Goal: Task Accomplishment & Management: Manage account settings

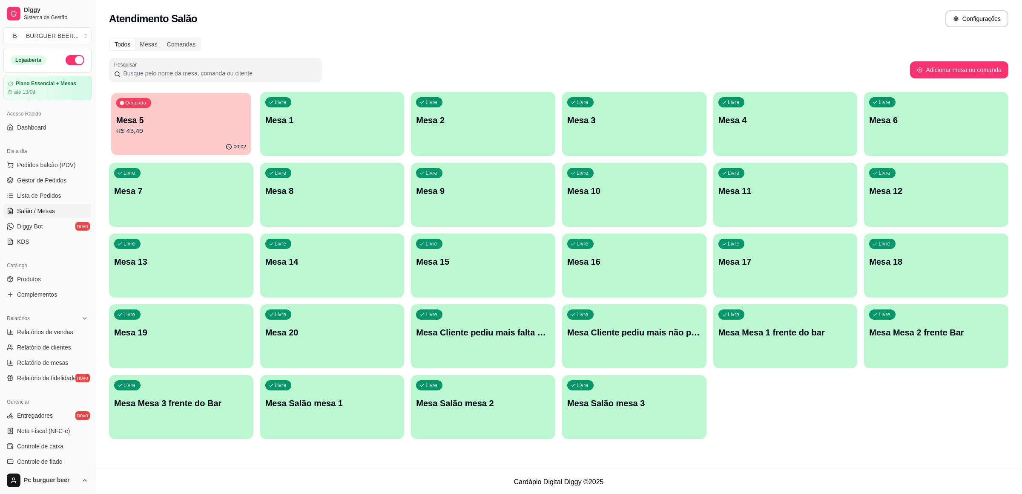
click at [200, 118] on p "Mesa 5" at bounding box center [181, 121] width 130 height 12
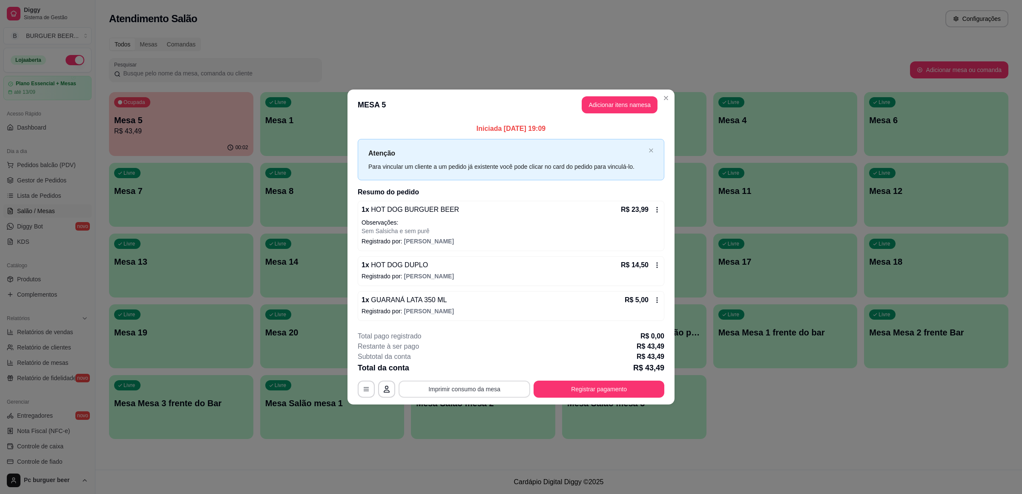
click at [500, 385] on button "Imprimir consumo da mesa" at bounding box center [465, 388] width 132 height 17
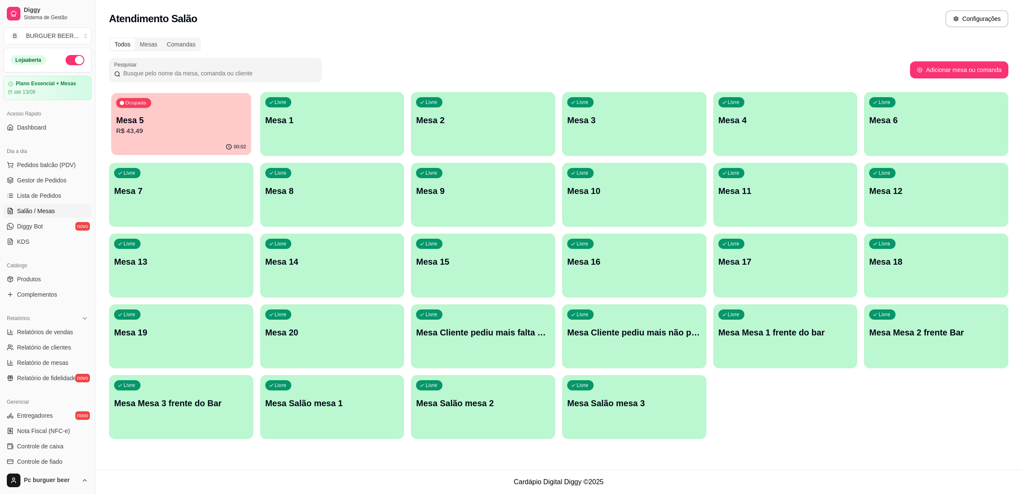
click at [176, 144] on div "00:02" at bounding box center [181, 147] width 140 height 16
click at [213, 115] on p "Mesa 5" at bounding box center [181, 120] width 134 height 12
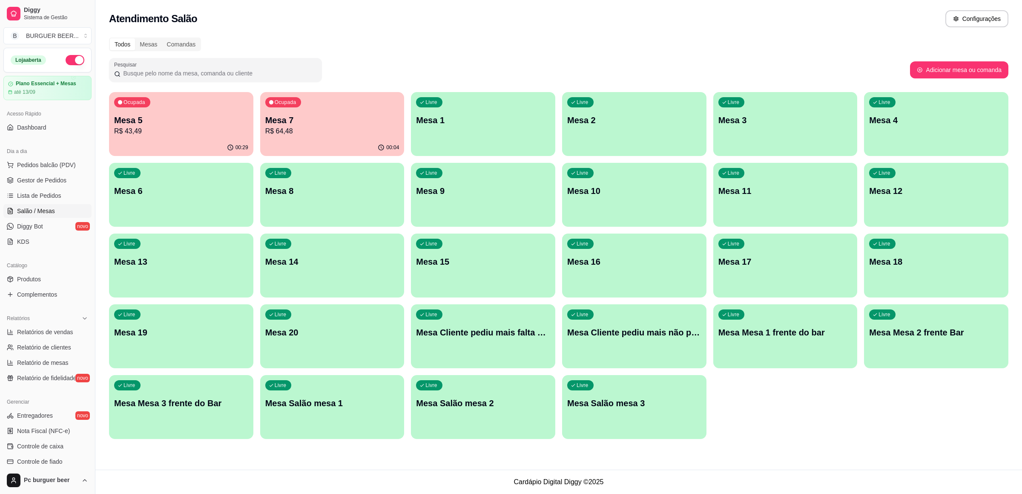
click at [332, 134] on p "R$ 64,48" at bounding box center [332, 131] width 134 height 10
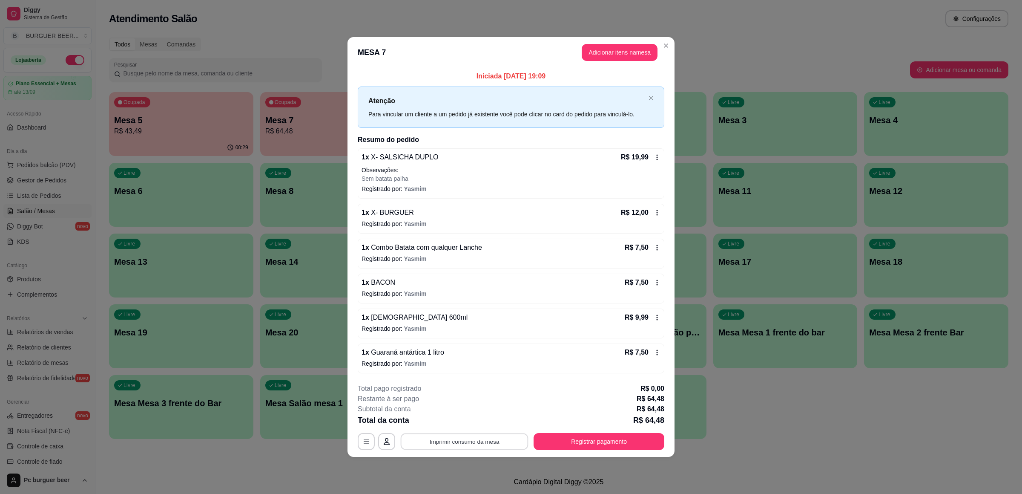
click at [486, 443] on button "Imprimir consumo da mesa" at bounding box center [465, 441] width 128 height 17
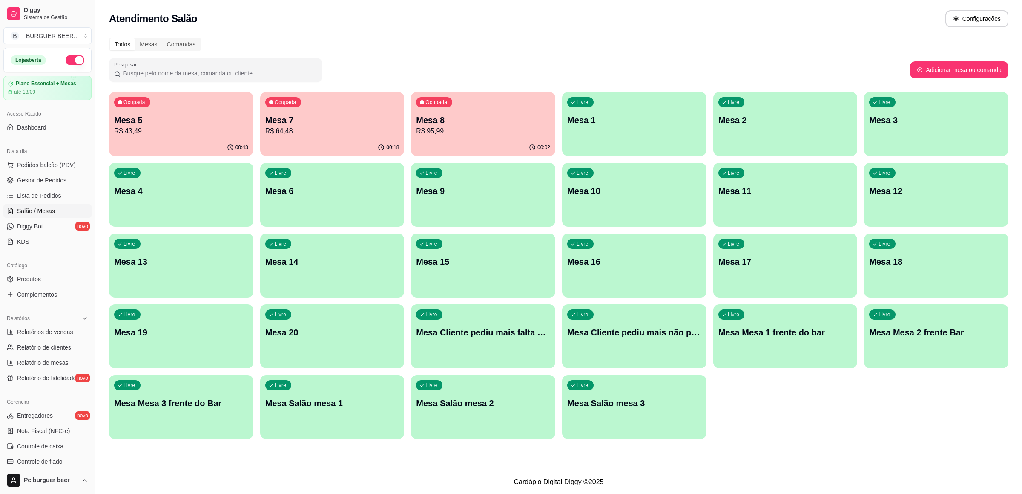
click at [452, 96] on div "Ocupada Mesa 8 R$ 95,99" at bounding box center [483, 115] width 144 height 47
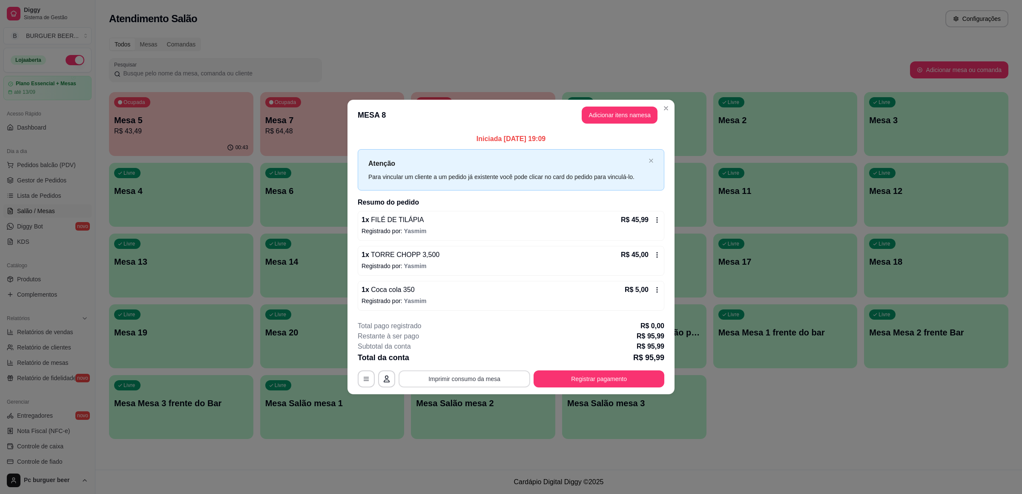
click at [411, 374] on button "Imprimir consumo da mesa" at bounding box center [465, 378] width 132 height 17
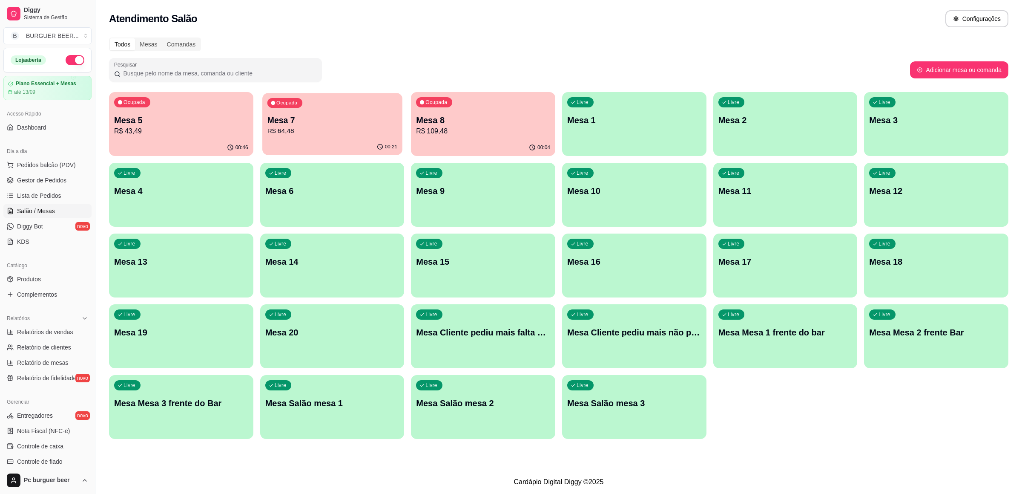
click at [349, 140] on div "00:21" at bounding box center [332, 147] width 140 height 16
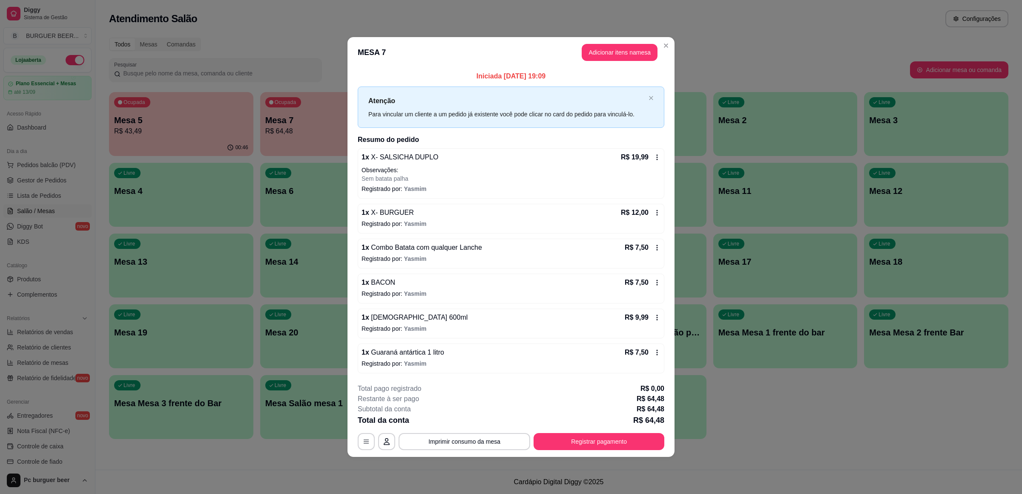
click at [445, 285] on div "1 x BACON R$ 7,50" at bounding box center [511, 282] width 299 height 10
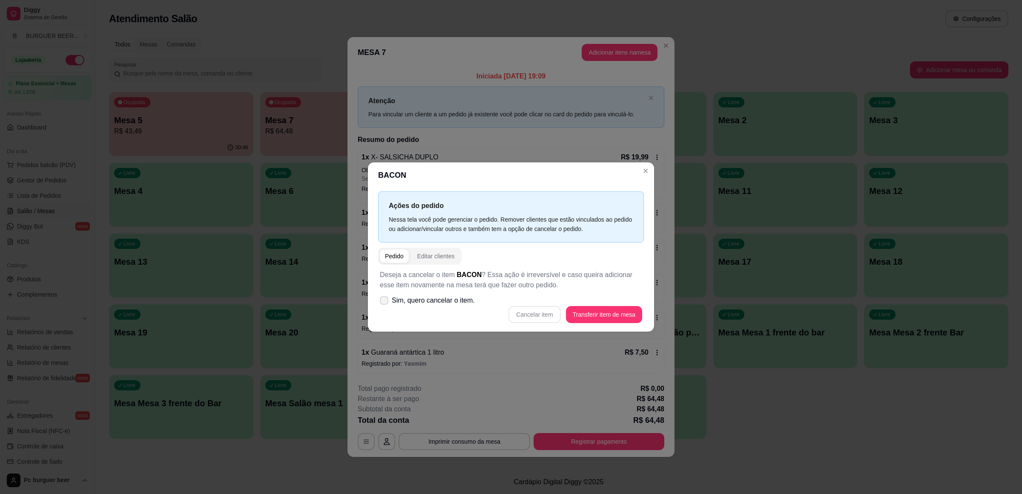
click at [437, 302] on span "Sim, quero cancelar o item." at bounding box center [433, 300] width 83 height 10
click at [385, 302] on input "Sim, quero cancelar o item." at bounding box center [383, 305] width 6 height 6
checkbox input "true"
click at [553, 311] on button "Cancelar item" at bounding box center [535, 314] width 52 height 17
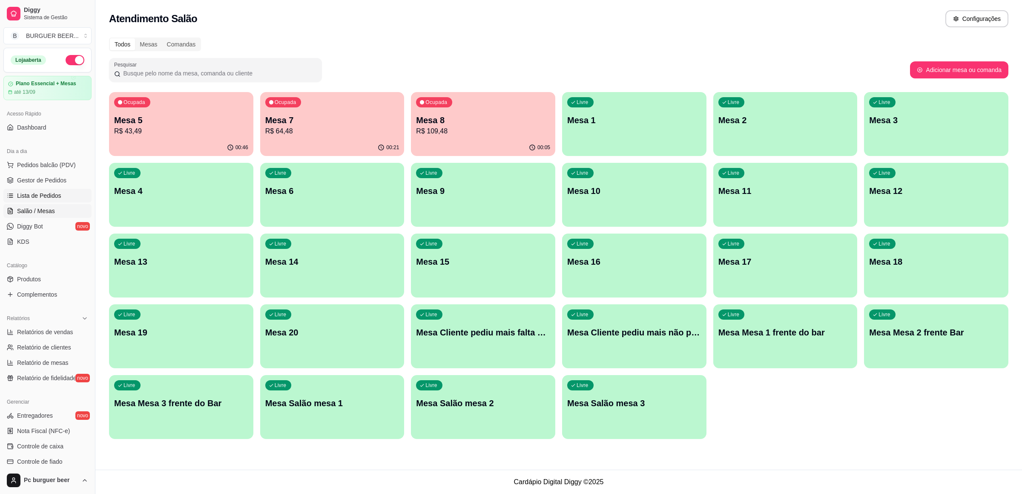
click at [61, 196] on link "Lista de Pedidos" at bounding box center [47, 196] width 88 height 14
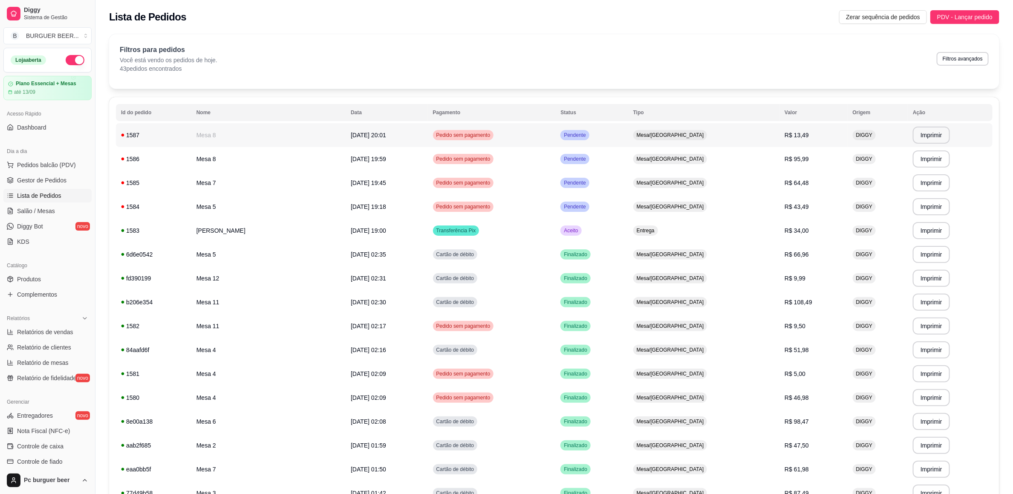
click at [492, 135] on span "Pedido sem pagamento" at bounding box center [464, 135] width 58 height 7
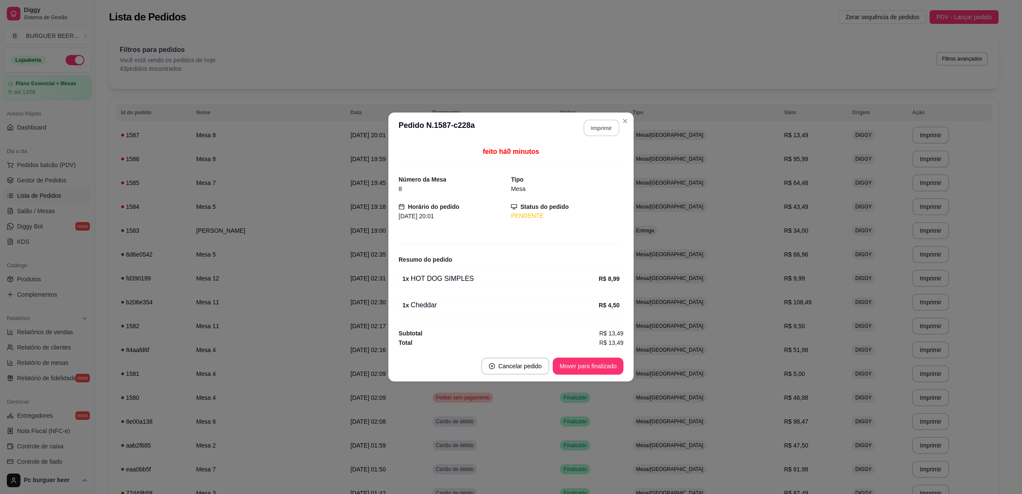
click at [610, 129] on button "Imprimir" at bounding box center [602, 128] width 36 height 17
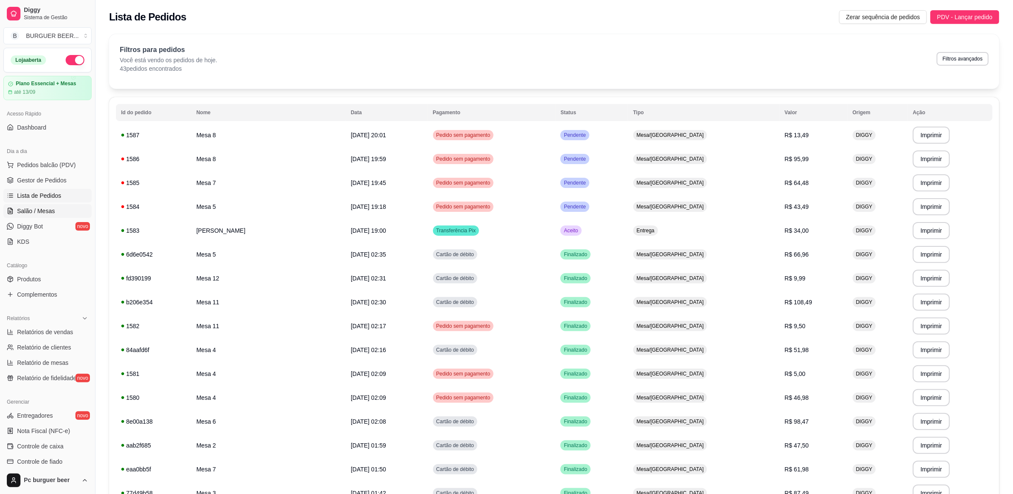
click at [5, 206] on link "Salão / Mesas" at bounding box center [47, 211] width 88 height 14
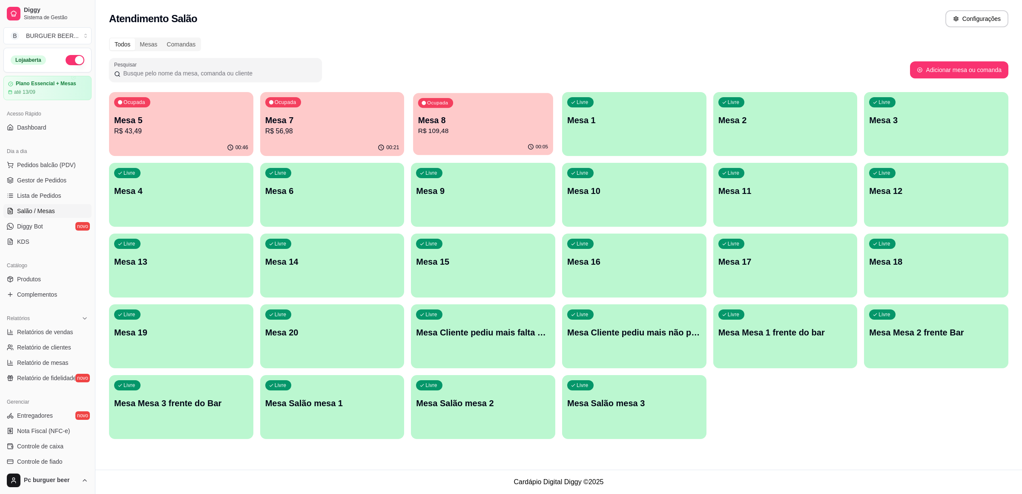
click at [503, 144] on div "00:05" at bounding box center [483, 147] width 140 height 16
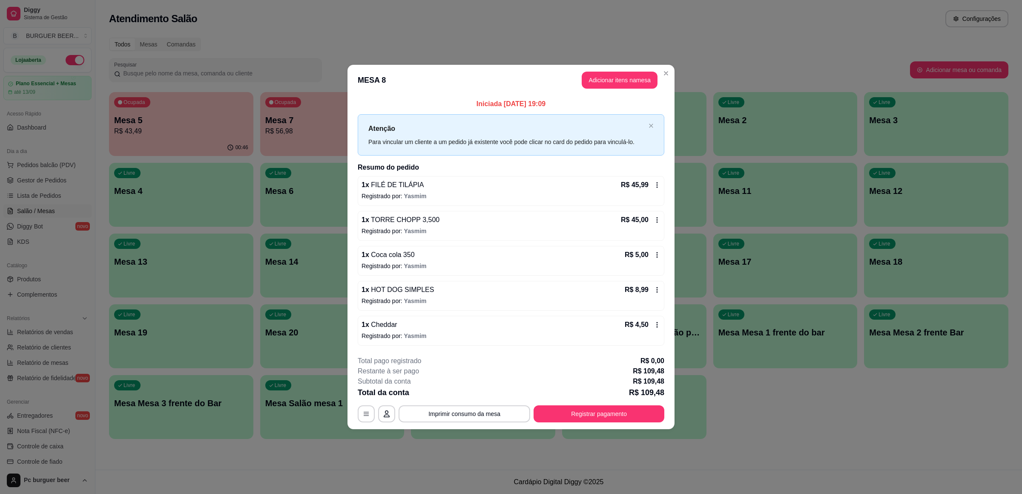
click at [471, 406] on button "Imprimir consumo da mesa" at bounding box center [465, 413] width 132 height 17
click at [504, 412] on button "Imprimir consumo da mesa" at bounding box center [465, 413] width 132 height 17
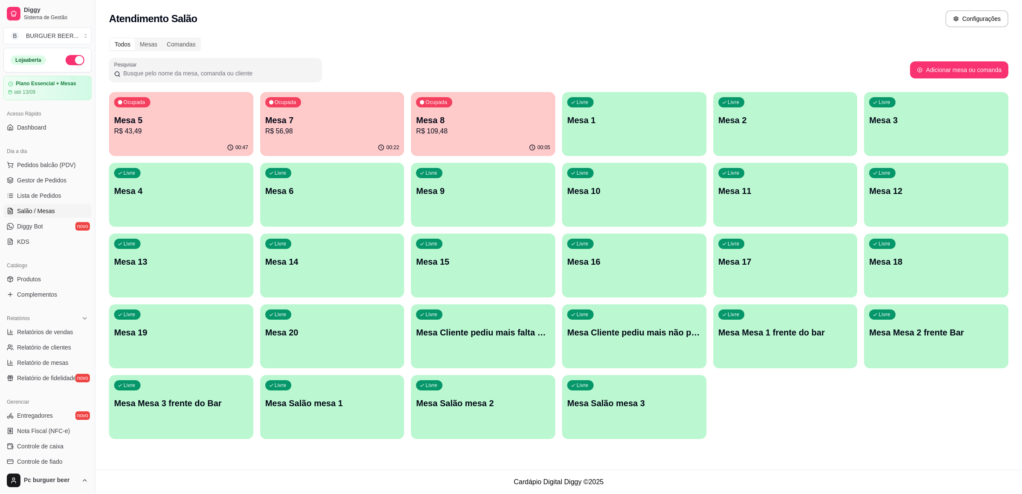
click at [374, 132] on p "R$ 56,98" at bounding box center [332, 131] width 134 height 10
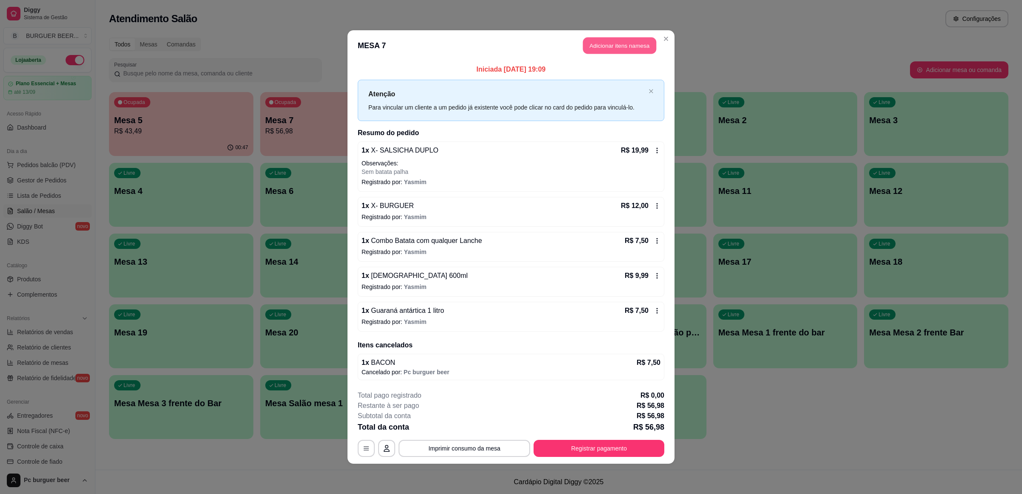
click at [606, 45] on button "Adicionar itens na mesa" at bounding box center [619, 45] width 73 height 17
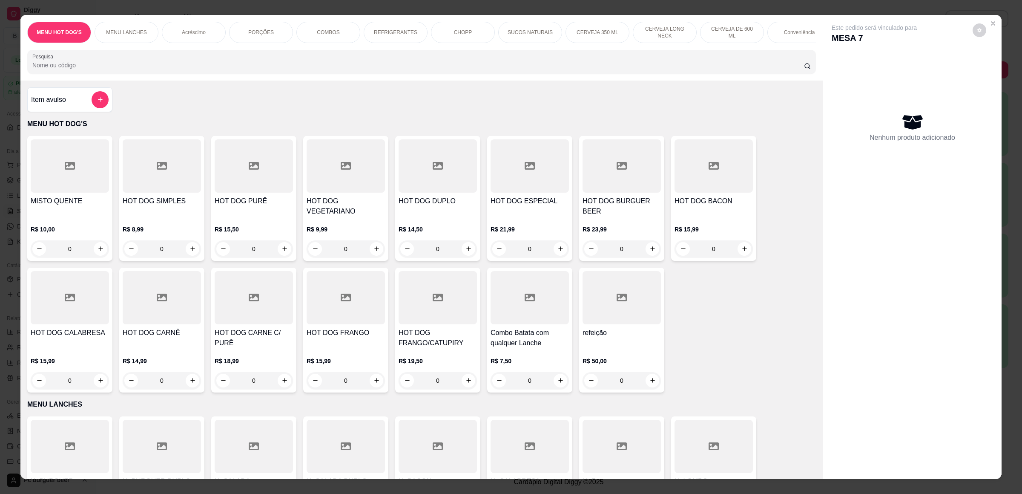
click at [182, 32] on p "Acréscimo" at bounding box center [194, 32] width 24 height 7
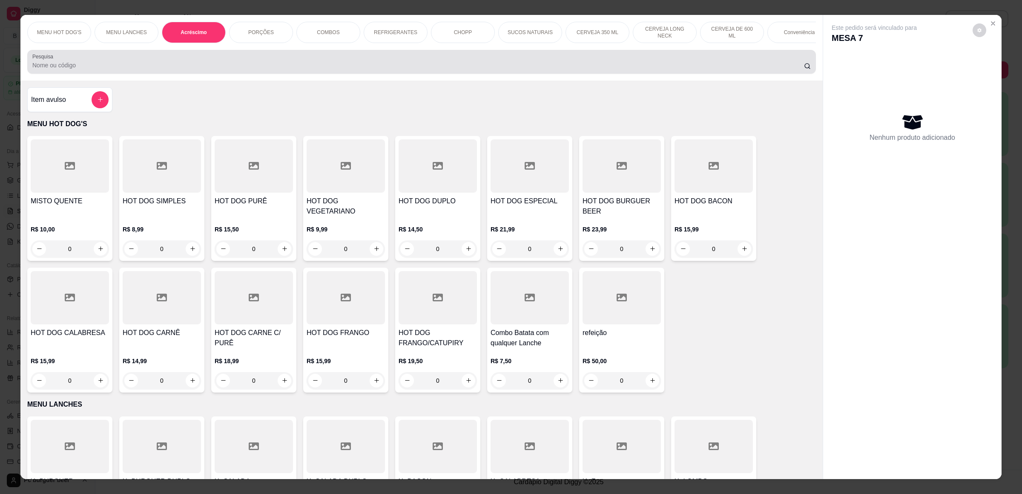
scroll to position [12, 0]
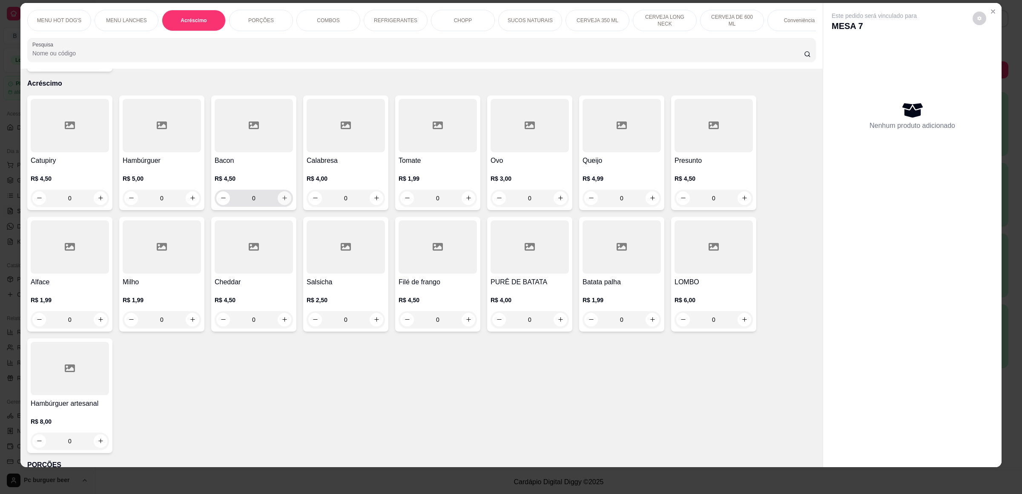
click at [285, 197] on button "increase-product-quantity" at bounding box center [285, 198] width 14 height 14
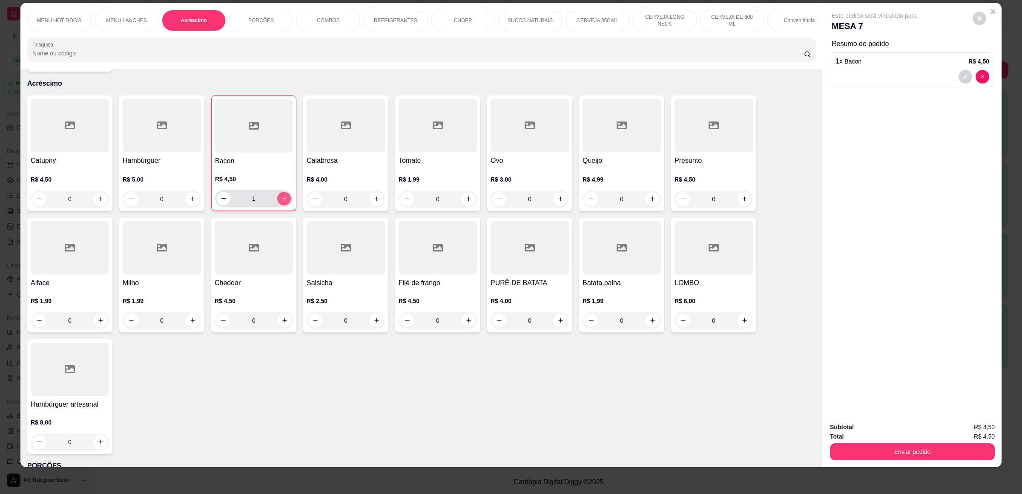
type input "1"
click at [960, 446] on button "Enviar pedido" at bounding box center [913, 451] width 160 height 17
click at [901, 435] on button "Não registrar e enviar pedido" at bounding box center [883, 431] width 89 height 16
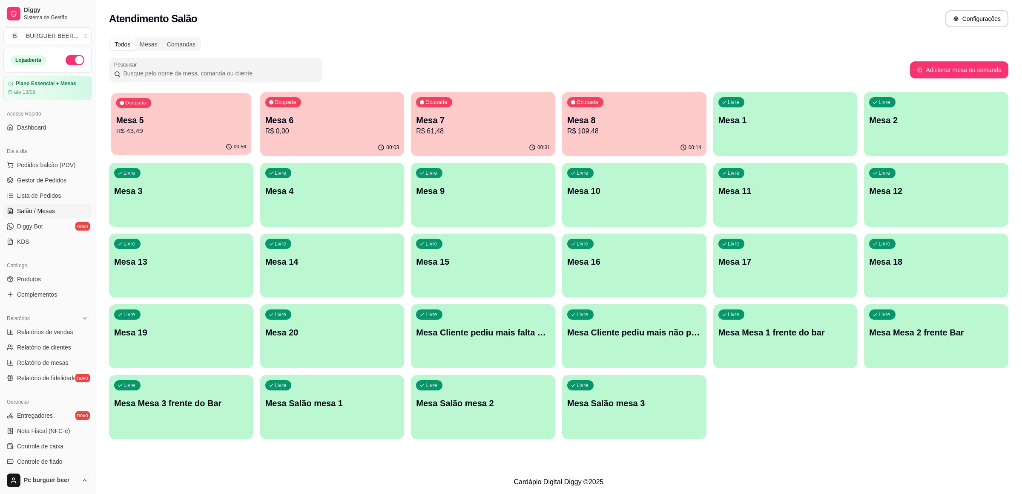
click at [185, 115] on p "Mesa 5" at bounding box center [181, 121] width 130 height 12
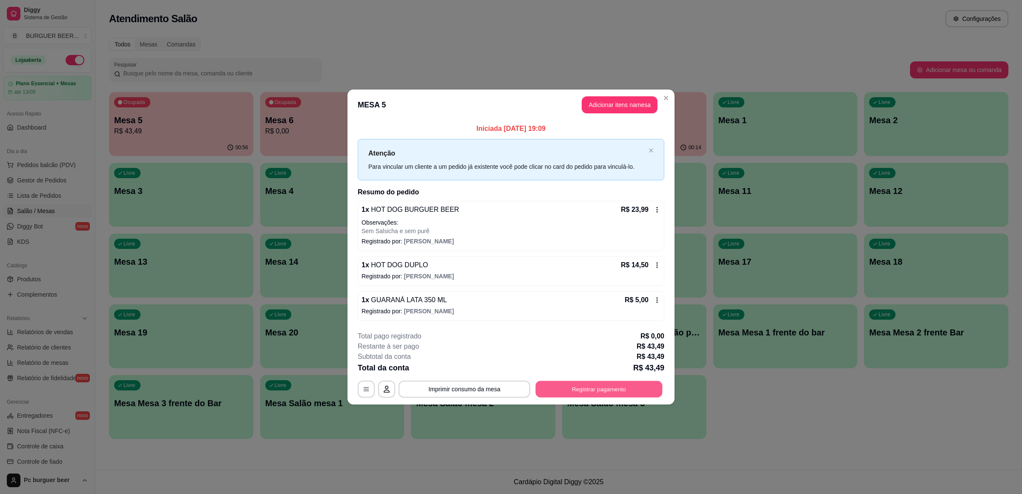
click at [585, 385] on button "Registrar pagamento" at bounding box center [599, 389] width 127 height 17
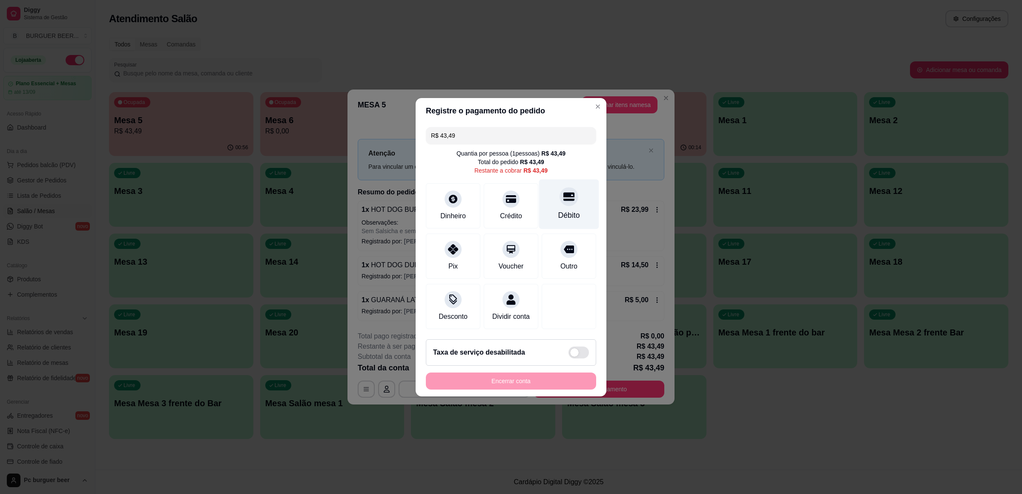
click at [558, 218] on div "Débito" at bounding box center [569, 204] width 60 height 50
type input "R$ 0,00"
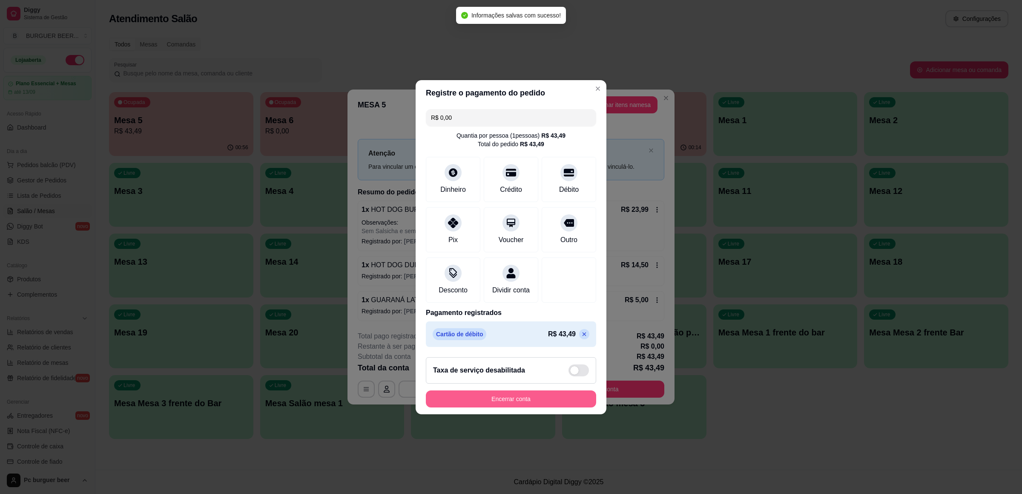
click at [486, 402] on button "Encerrar conta" at bounding box center [511, 398] width 170 height 17
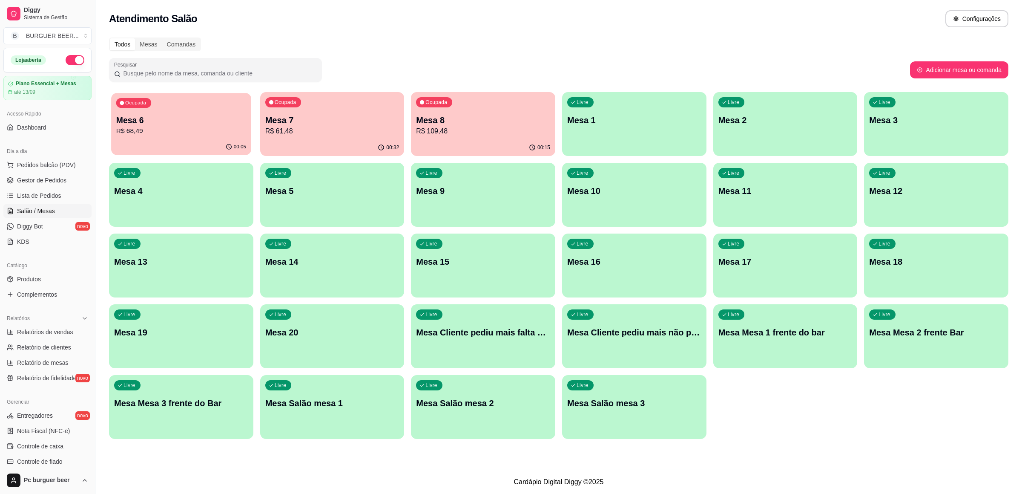
click at [161, 153] on div "00:05" at bounding box center [181, 147] width 140 height 16
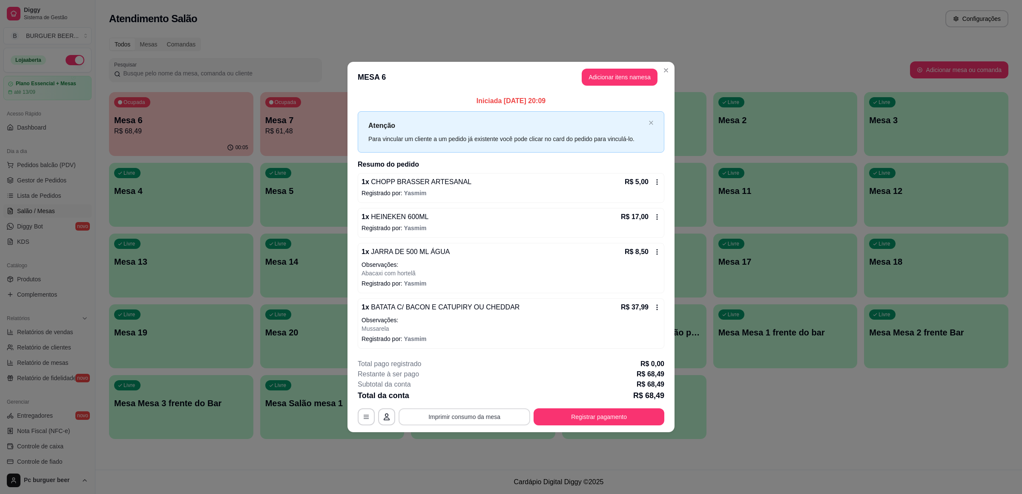
click at [447, 418] on button "Imprimir consumo da mesa" at bounding box center [465, 416] width 132 height 17
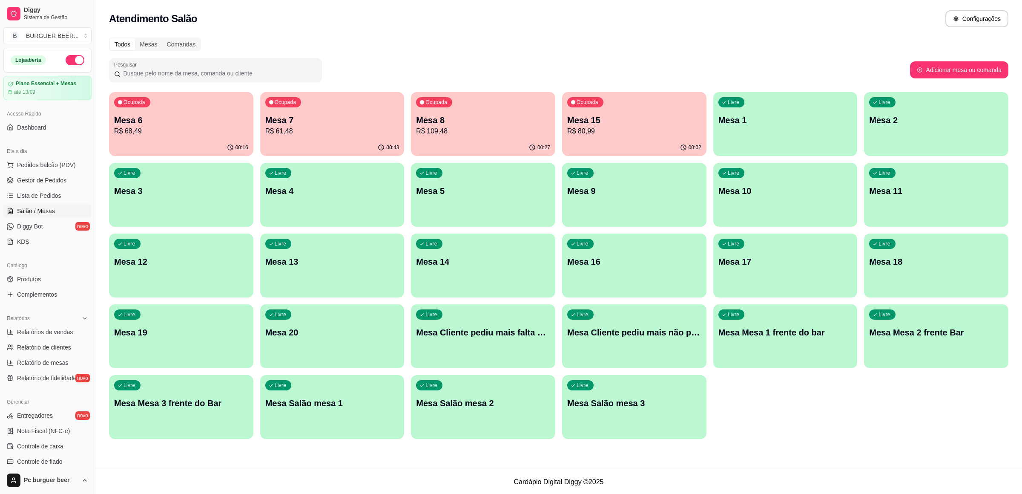
click at [574, 107] on div "Ocupada" at bounding box center [585, 102] width 36 height 10
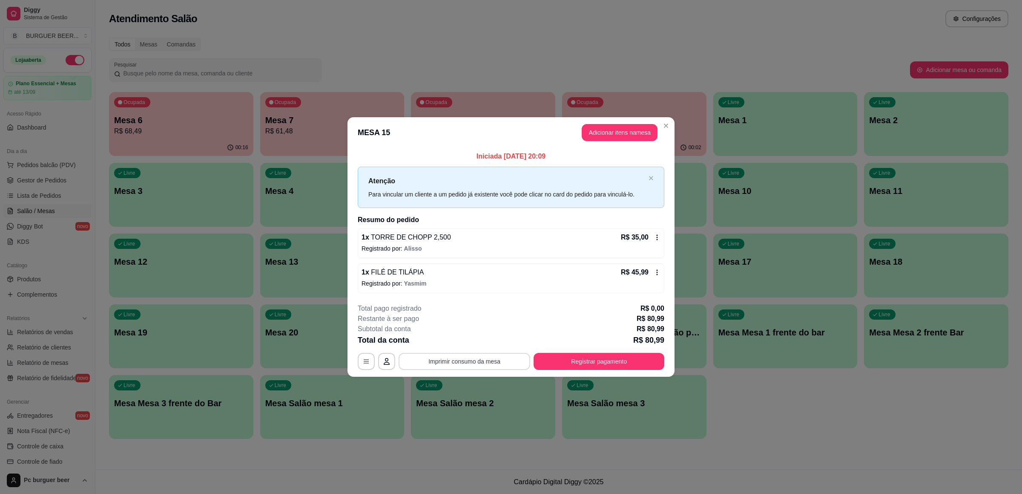
click at [456, 360] on button "Imprimir consumo da mesa" at bounding box center [465, 361] width 132 height 17
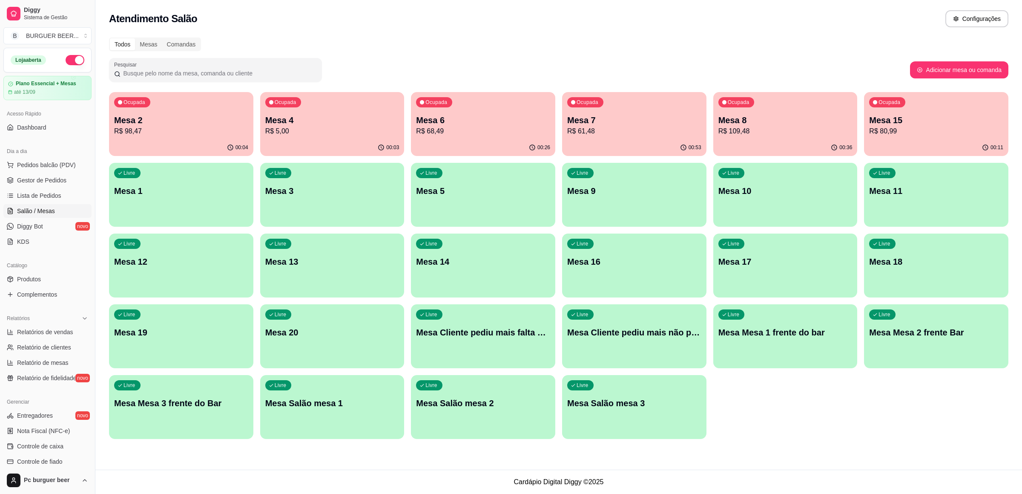
click at [245, 118] on p "Mesa 2" at bounding box center [181, 120] width 134 height 12
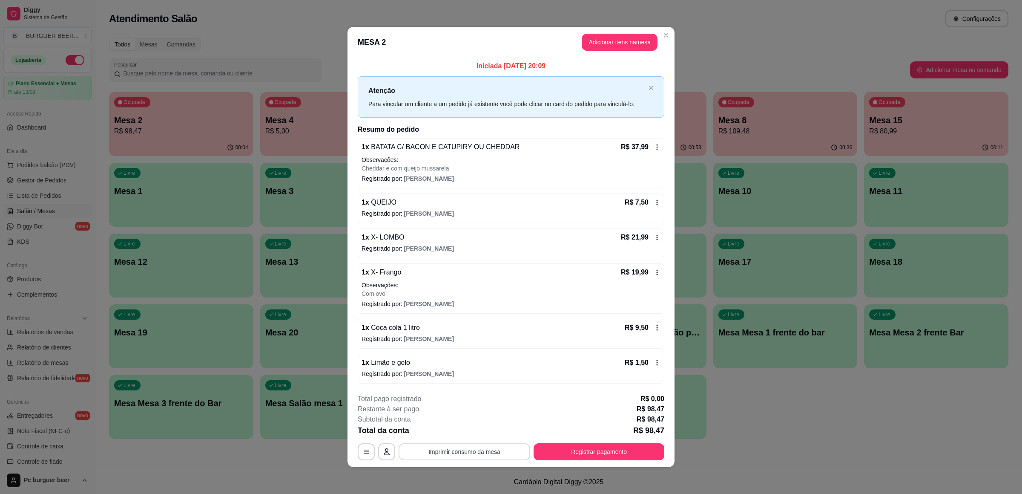
click at [468, 460] on button "Imprimir consumo da mesa" at bounding box center [465, 451] width 132 height 17
click at [468, 452] on button "Imprimir consumo da mesa" at bounding box center [465, 451] width 132 height 17
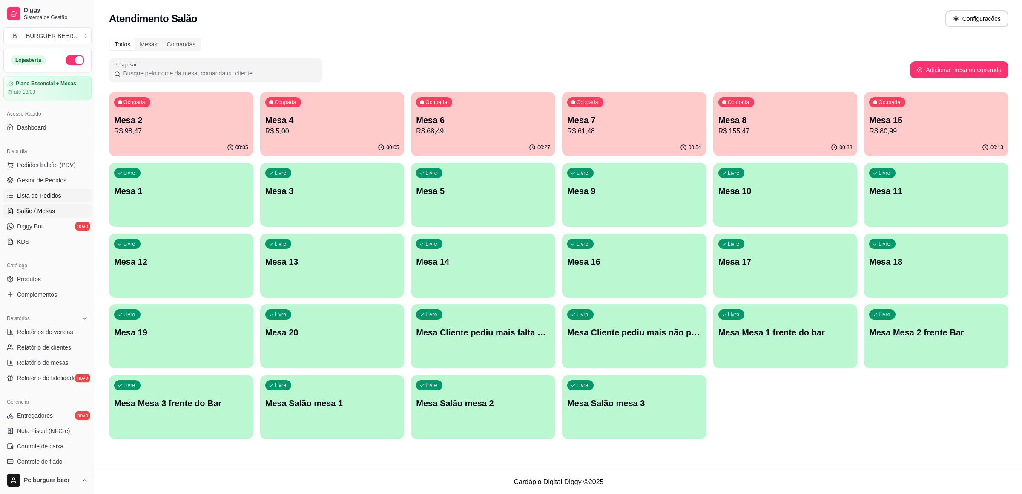
click at [49, 197] on span "Lista de Pedidos" at bounding box center [39, 195] width 44 height 9
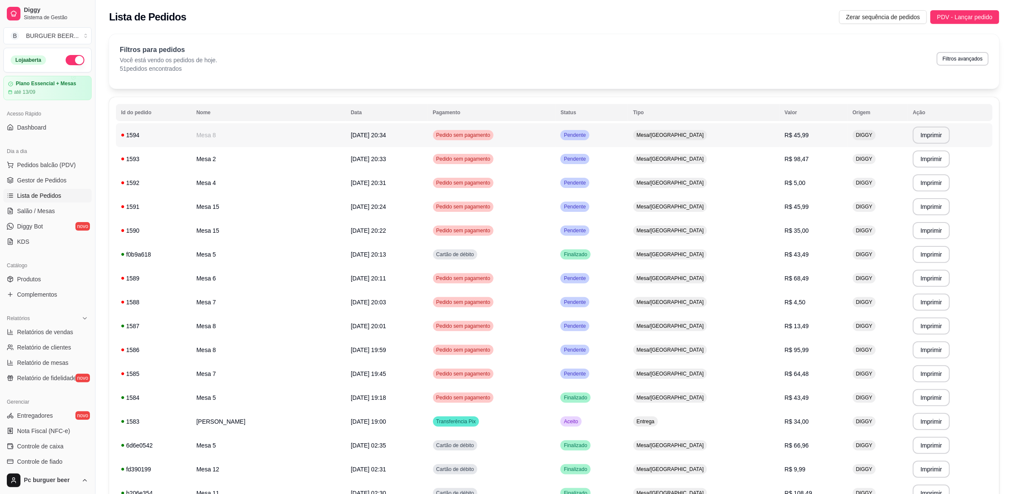
click at [402, 130] on td "[DATE] 20:34" at bounding box center [386, 135] width 82 height 24
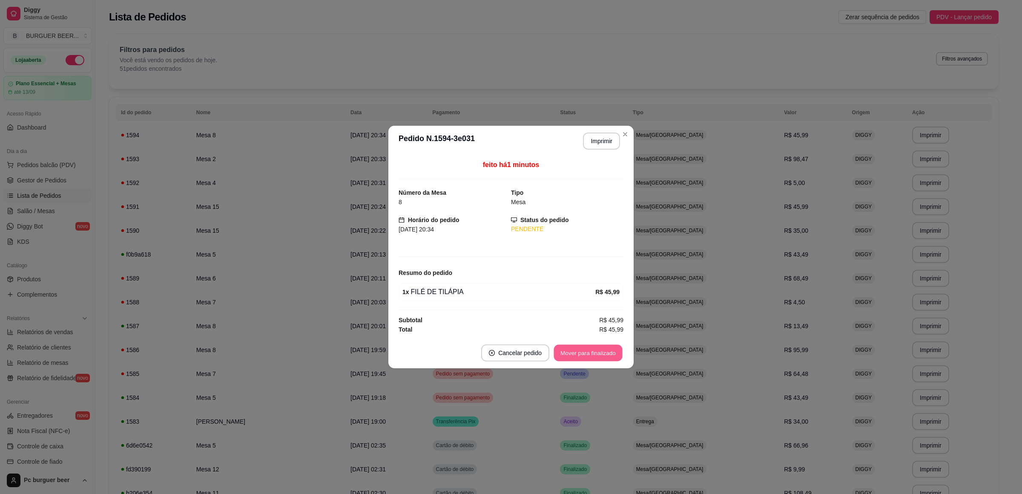
click at [561, 348] on button "Mover para finalizado" at bounding box center [588, 353] width 69 height 17
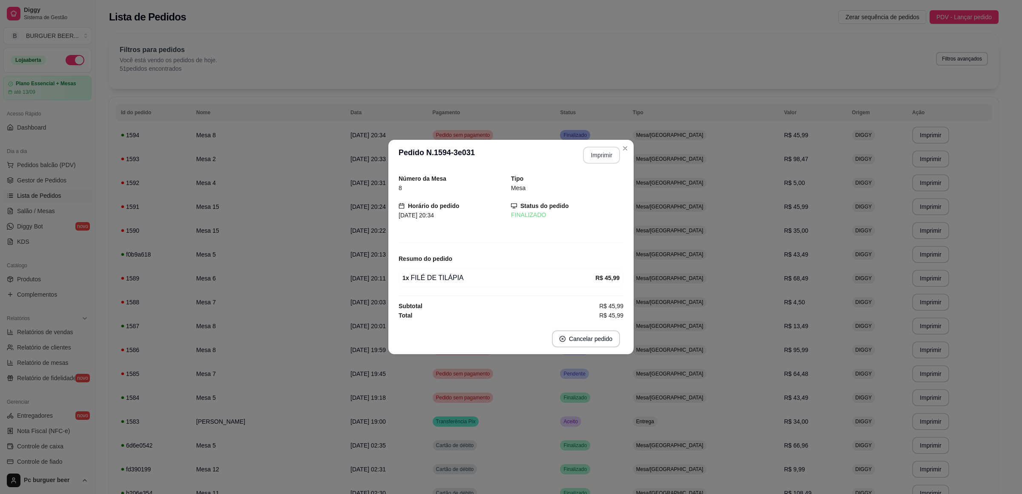
click at [600, 153] on button "Imprimir" at bounding box center [601, 155] width 37 height 17
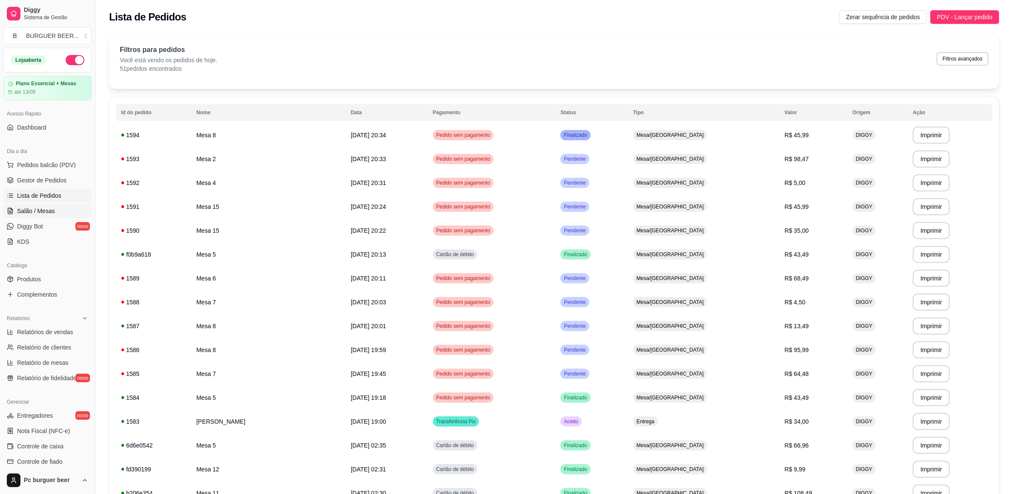
click at [65, 207] on link "Salão / Mesas" at bounding box center [47, 211] width 88 height 14
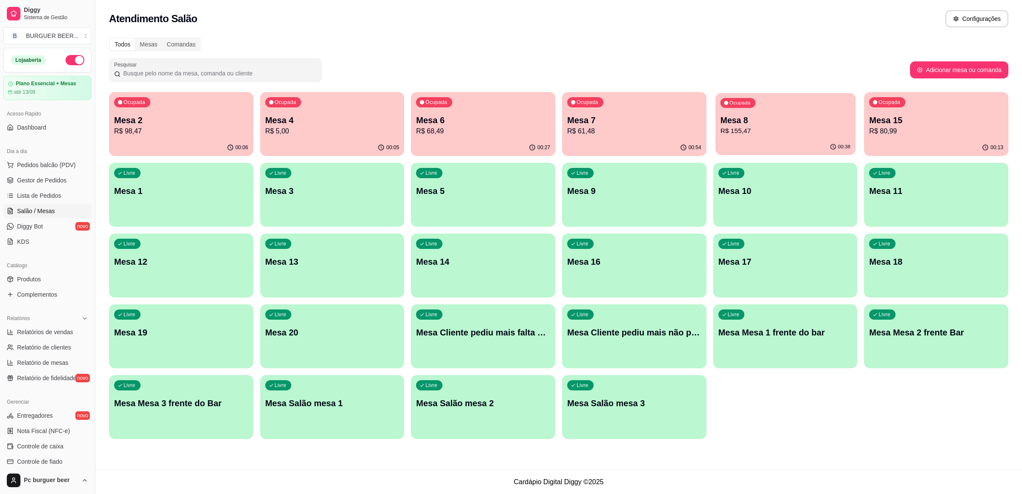
click at [749, 128] on p "R$ 155,47" at bounding box center [785, 131] width 130 height 10
click at [606, 121] on p "Mesa 7" at bounding box center [634, 120] width 134 height 12
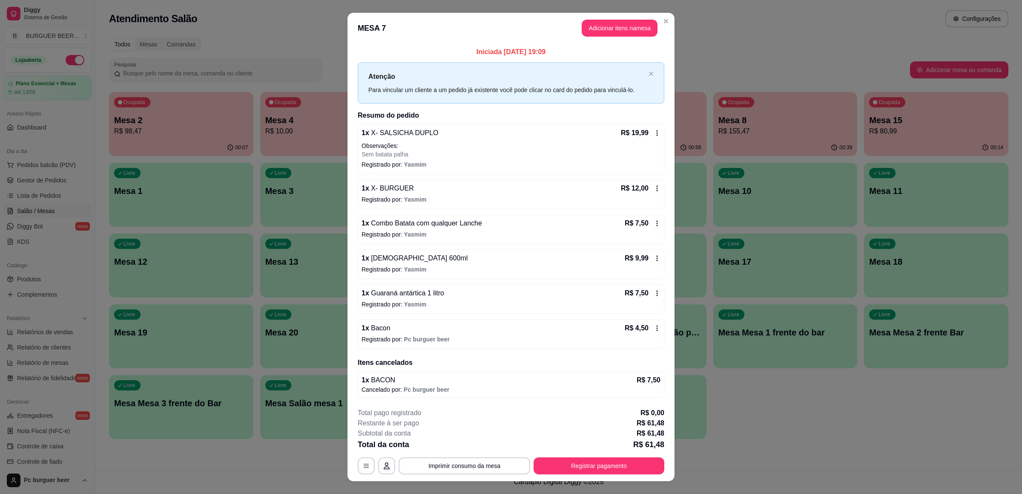
scroll to position [16, 0]
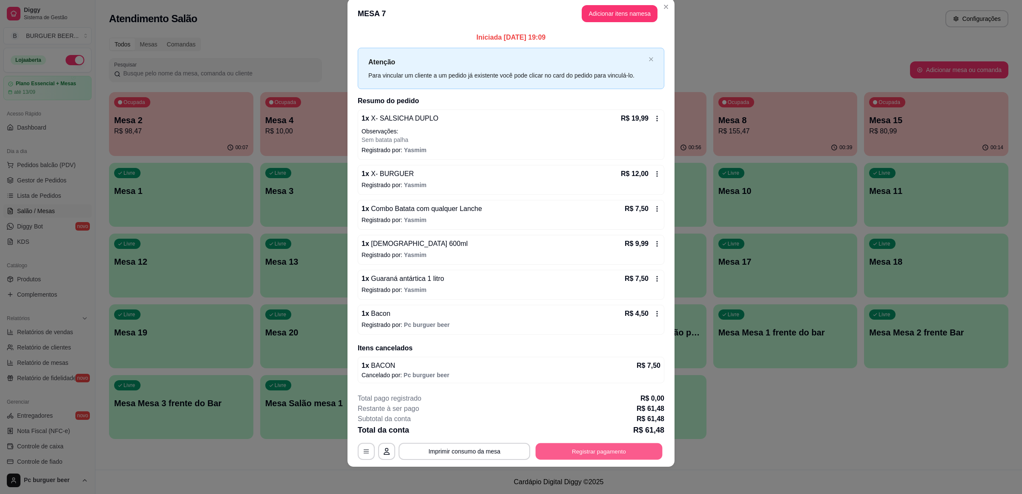
click at [628, 457] on button "Registrar pagamento" at bounding box center [599, 451] width 127 height 17
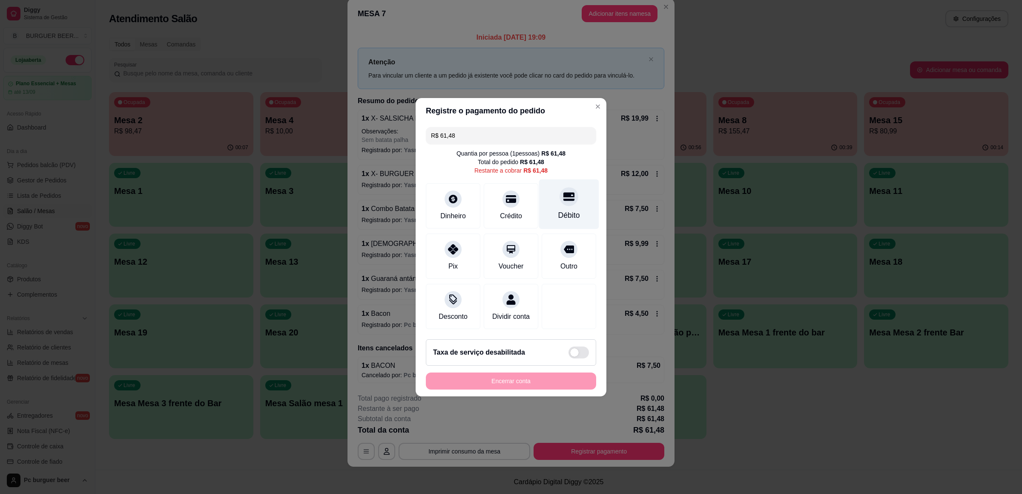
click at [541, 202] on div "Débito" at bounding box center [569, 204] width 60 height 50
type input "R$ 0,00"
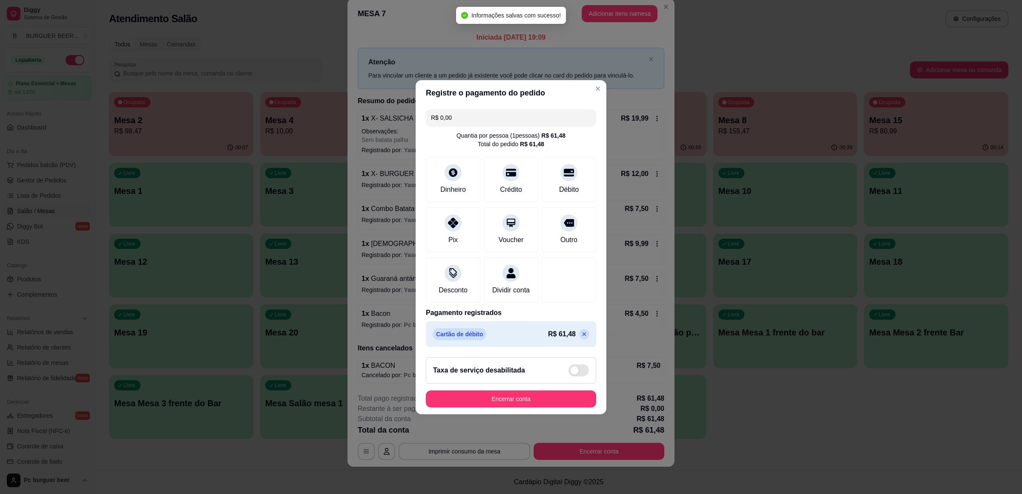
click at [532, 414] on footer "Taxa de serviço desabilitada Encerrar conta" at bounding box center [511, 382] width 191 height 64
click at [538, 407] on button "Encerrar conta" at bounding box center [511, 398] width 170 height 17
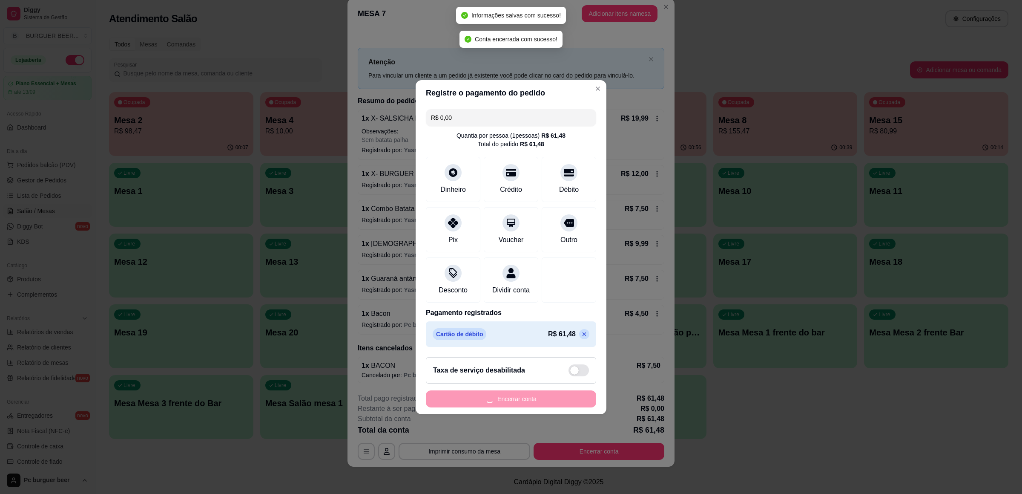
scroll to position [0, 0]
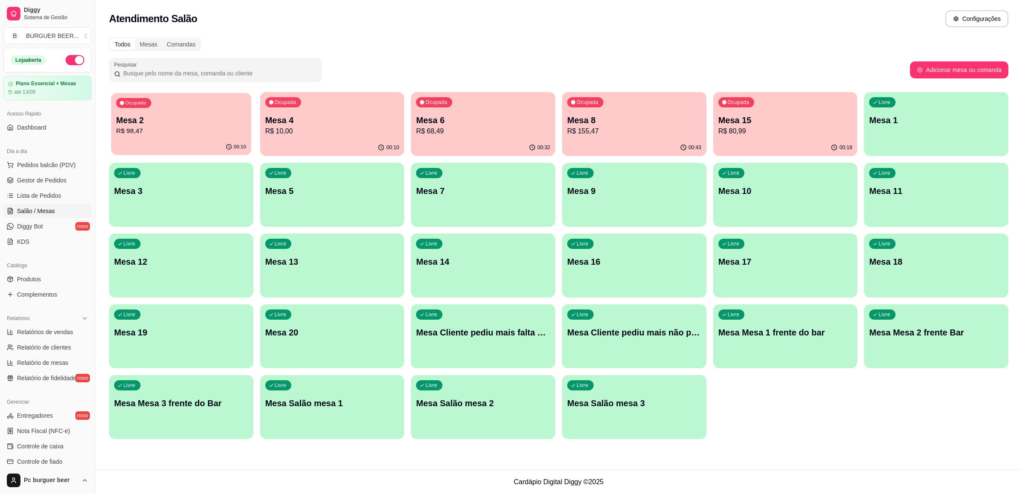
click at [242, 124] on p "Mesa 2" at bounding box center [181, 121] width 130 height 12
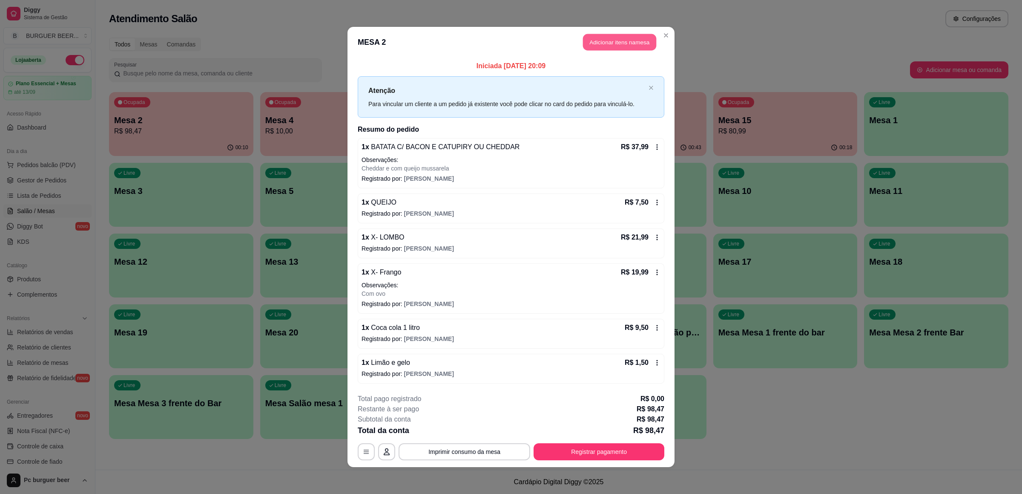
click at [630, 40] on button "Adicionar itens na mesa" at bounding box center [619, 42] width 73 height 17
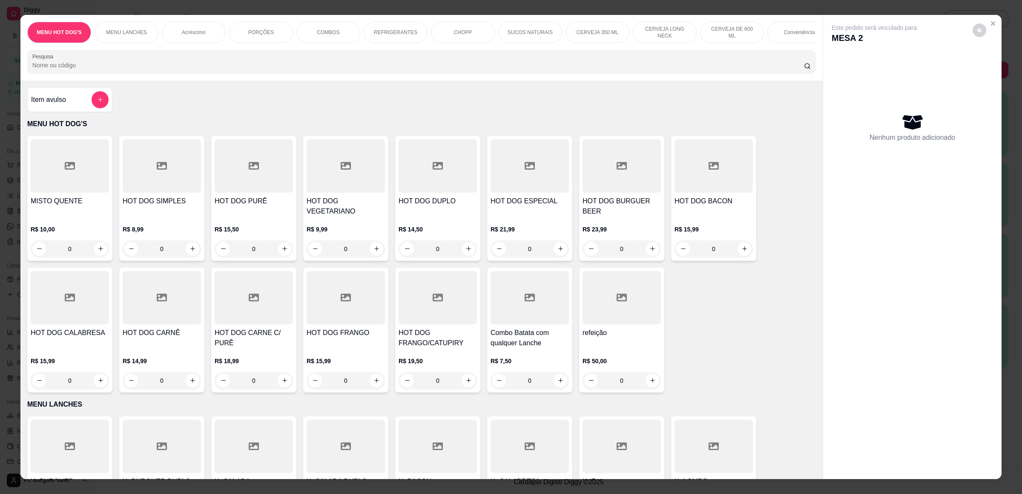
click at [192, 26] on div "Acréscimo" at bounding box center [194, 32] width 64 height 21
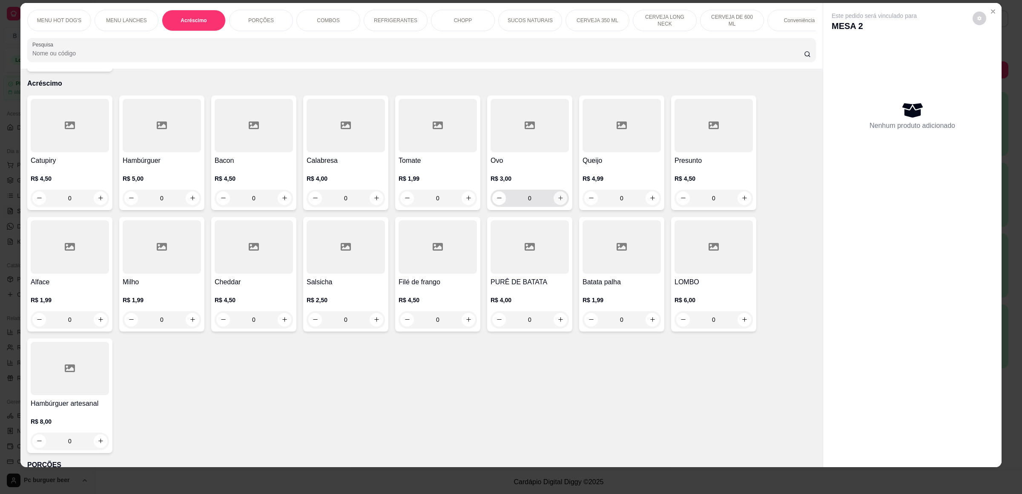
click at [554, 198] on button "increase-product-quantity" at bounding box center [561, 198] width 14 height 14
click at [554, 197] on button "increase-product-quantity" at bounding box center [560, 197] width 13 height 13
type input "1"
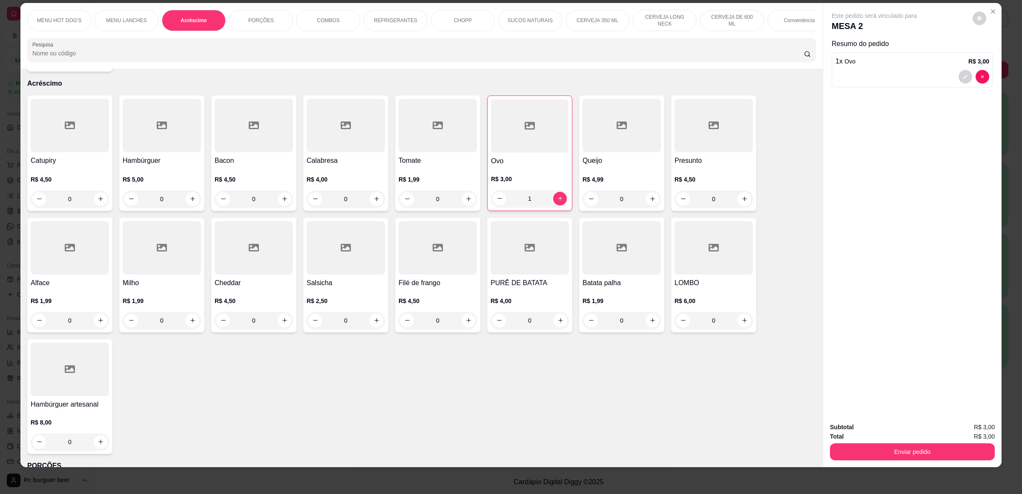
click at [864, 464] on div "Subtotal R$ 3,00 Total R$ 3,00 Enviar pedido" at bounding box center [912, 441] width 178 height 52
click at [865, 453] on button "Enviar pedido" at bounding box center [912, 451] width 165 height 17
click at [872, 431] on button "Não registrar e enviar pedido" at bounding box center [883, 431] width 89 height 16
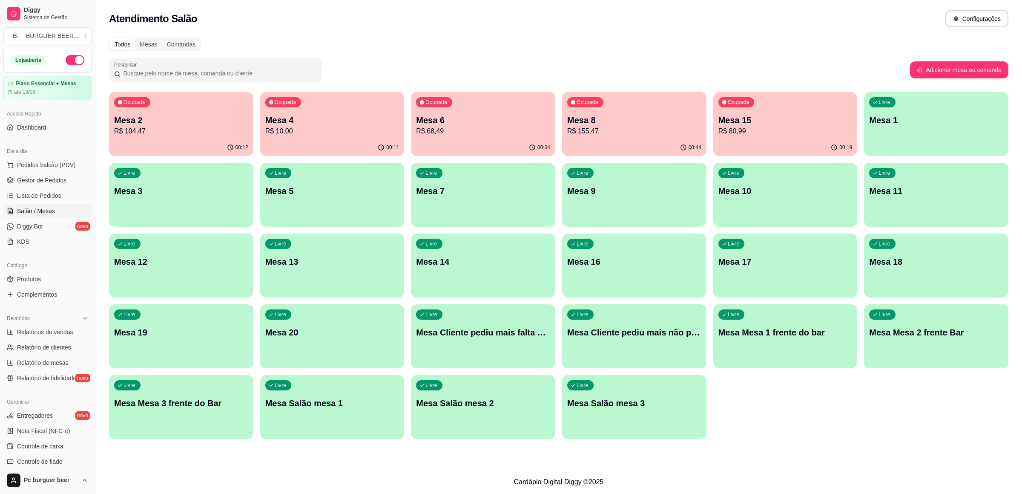
click at [674, 135] on p "R$ 155,47" at bounding box center [634, 131] width 134 height 10
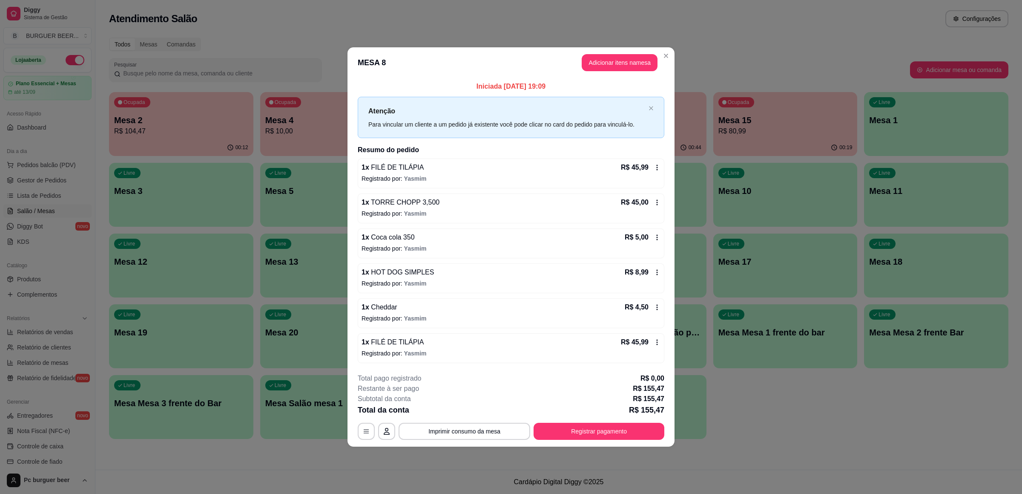
click at [570, 185] on div "1 x FILÉ DE TILÁPIA R$ 45,99 Registrado por: Yasmim" at bounding box center [511, 173] width 307 height 30
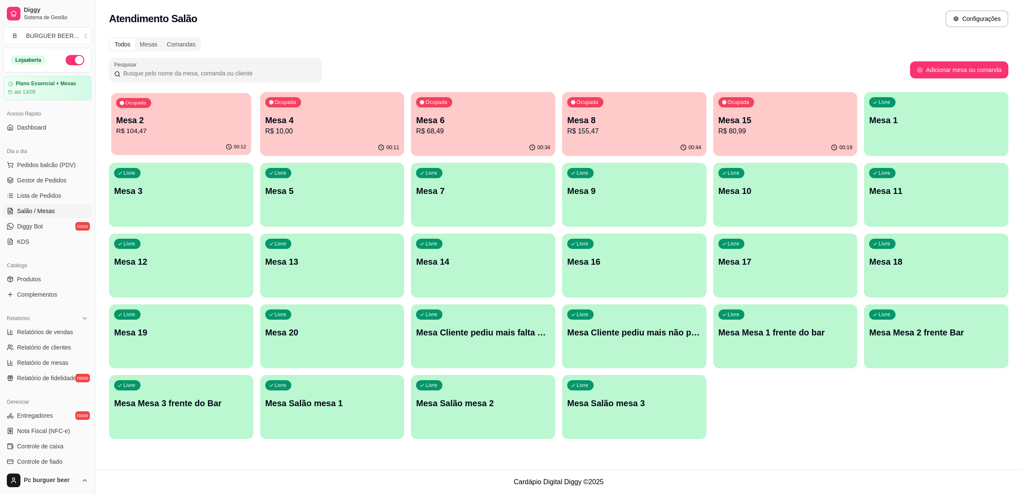
click at [189, 123] on p "Mesa 2" at bounding box center [181, 121] width 130 height 12
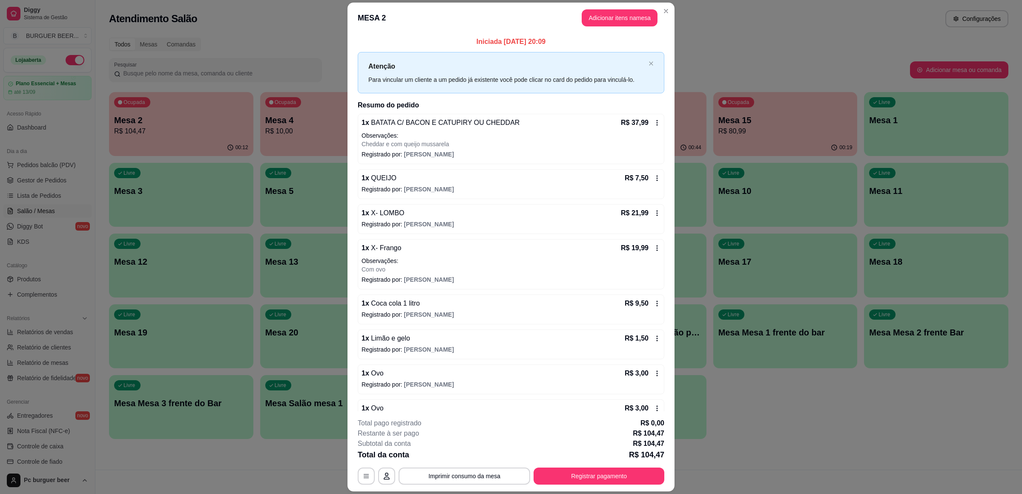
scroll to position [25, 0]
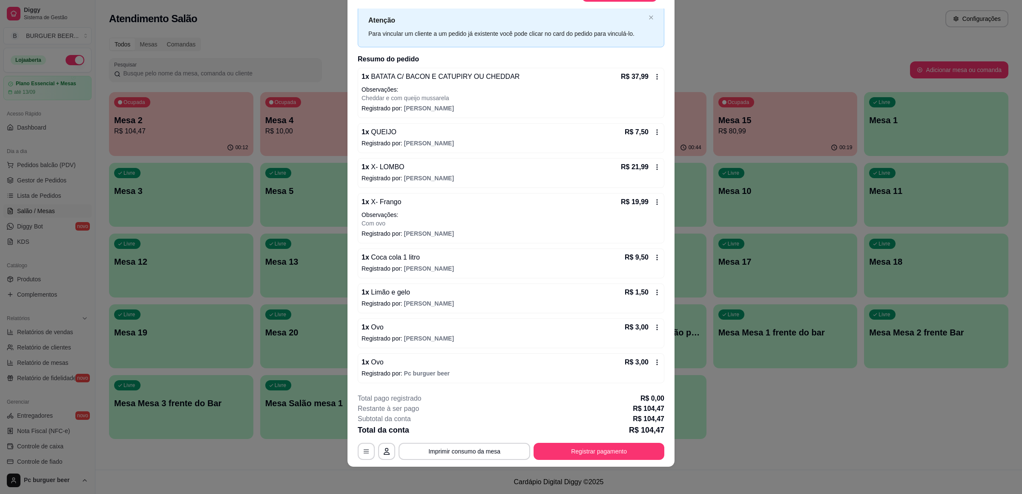
click at [483, 335] on p "Registrado por: igor" at bounding box center [511, 338] width 299 height 9
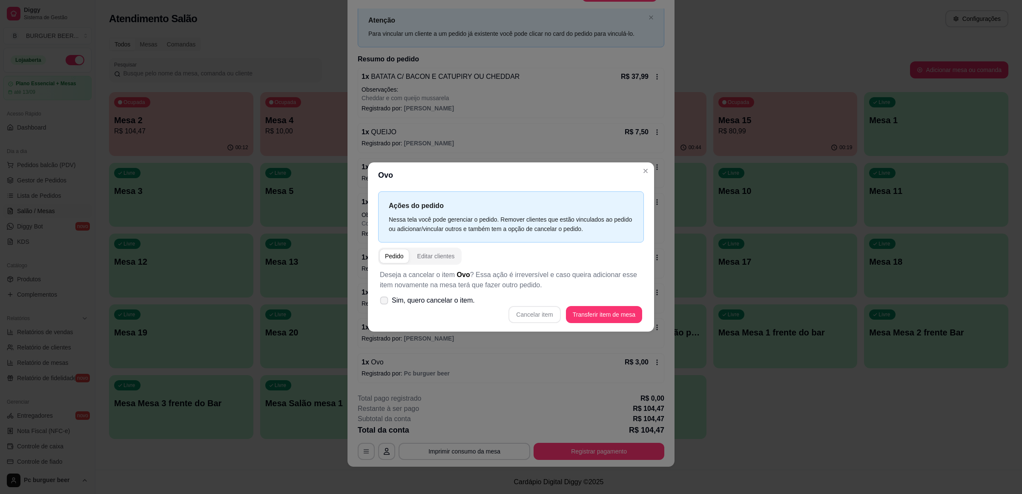
click at [437, 301] on span "Sim, quero cancelar o item." at bounding box center [433, 300] width 83 height 10
click at [385, 302] on input "Sim, quero cancelar o item." at bounding box center [383, 305] width 6 height 6
checkbox input "true"
click at [533, 314] on button "Cancelar item" at bounding box center [535, 314] width 52 height 17
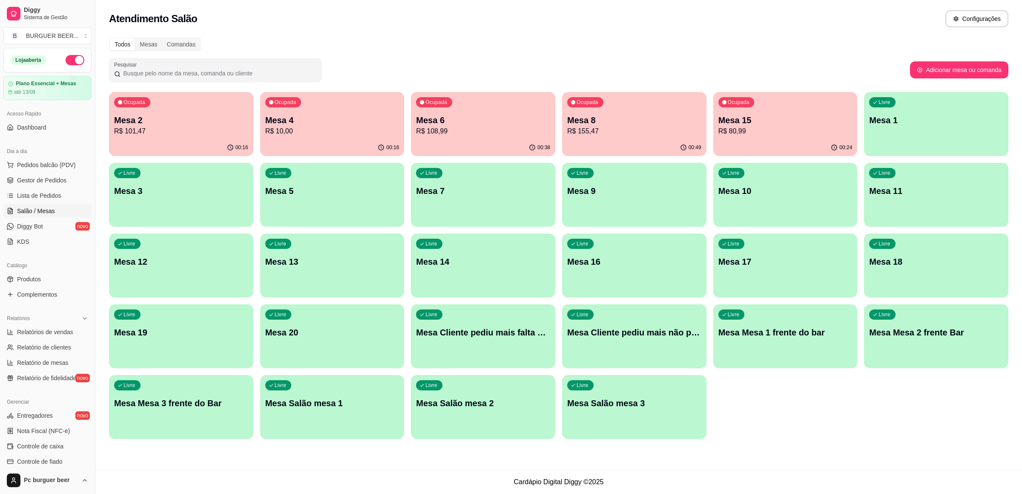
click at [500, 146] on div "00:38" at bounding box center [483, 147] width 144 height 17
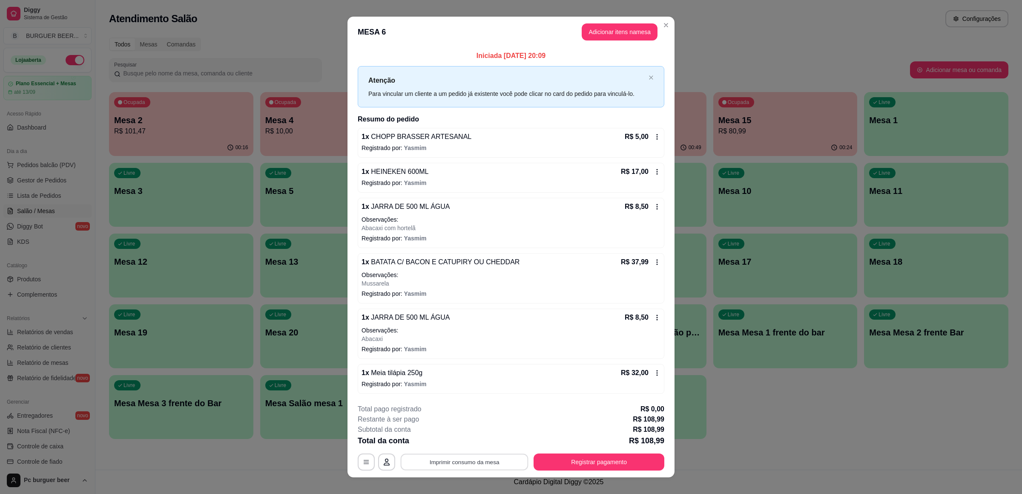
click at [454, 459] on button "Imprimir consumo da mesa" at bounding box center [465, 462] width 128 height 17
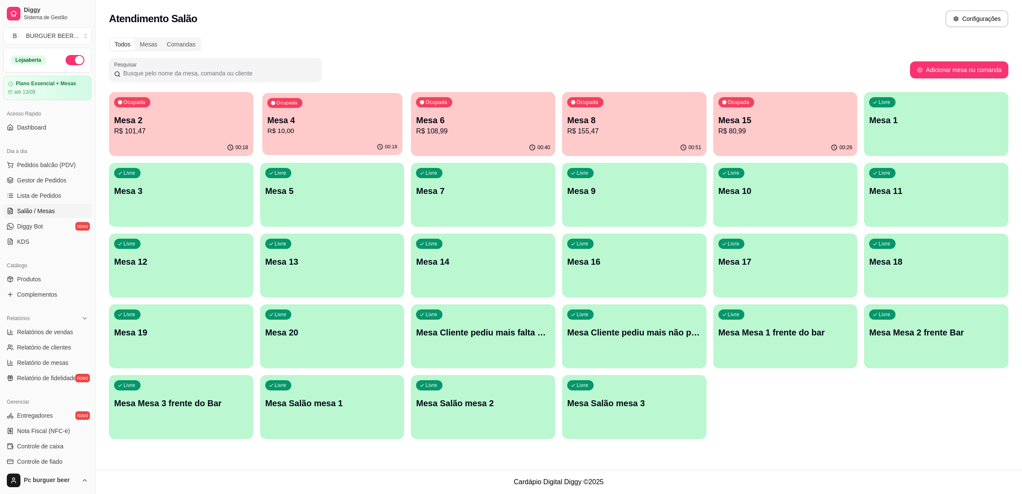
click at [326, 132] on p "R$ 10,00" at bounding box center [332, 131] width 130 height 10
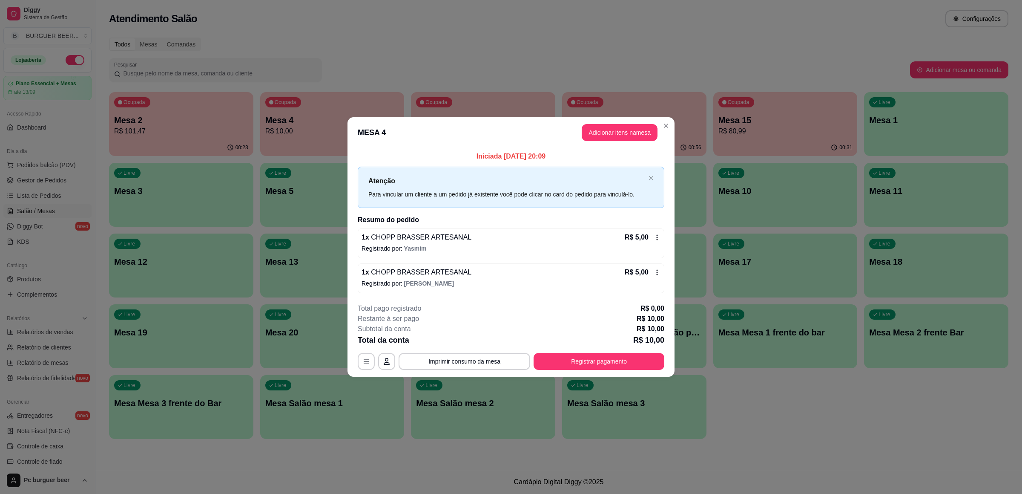
click at [372, 235] on span "CHOPP BRASSER ARTESANAL" at bounding box center [420, 236] width 102 height 7
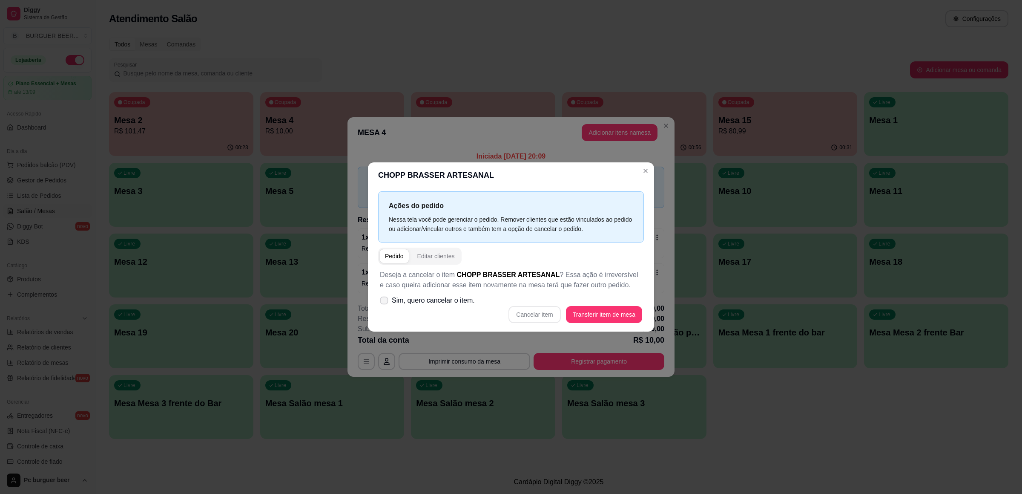
click at [438, 304] on span "Sim, quero cancelar o item." at bounding box center [433, 300] width 83 height 10
click at [385, 304] on input "Sim, quero cancelar o item." at bounding box center [383, 305] width 6 height 6
checkbox input "true"
click at [552, 313] on button "Cancelar item" at bounding box center [534, 314] width 51 height 17
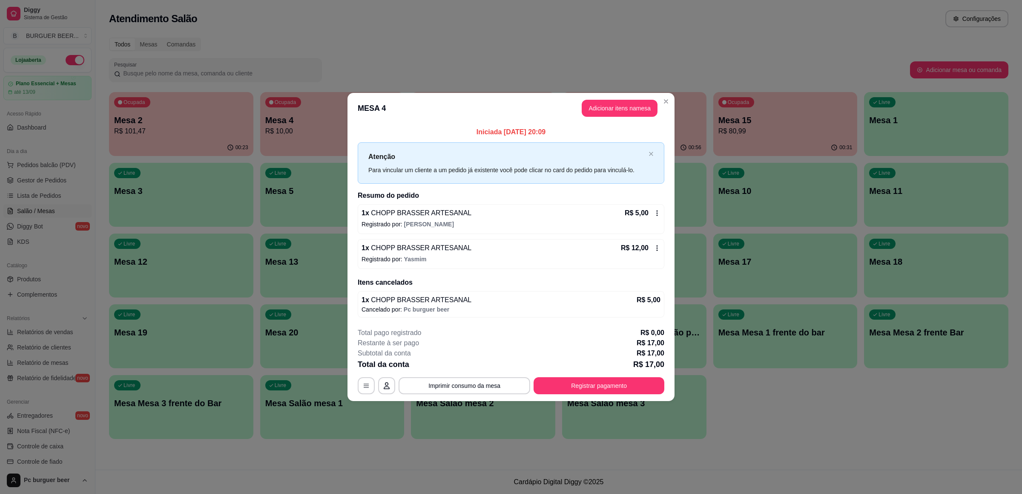
click at [455, 253] on div "1 x CHOPP BRASSER ARTESANAL R$ 12,00 Registrado por: Yasmim" at bounding box center [511, 254] width 307 height 30
click at [482, 212] on div "1 x CHOPP BRASSER ARTESANAL R$ 5,00" at bounding box center [511, 213] width 299 height 10
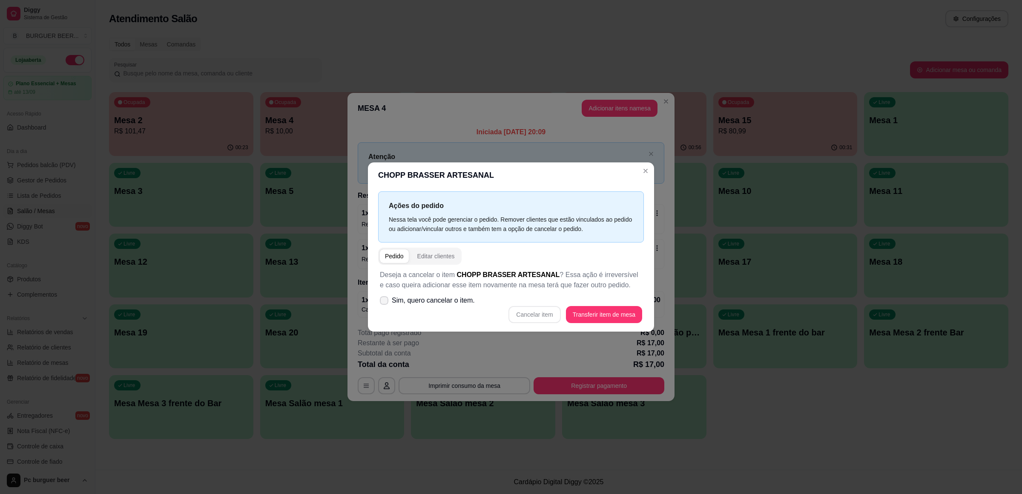
click at [436, 297] on span "Sim, quero cancelar o item." at bounding box center [433, 300] width 83 height 10
click at [385, 302] on input "Sim, quero cancelar o item." at bounding box center [383, 305] width 6 height 6
checkbox input "true"
click at [547, 312] on button "Cancelar item" at bounding box center [534, 314] width 51 height 17
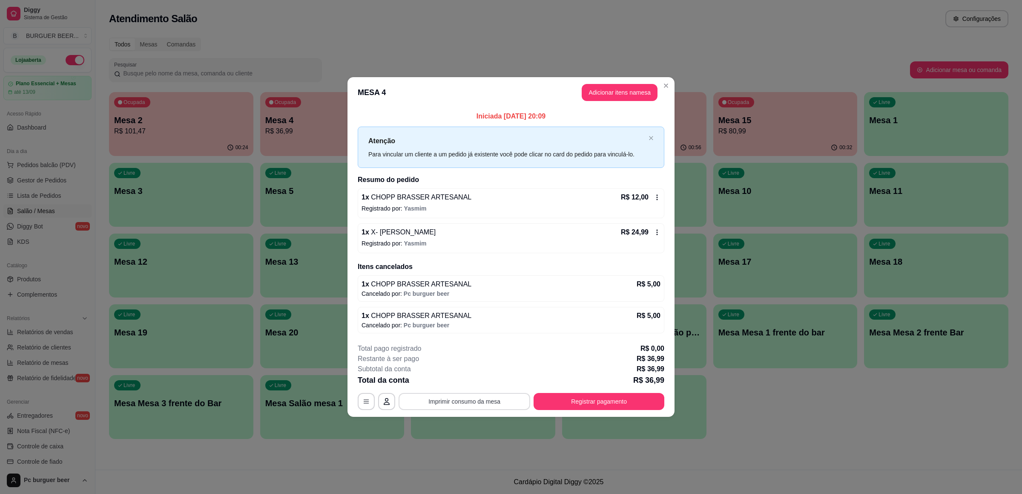
click at [462, 404] on button "Imprimir consumo da mesa" at bounding box center [465, 401] width 132 height 17
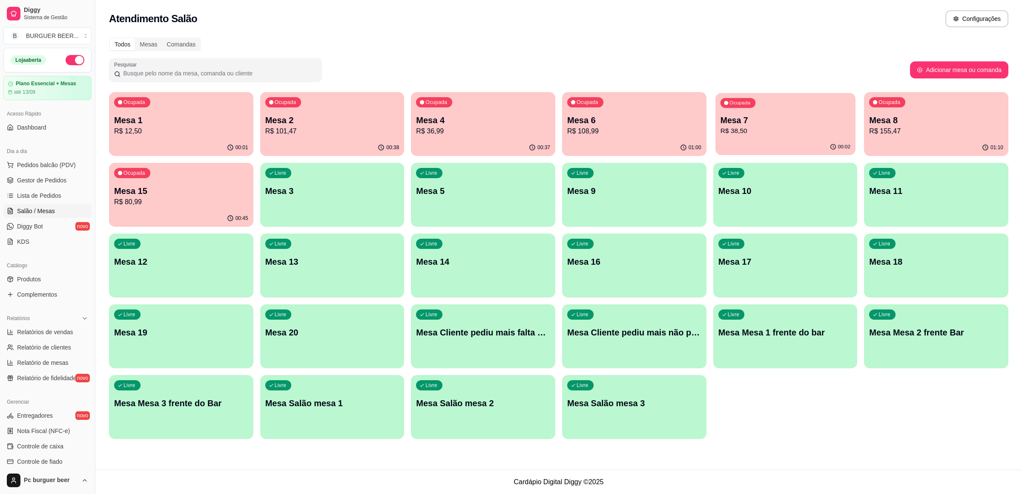
click at [724, 135] on p "R$ 38,50" at bounding box center [785, 131] width 130 height 10
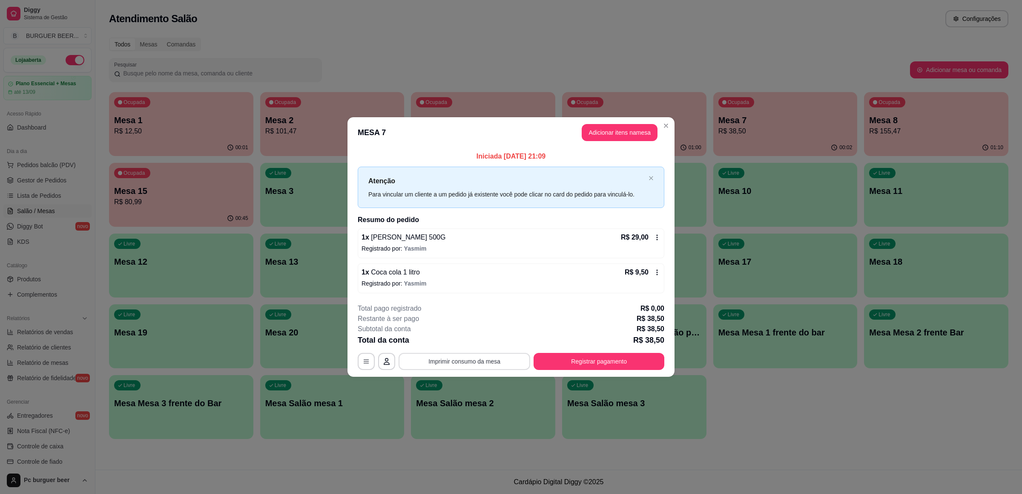
click at [473, 365] on button "Imprimir consumo da mesa" at bounding box center [465, 361] width 132 height 17
click at [469, 357] on button "Imprimir consumo da mesa" at bounding box center [465, 361] width 132 height 17
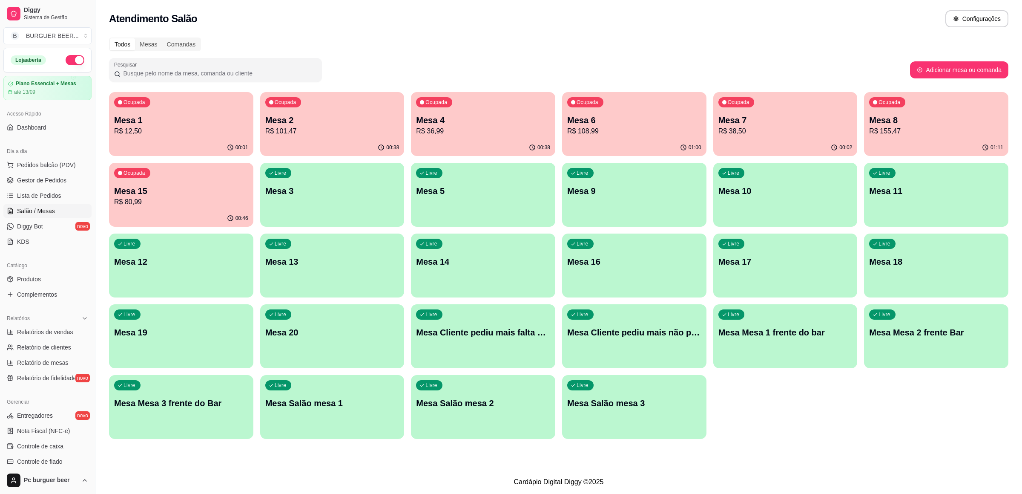
click at [280, 207] on div "Livre Mesa 3" at bounding box center [332, 190] width 144 height 54
click at [38, 213] on span "Salão / Mesas" at bounding box center [36, 211] width 38 height 9
click at [37, 210] on span "Salão / Mesas" at bounding box center [36, 211] width 38 height 9
click at [68, 202] on link "Lista de Pedidos" at bounding box center [47, 196] width 88 height 14
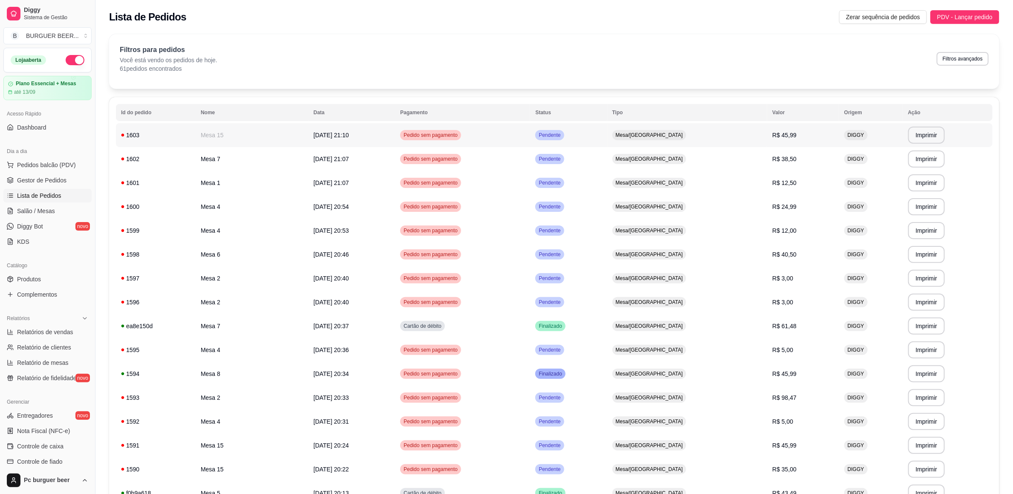
click at [562, 136] on span "Pendente" at bounding box center [549, 135] width 25 height 7
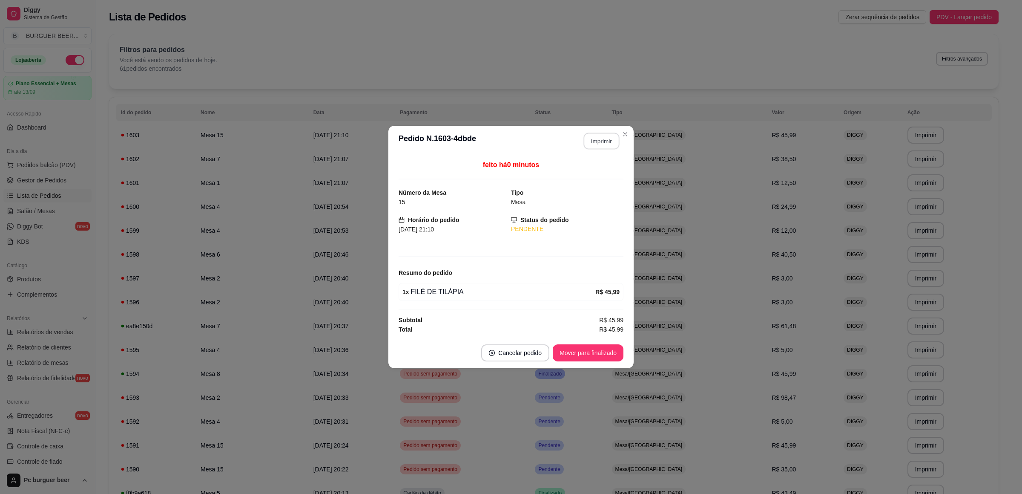
click at [602, 140] on button "Imprimir" at bounding box center [602, 141] width 36 height 17
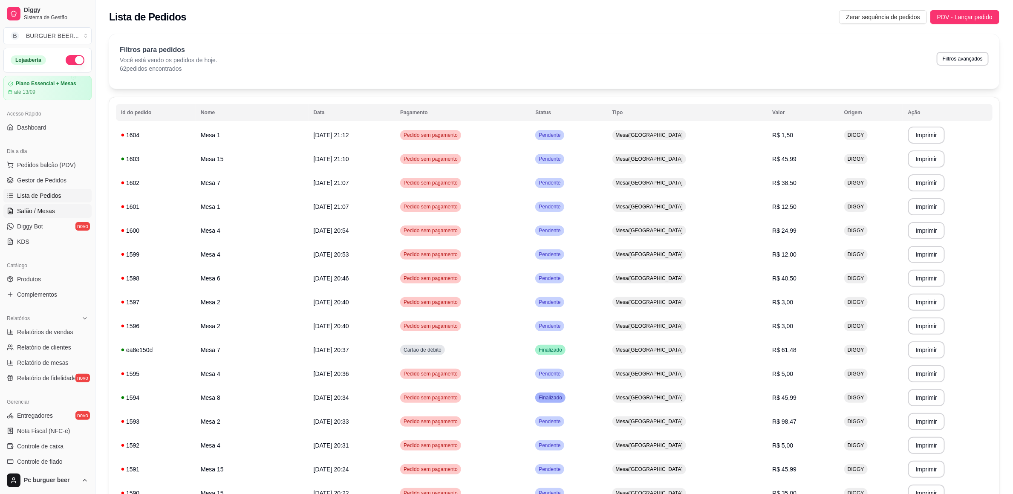
drag, startPoint x: 10, startPoint y: 213, endPoint x: 23, endPoint y: 212, distance: 12.8
click at [10, 212] on icon at bounding box center [10, 210] width 7 height 7
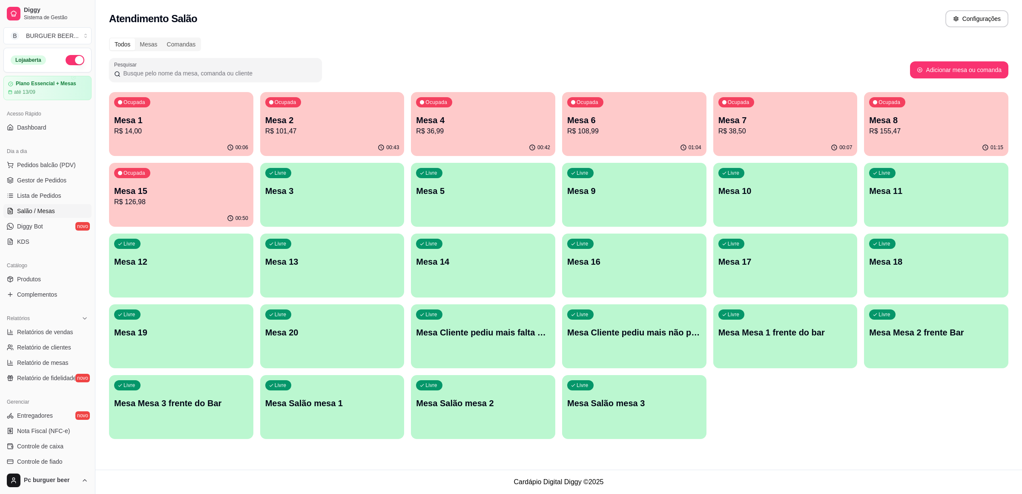
click at [311, 138] on div "Ocupada Mesa 2 R$ 101,47" at bounding box center [332, 115] width 144 height 47
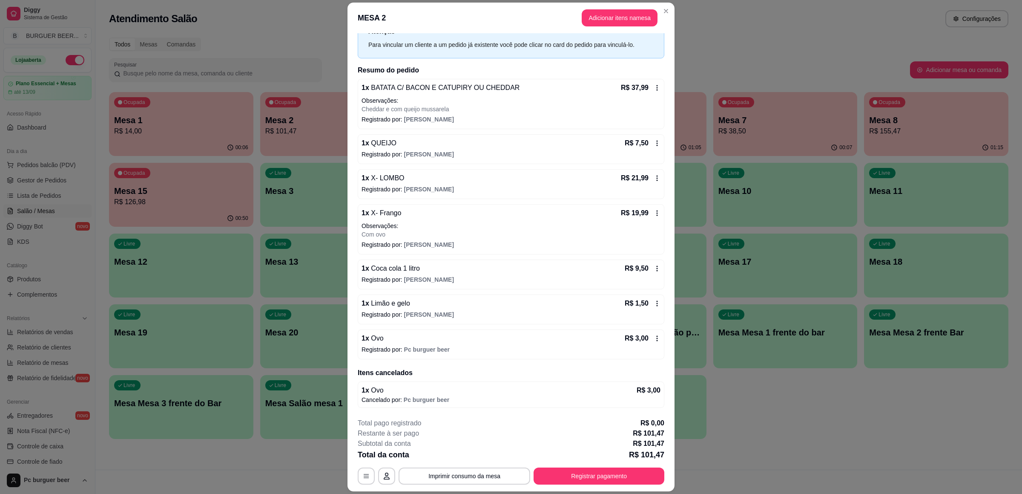
scroll to position [25, 0]
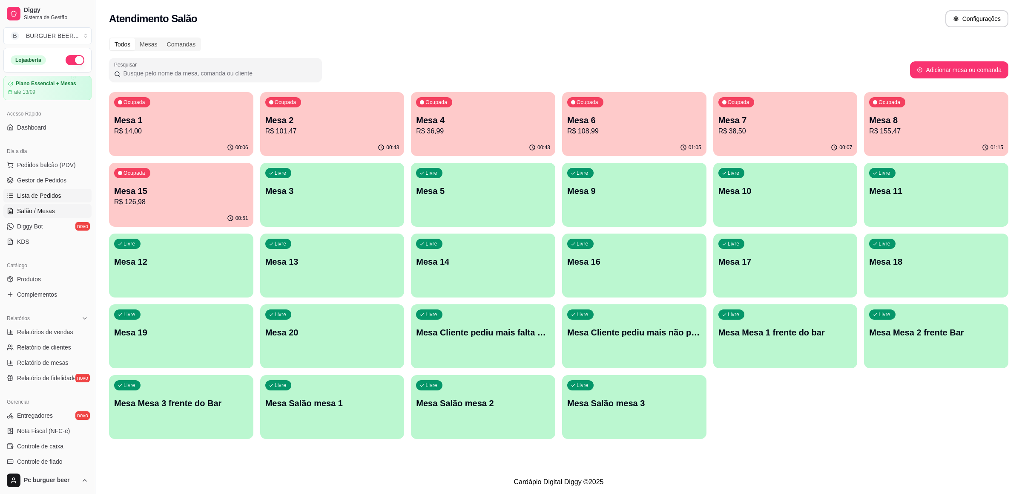
click at [52, 197] on span "Lista de Pedidos" at bounding box center [39, 195] width 44 height 9
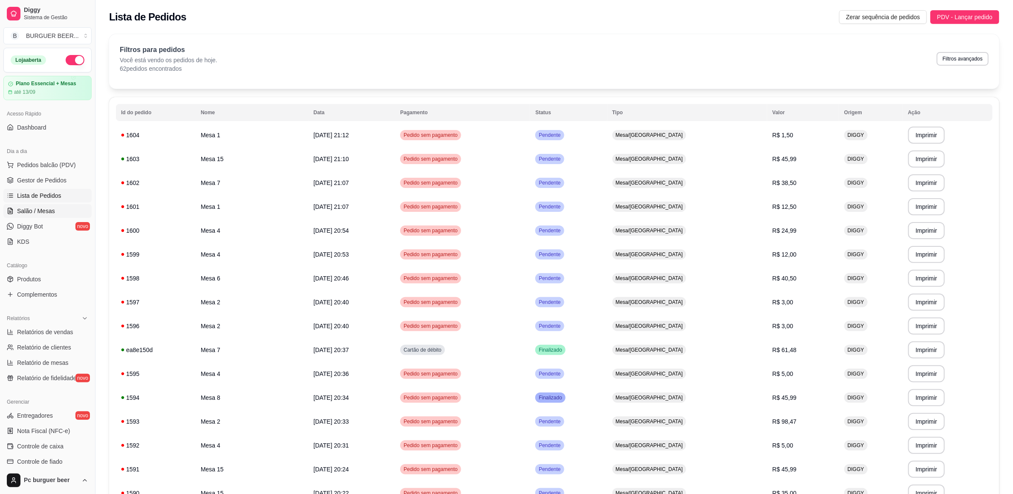
click at [50, 209] on span "Salão / Mesas" at bounding box center [36, 211] width 38 height 9
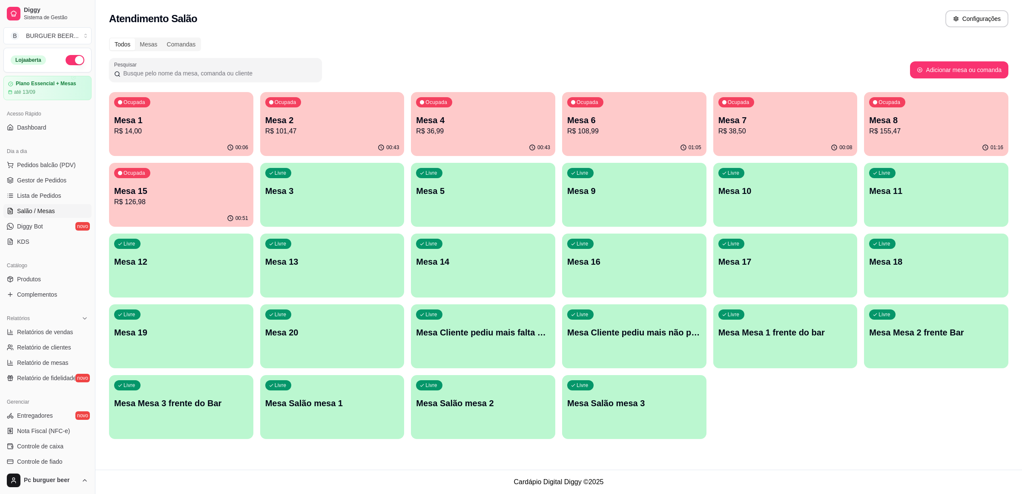
click at [242, 114] on div "Ocupada Mesa 1 R$ 14,00" at bounding box center [181, 115] width 144 height 47
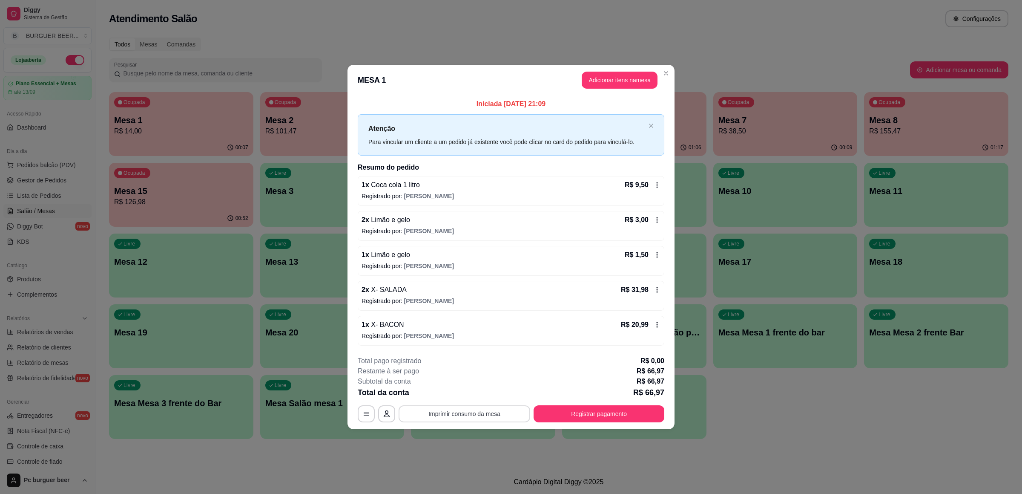
click at [485, 413] on button "Imprimir consumo da mesa" at bounding box center [465, 413] width 132 height 17
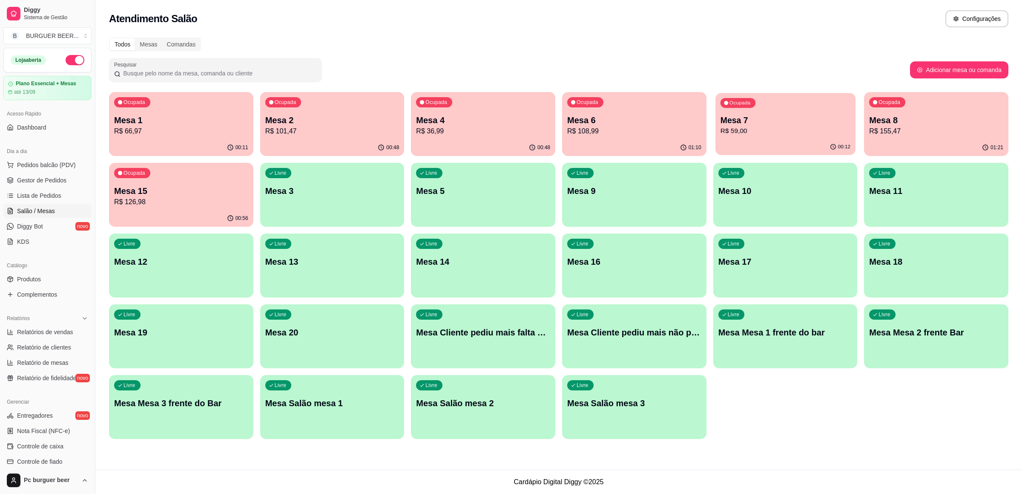
click at [777, 114] on div "Ocupada Mesa 7 R$ 59,00" at bounding box center [786, 116] width 140 height 46
click at [15, 205] on link "Salão / Mesas" at bounding box center [47, 211] width 88 height 14
click at [54, 192] on span "Lista de Pedidos" at bounding box center [39, 195] width 44 height 9
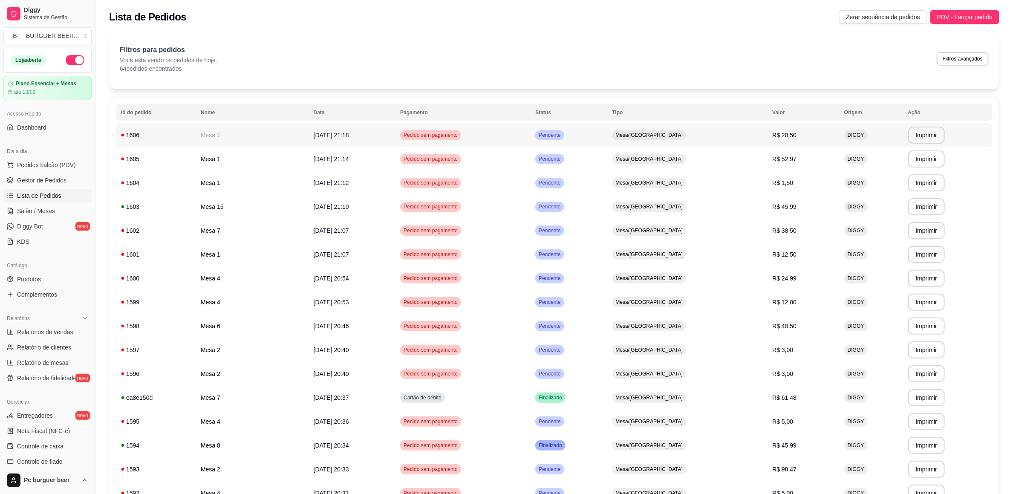
click at [718, 145] on td "Mesa/[GEOGRAPHIC_DATA]" at bounding box center [687, 135] width 160 height 24
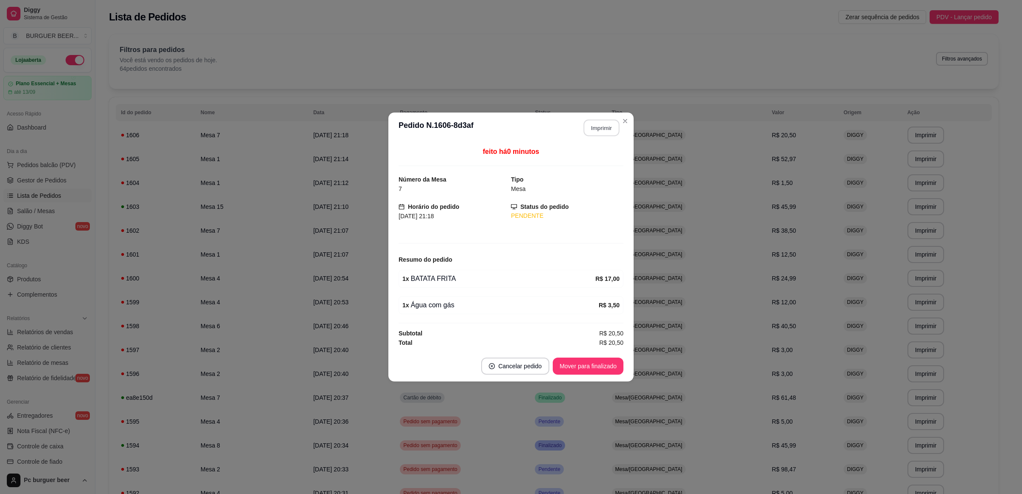
click at [584, 130] on button "Imprimir" at bounding box center [602, 128] width 36 height 17
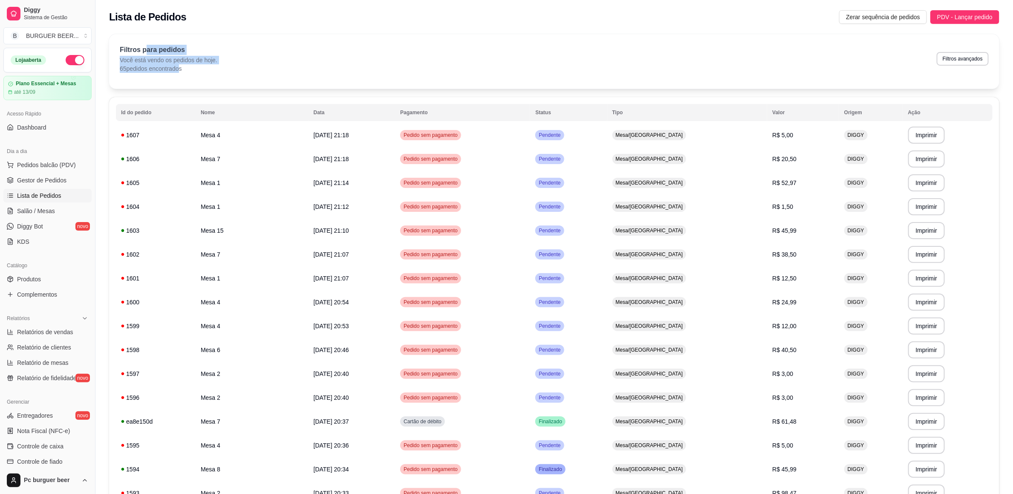
drag, startPoint x: 160, startPoint y: 67, endPoint x: 173, endPoint y: 36, distance: 33.6
click at [153, 36] on div "Filtros para pedidos Você está vendo os pedidos de hoje. 65 pedidos encontrados…" at bounding box center [554, 61] width 890 height 55
click at [143, 298] on td "1600" at bounding box center [156, 302] width 80 height 24
click at [48, 203] on ul "Pedidos balcão (PDV) Gestor de Pedidos Lista de Pedidos Salão / Mesas Diggy Bot…" at bounding box center [47, 203] width 88 height 90
click at [50, 213] on span "Salão / Mesas" at bounding box center [36, 211] width 38 height 9
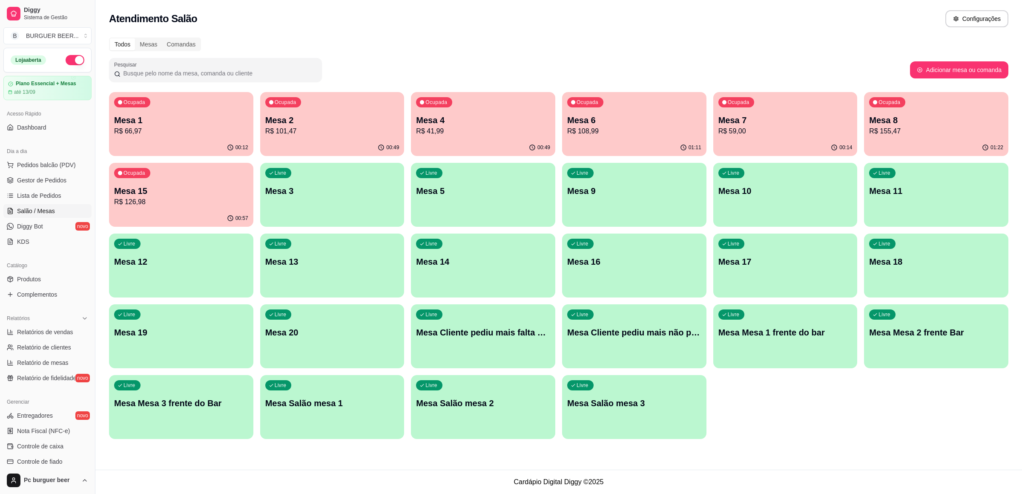
click at [321, 138] on div "Ocupada Mesa 2 R$ 101,47" at bounding box center [332, 115] width 144 height 47
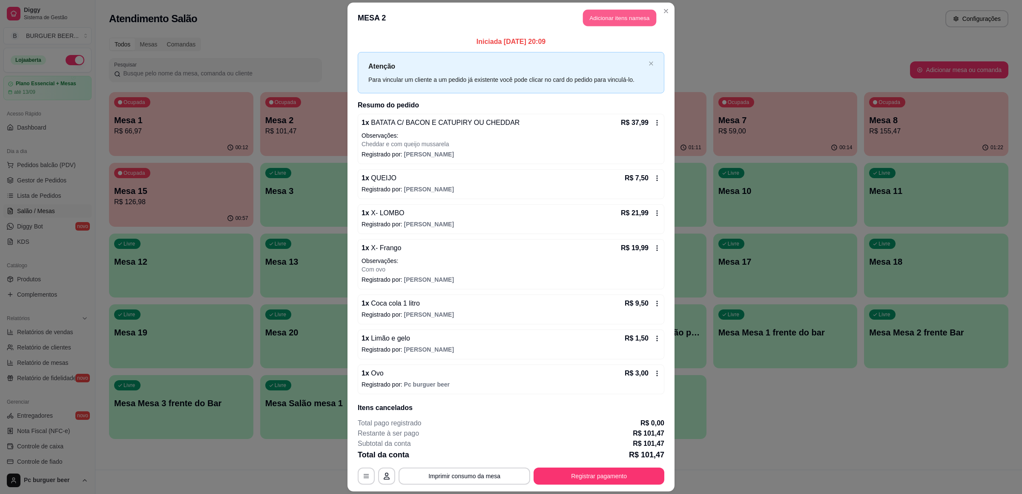
click at [630, 16] on button "Adicionar itens na mesa" at bounding box center [619, 17] width 73 height 17
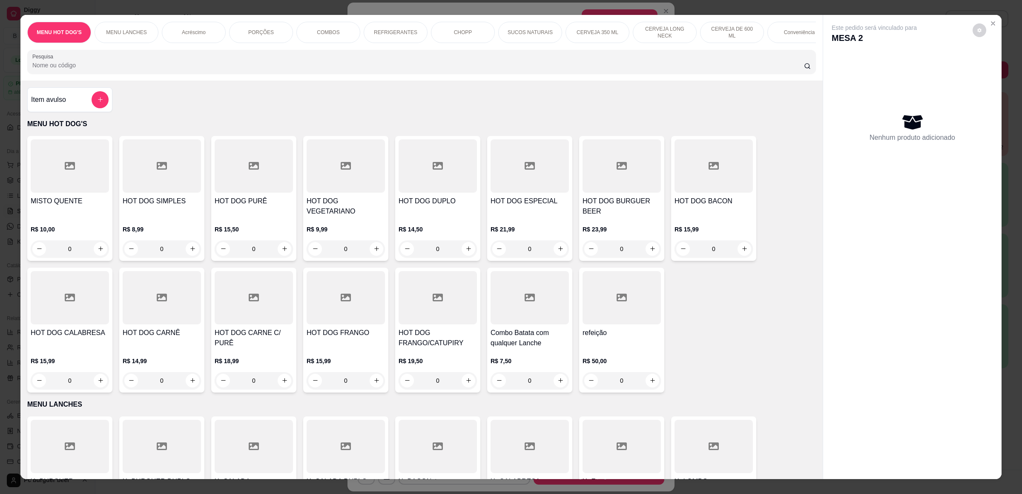
scroll to position [0, 284]
click at [512, 37] on div "Conveniência" at bounding box center [516, 32] width 64 height 21
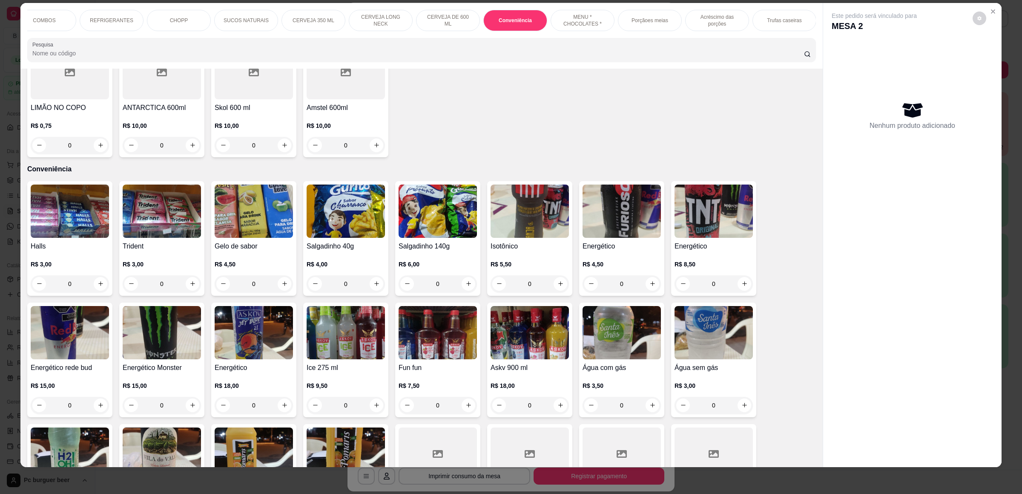
scroll to position [0, 0]
click at [46, 26] on div "MENU HOT DOG'S" at bounding box center [59, 20] width 64 height 21
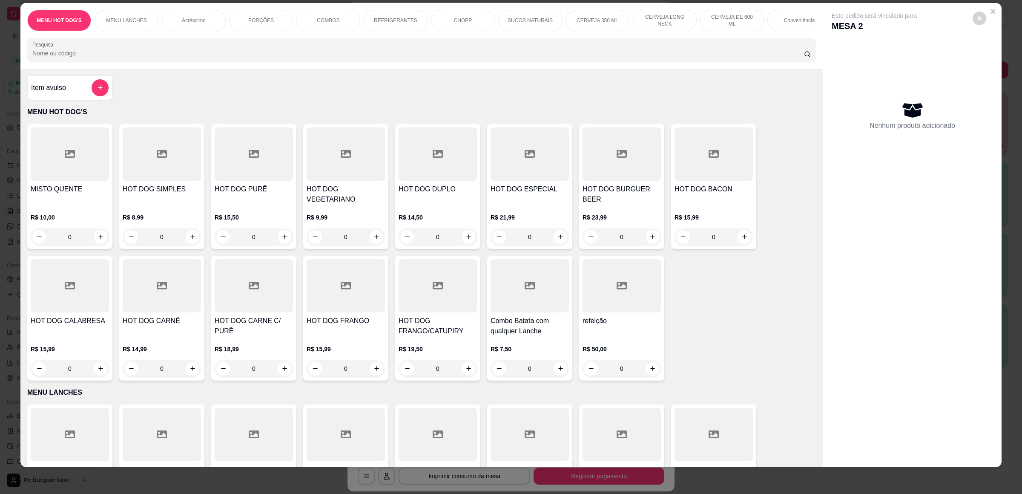
click at [116, 46] on div "MENU HOT DOG'S MENU LANCHES Acréscimo PORÇÕES COMBOS REFRIGERANTES CHOPP SUCOS …" at bounding box center [421, 36] width 803 height 66
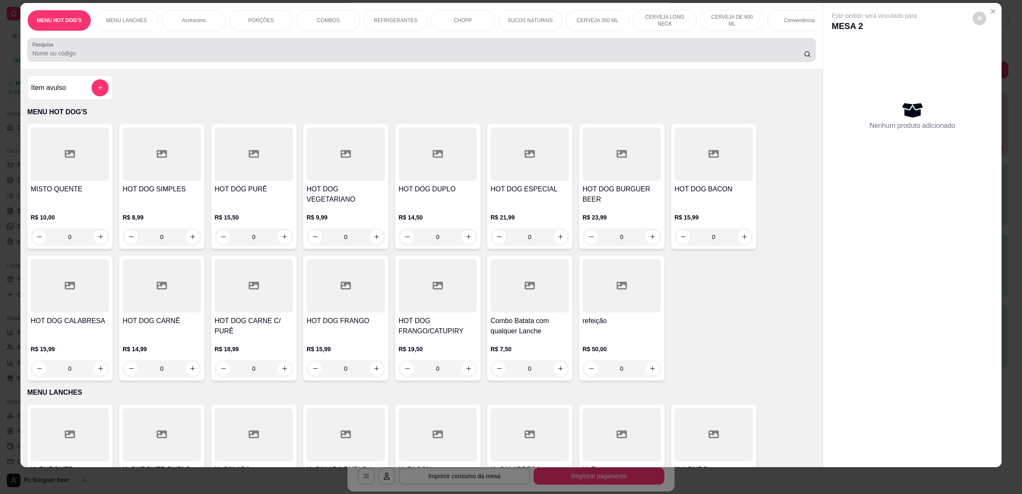
click at [115, 56] on div at bounding box center [421, 49] width 779 height 17
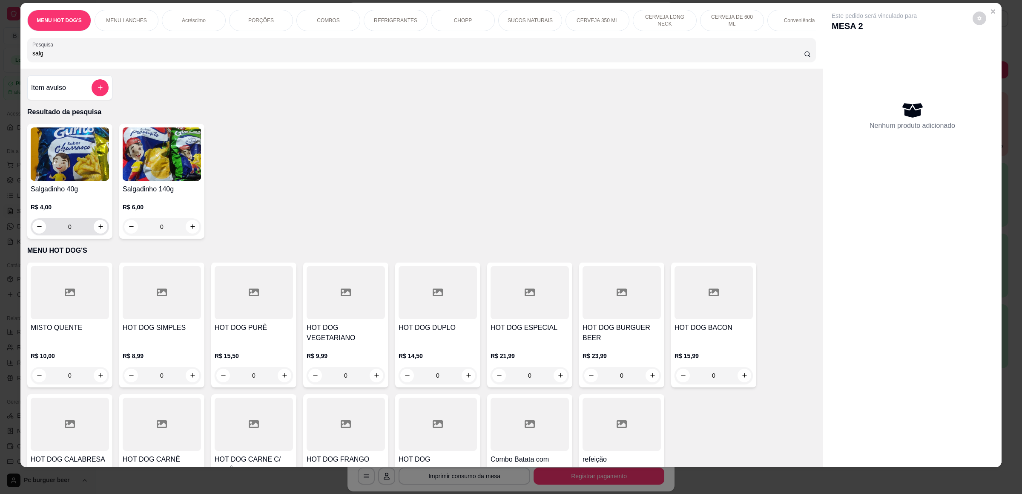
type input "salg"
click at [99, 233] on button "increase-product-quantity" at bounding box center [100, 226] width 13 height 13
type input "1"
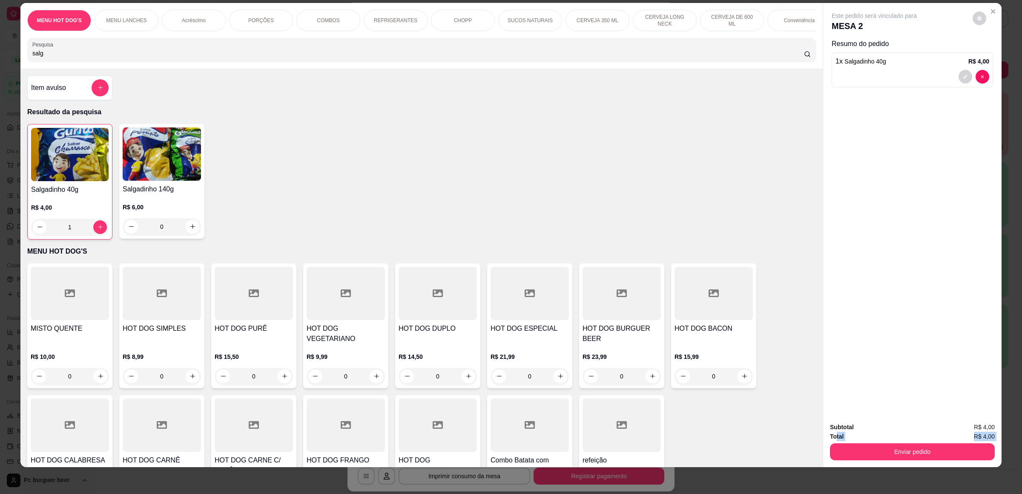
click at [832, 445] on div "Subtotal R$ 4,00 Total R$ 4,00 Enviar pedido" at bounding box center [912, 441] width 165 height 38
click at [836, 449] on button "Enviar pedido" at bounding box center [913, 451] width 160 height 17
click at [848, 429] on button "Não registrar e enviar pedido" at bounding box center [883, 431] width 89 height 16
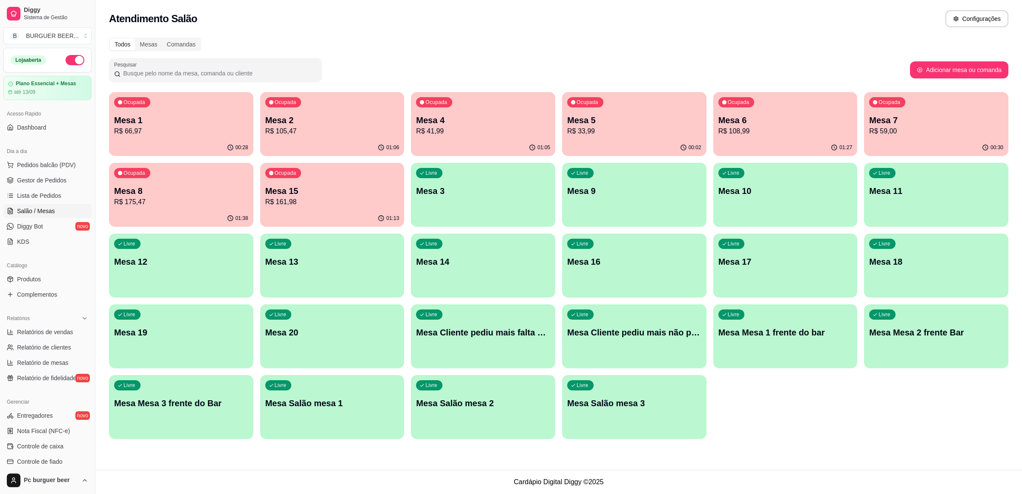
click at [653, 144] on div "00:02" at bounding box center [634, 147] width 144 height 17
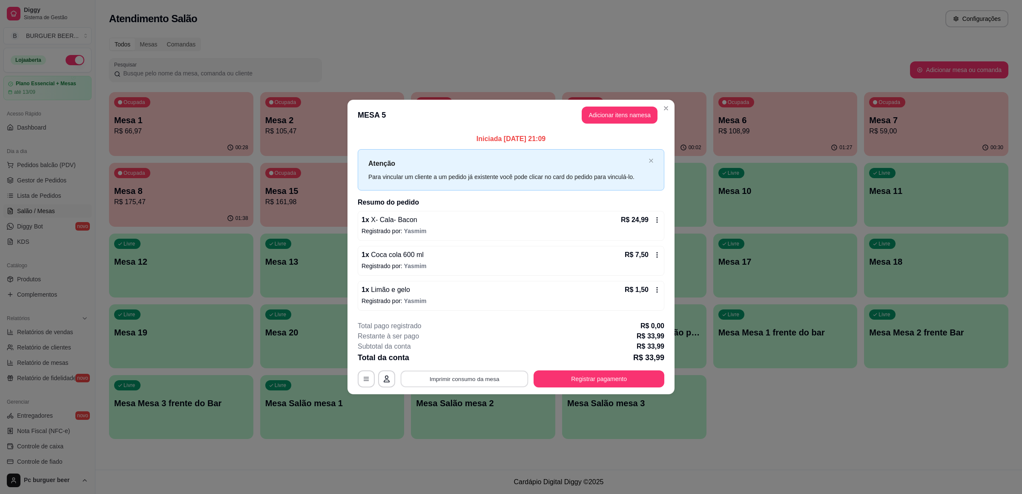
click at [455, 375] on button "Imprimir consumo da mesa" at bounding box center [465, 379] width 128 height 17
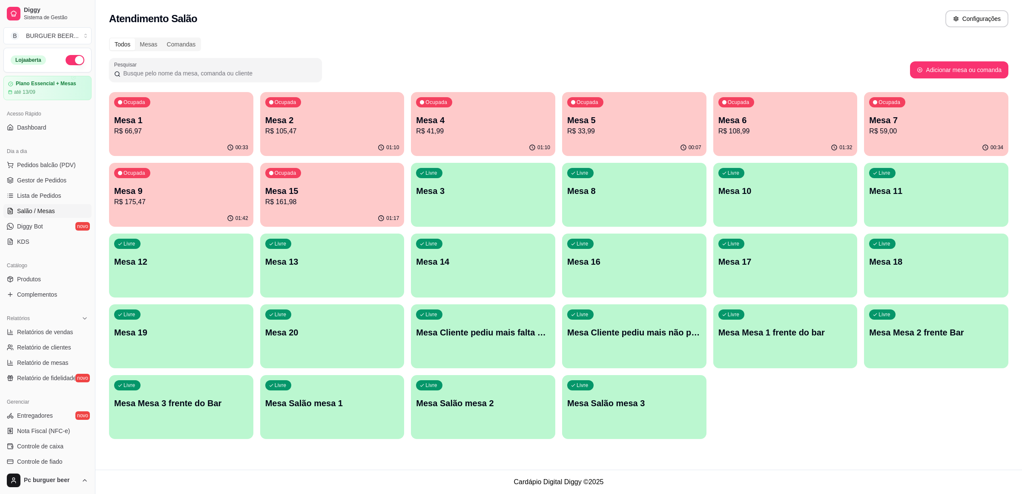
click at [302, 124] on p "Mesa 2" at bounding box center [332, 120] width 134 height 12
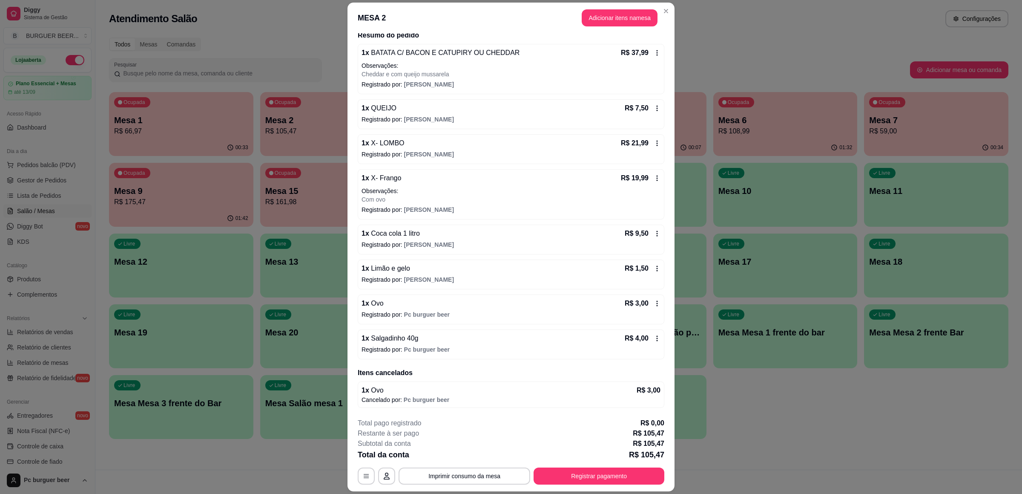
scroll to position [25, 0]
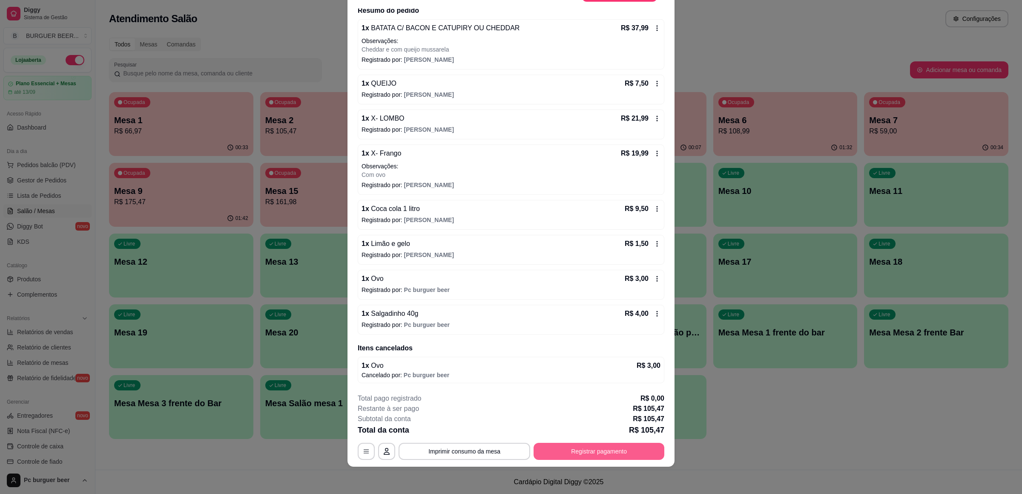
click at [598, 458] on button "Registrar pagamento" at bounding box center [599, 451] width 131 height 17
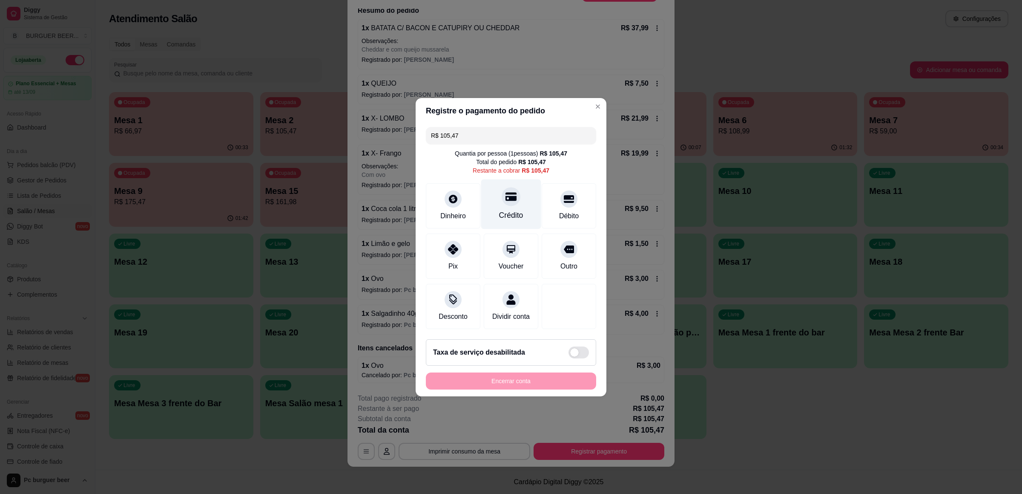
drag, startPoint x: 524, startPoint y: 199, endPoint x: 523, endPoint y: 209, distance: 9.5
click at [523, 200] on div "Crédito" at bounding box center [511, 204] width 60 height 50
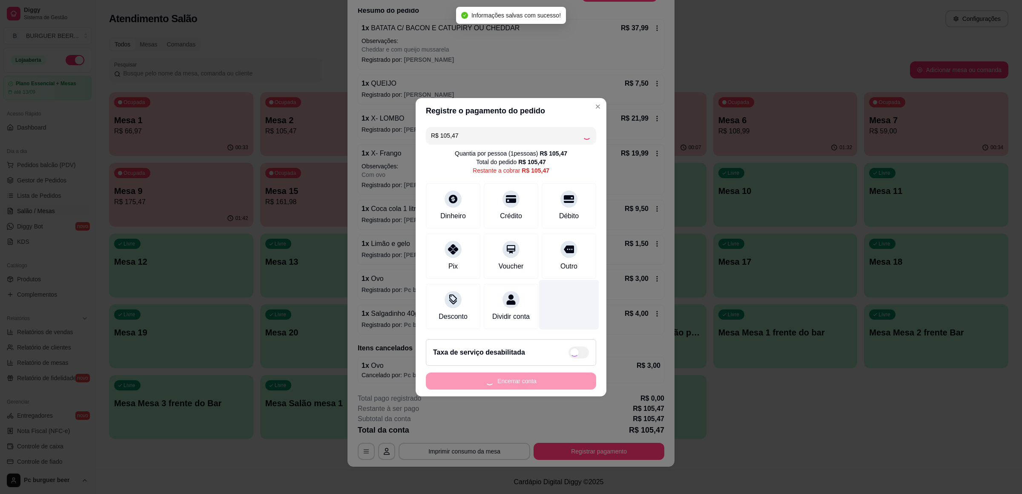
type input "R$ 0,00"
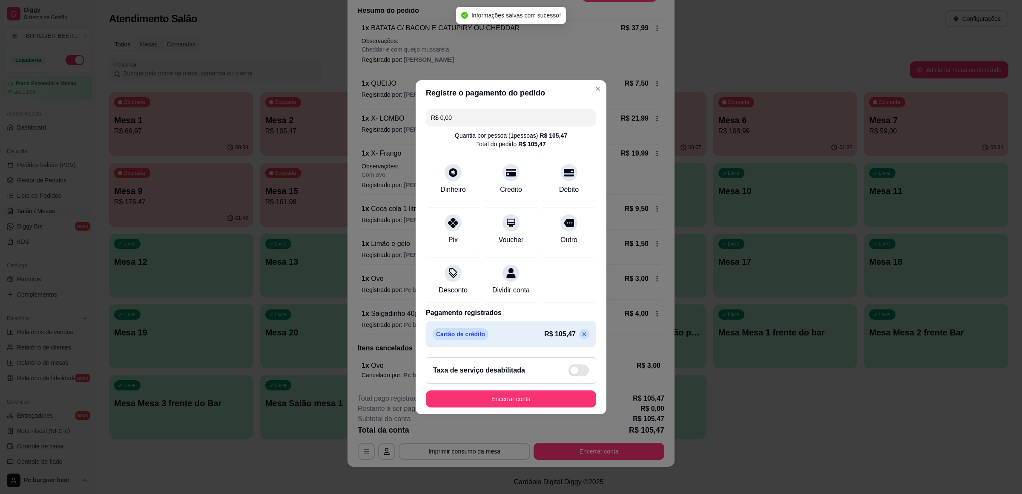
click at [562, 407] on button "Encerrar conta" at bounding box center [511, 398] width 170 height 17
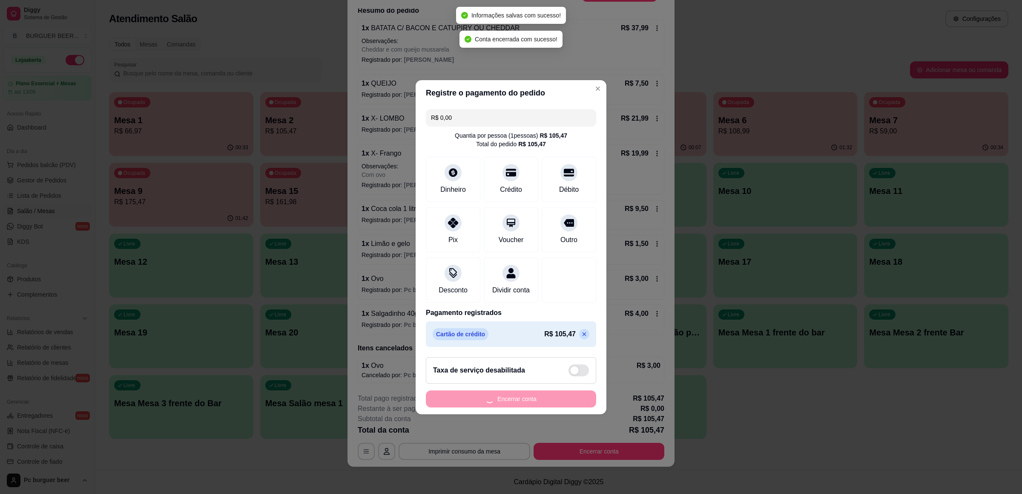
scroll to position [0, 0]
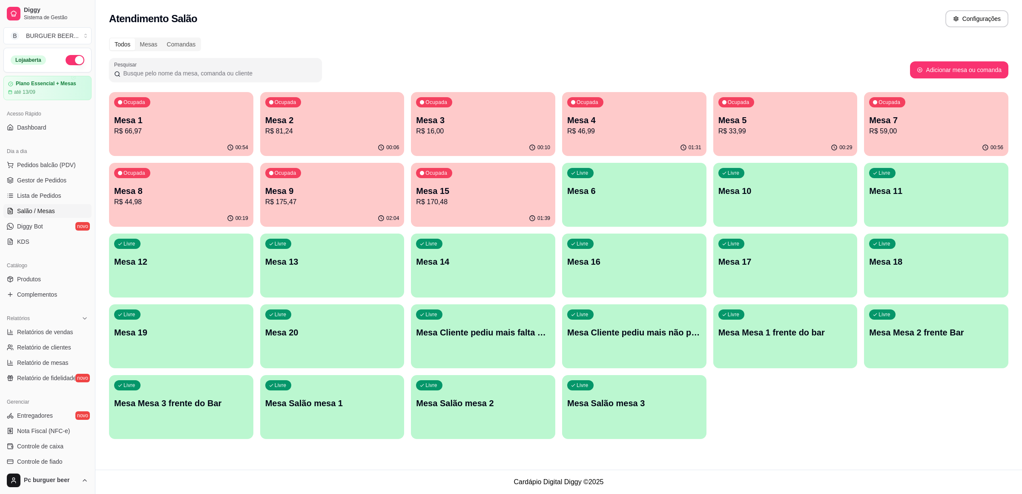
click at [303, 134] on p "R$ 81,24" at bounding box center [332, 131] width 134 height 10
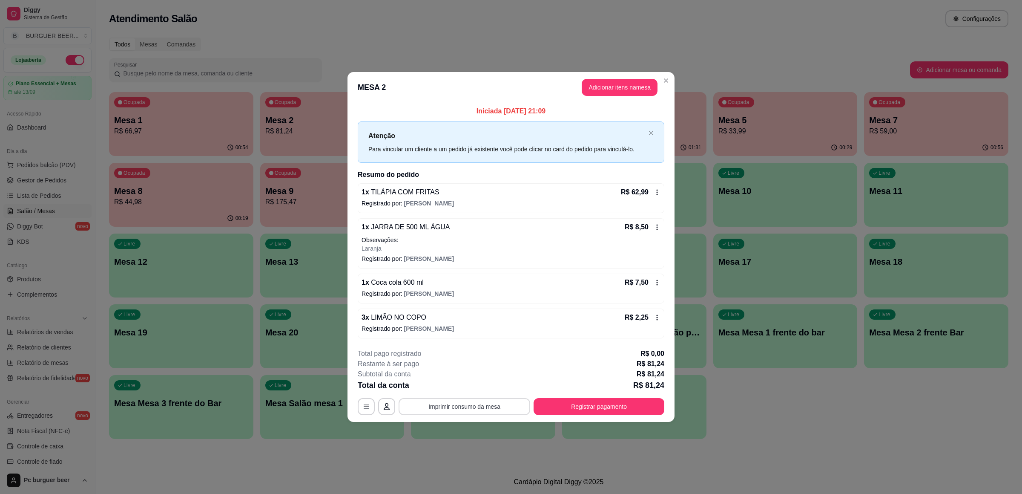
click at [435, 412] on button "Imprimir consumo da mesa" at bounding box center [465, 406] width 132 height 17
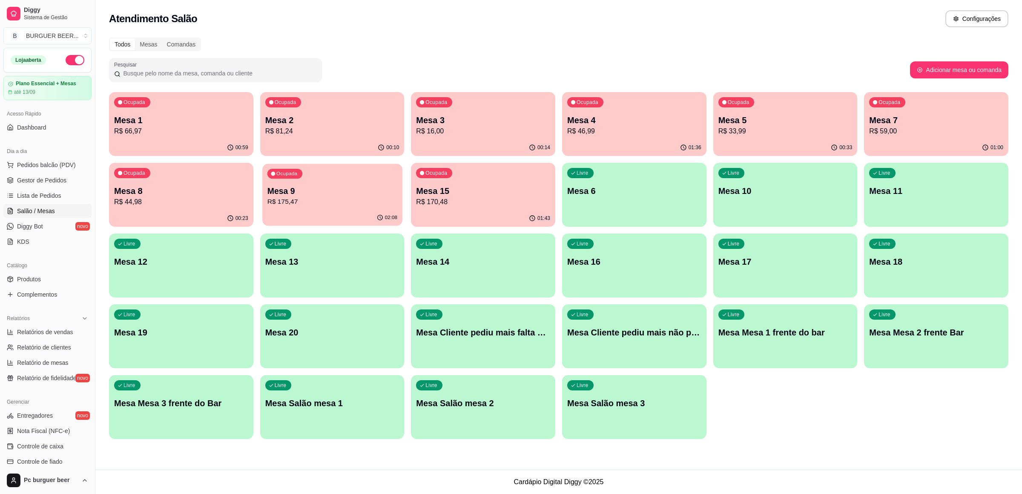
click at [326, 197] on p "R$ 175,47" at bounding box center [332, 202] width 130 height 10
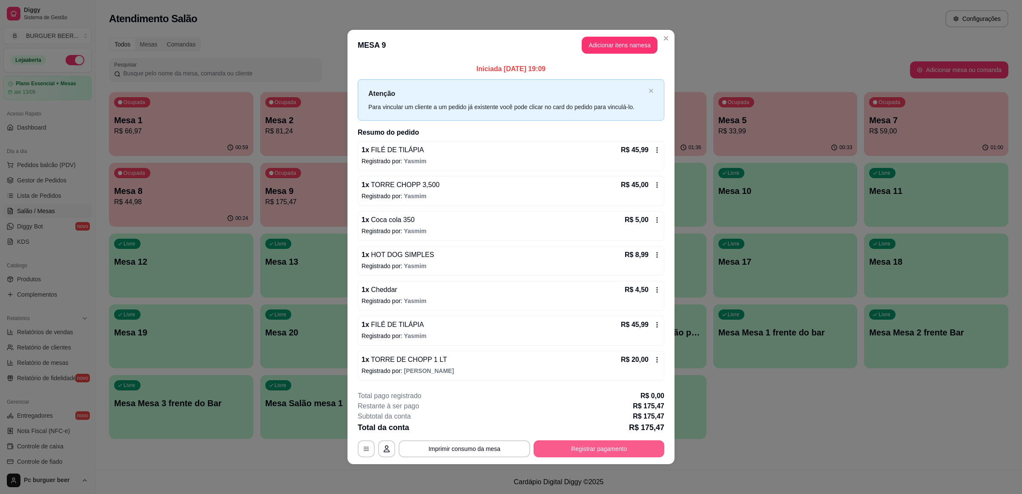
click at [599, 457] on button "Registrar pagamento" at bounding box center [599, 448] width 131 height 17
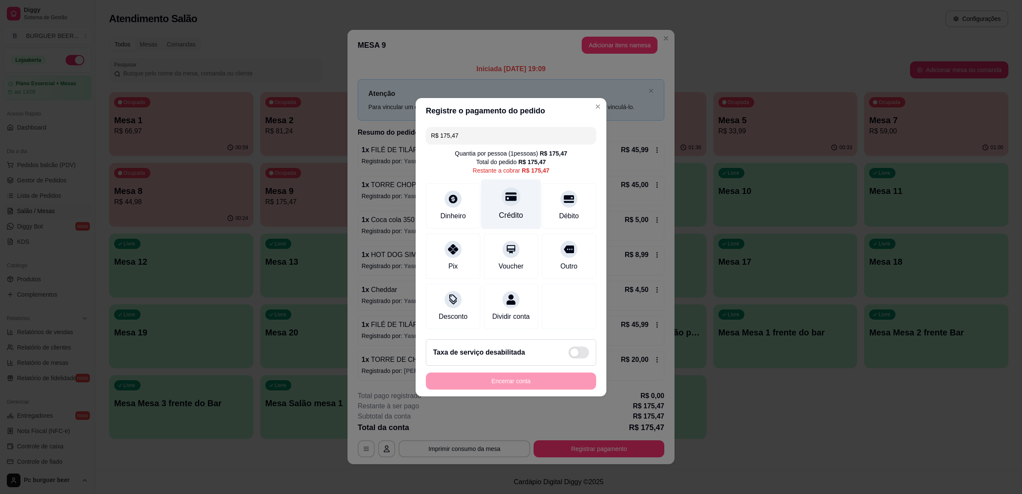
click at [507, 202] on div "Crédito" at bounding box center [511, 204] width 60 height 50
type input "R$ 0,00"
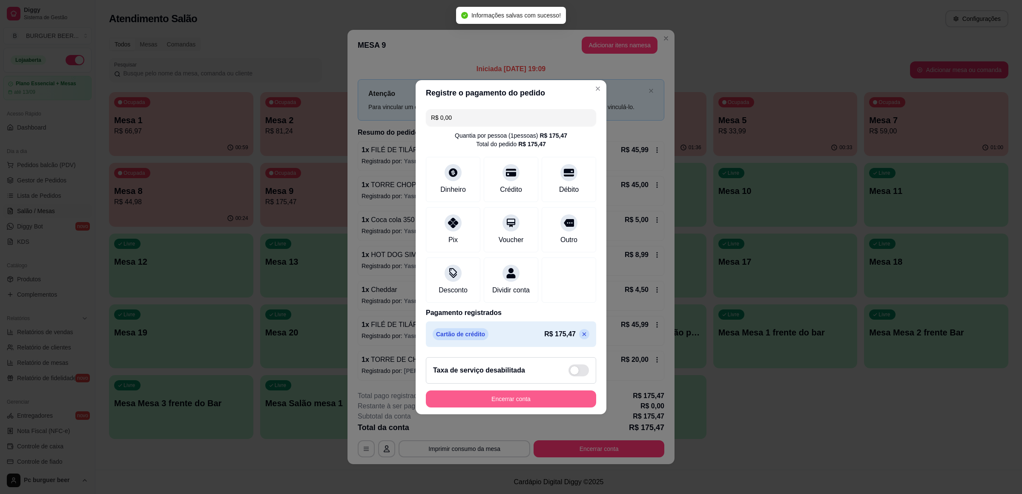
click at [547, 404] on button "Encerrar conta" at bounding box center [511, 398] width 170 height 17
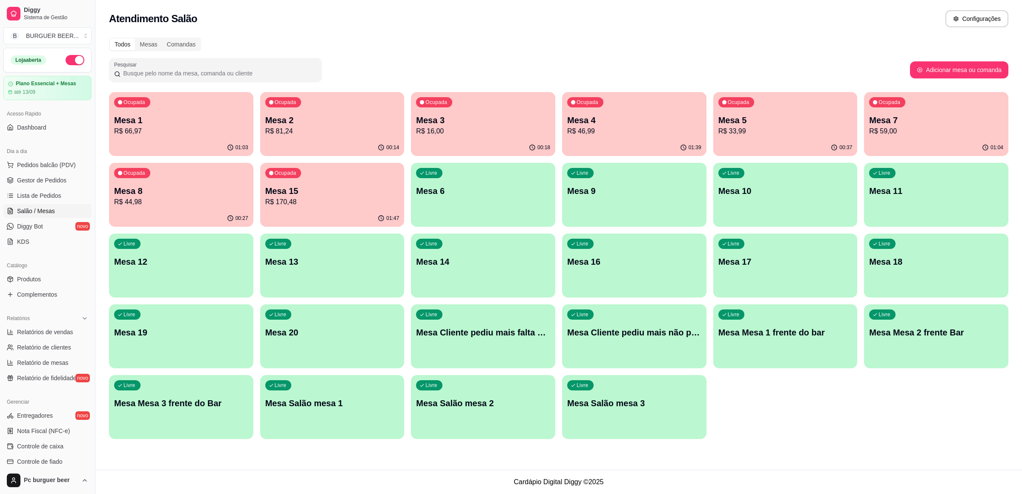
click at [591, 124] on p "Mesa 4" at bounding box center [634, 120] width 134 height 12
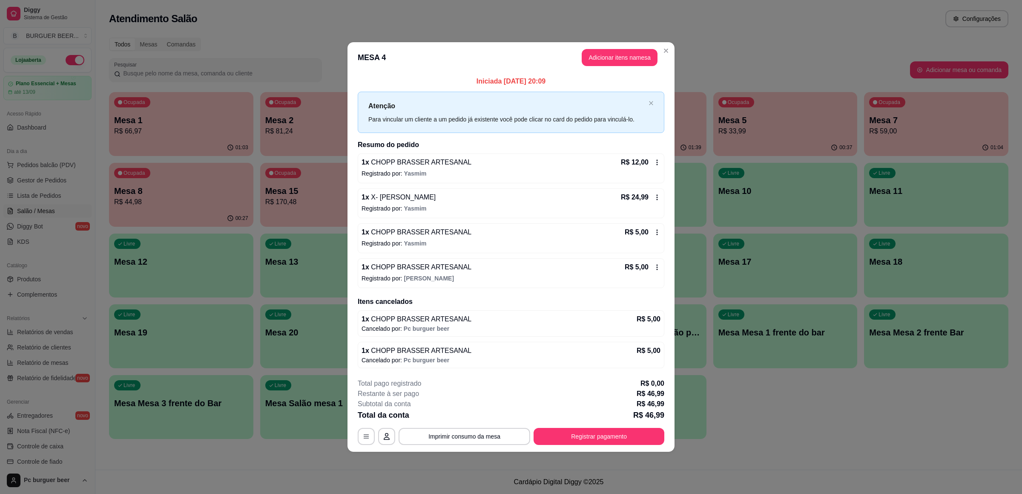
drag, startPoint x: 601, startPoint y: 425, endPoint x: 599, endPoint y: 432, distance: 7.7
click at [598, 432] on div "**********" at bounding box center [511, 411] width 307 height 66
click at [600, 432] on button "Registrar pagamento" at bounding box center [599, 436] width 131 height 17
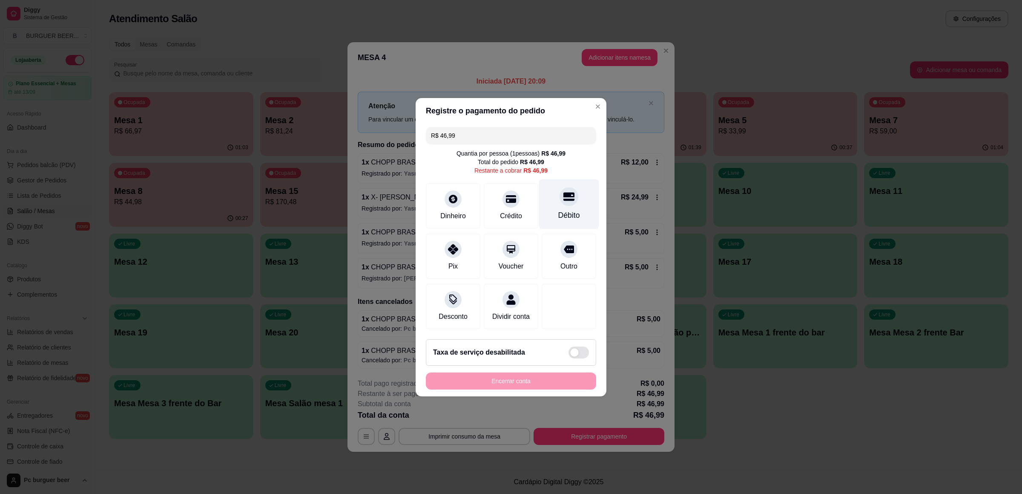
click at [548, 202] on div "Débito" at bounding box center [569, 204] width 60 height 50
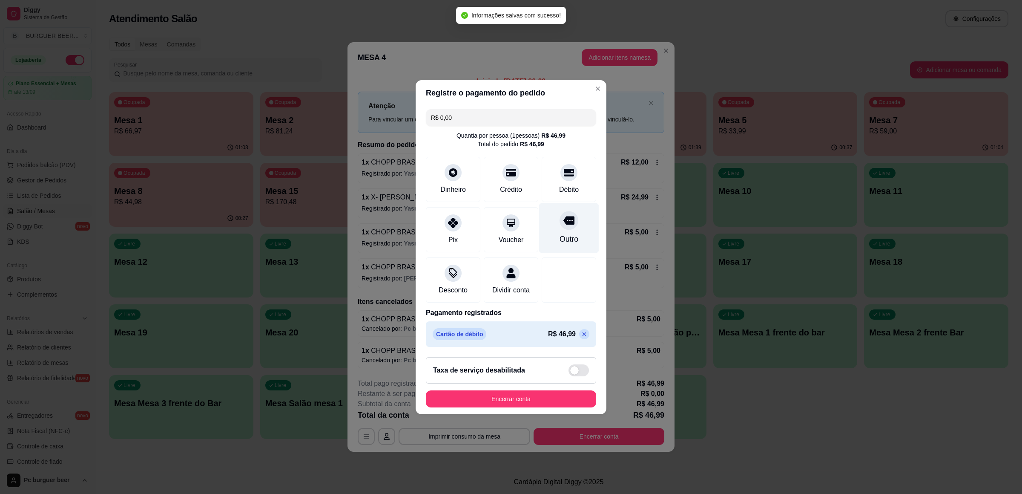
type input "R$ 0,00"
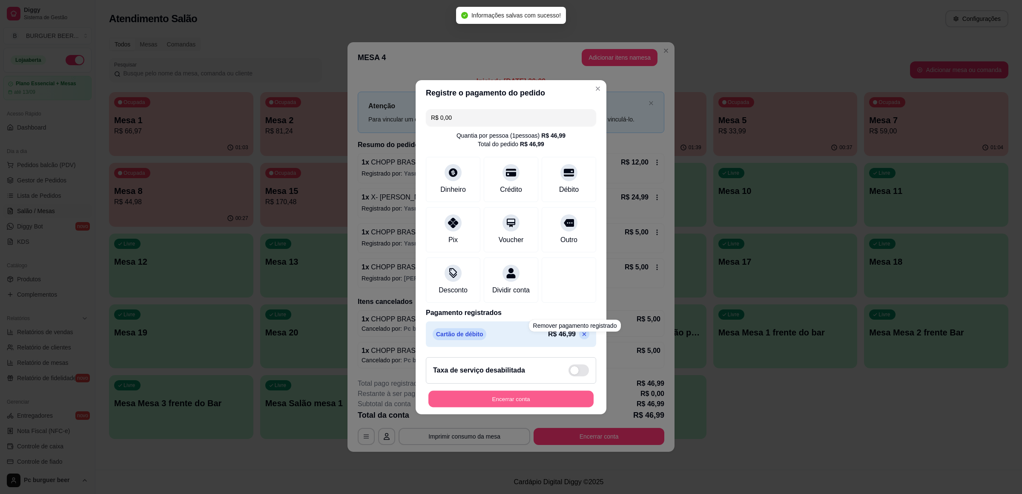
click at [527, 399] on button "Encerrar conta" at bounding box center [511, 398] width 165 height 17
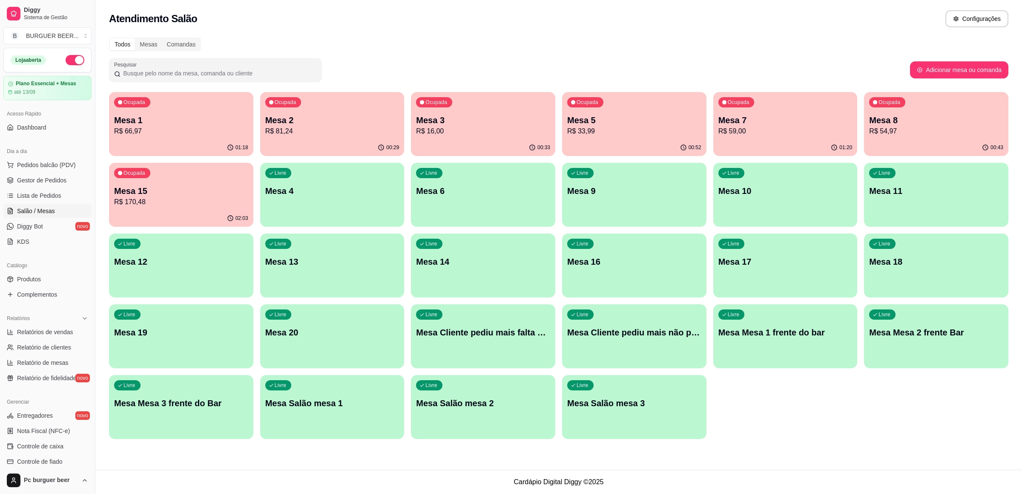
click at [796, 133] on p "R$ 59,00" at bounding box center [786, 131] width 134 height 10
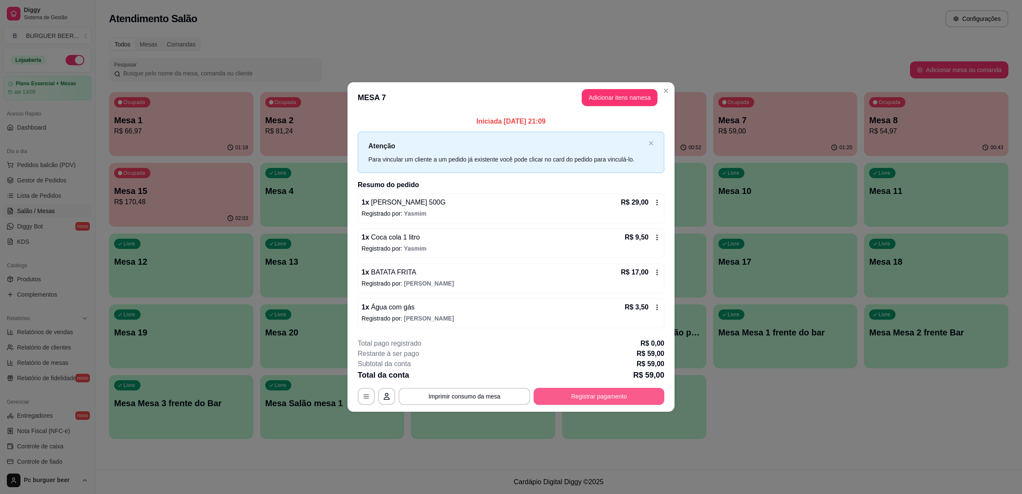
click at [617, 392] on button "Registrar pagamento" at bounding box center [599, 396] width 131 height 17
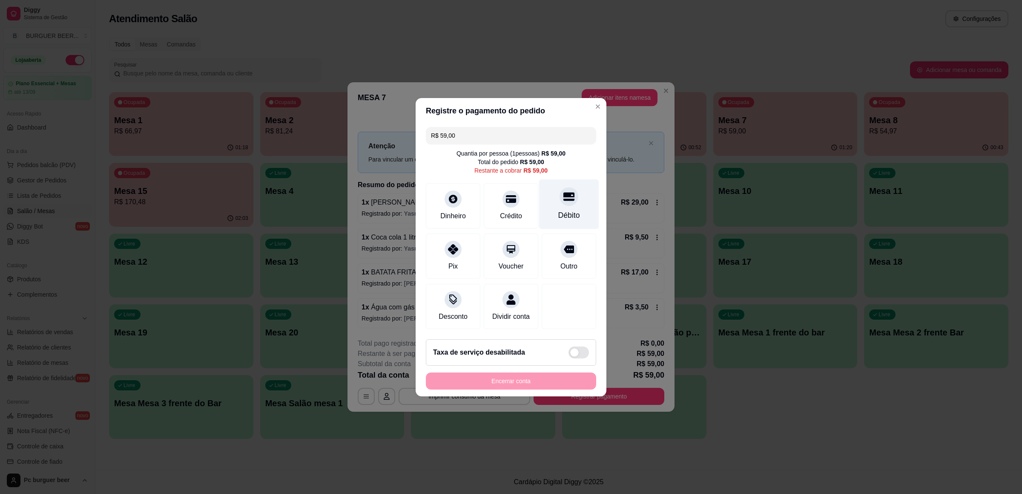
click at [540, 200] on div "Débito" at bounding box center [569, 204] width 60 height 50
type input "R$ 0,00"
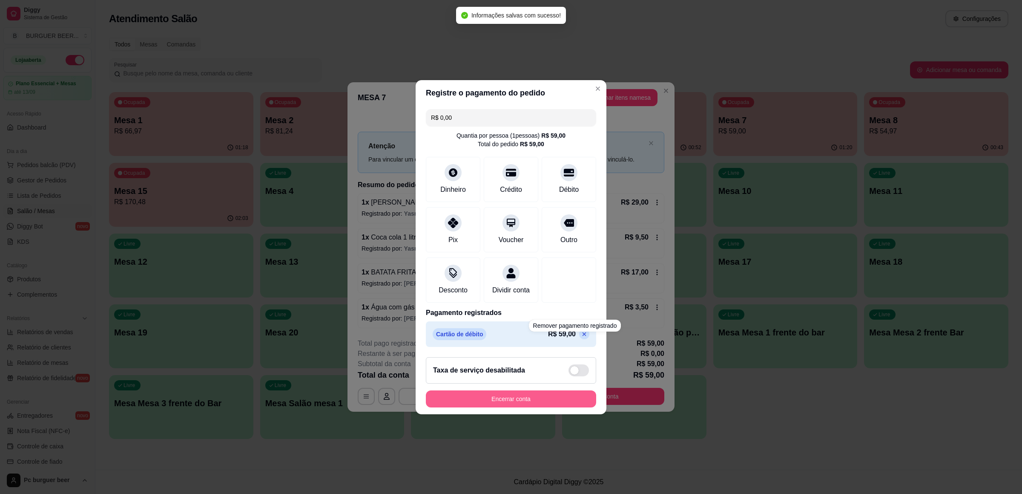
click at [544, 404] on button "Encerrar conta" at bounding box center [511, 398] width 170 height 17
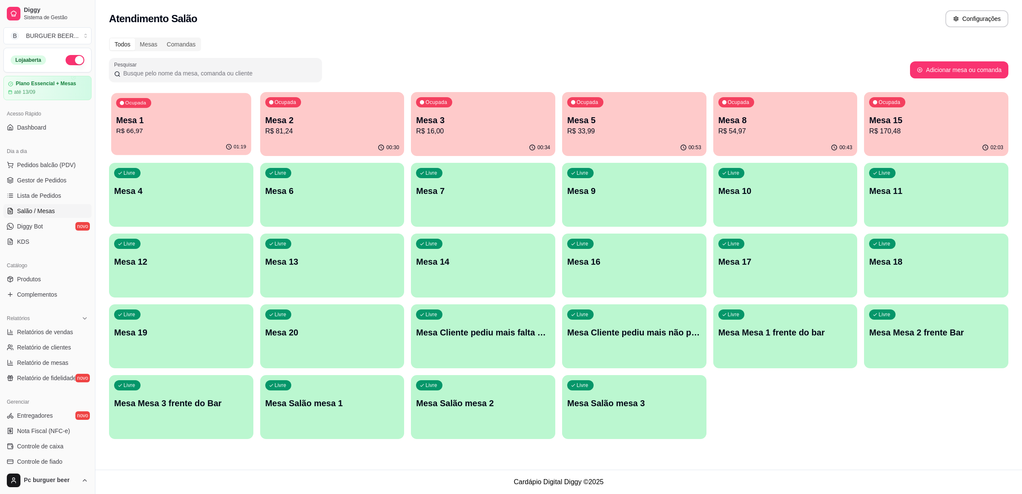
click at [193, 124] on p "Mesa 1" at bounding box center [181, 121] width 130 height 12
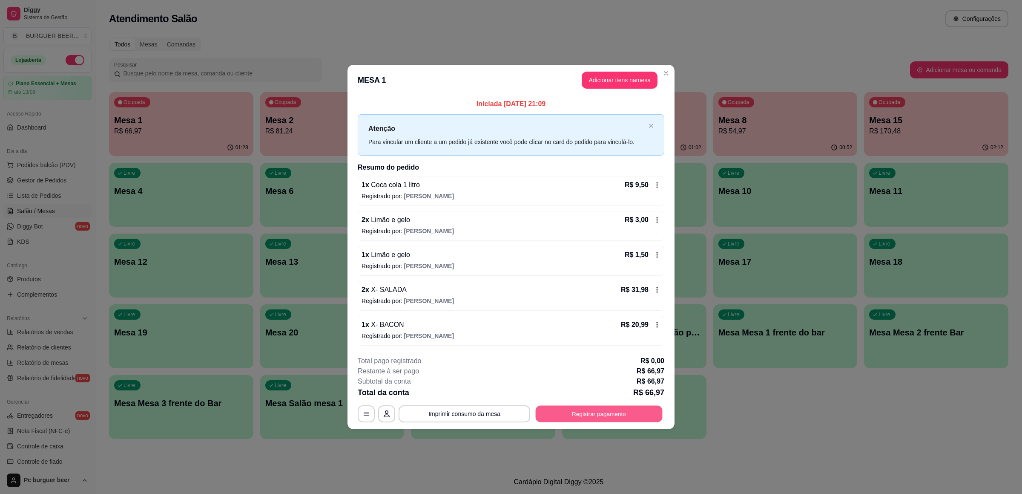
click at [622, 414] on button "Registrar pagamento" at bounding box center [599, 414] width 127 height 17
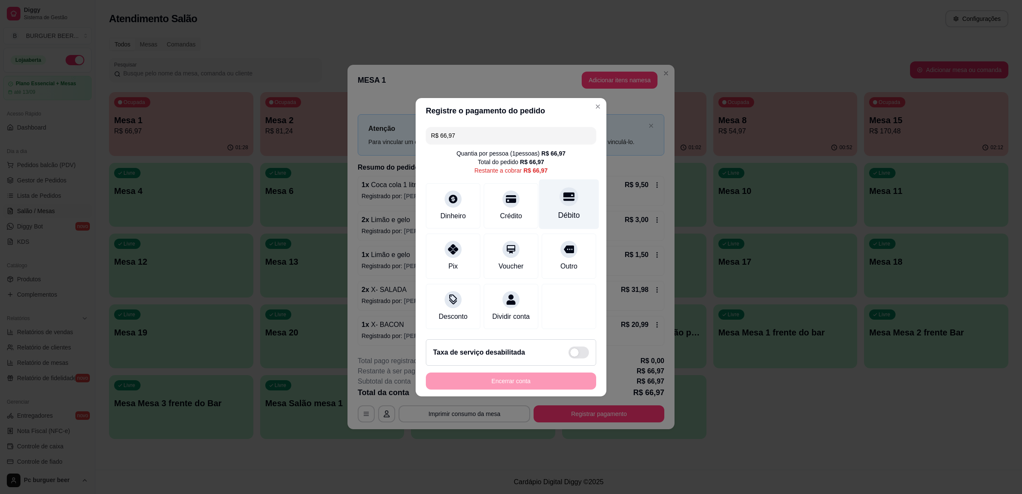
click at [570, 190] on div "Débito" at bounding box center [569, 204] width 60 height 50
type input "R$ 0,00"
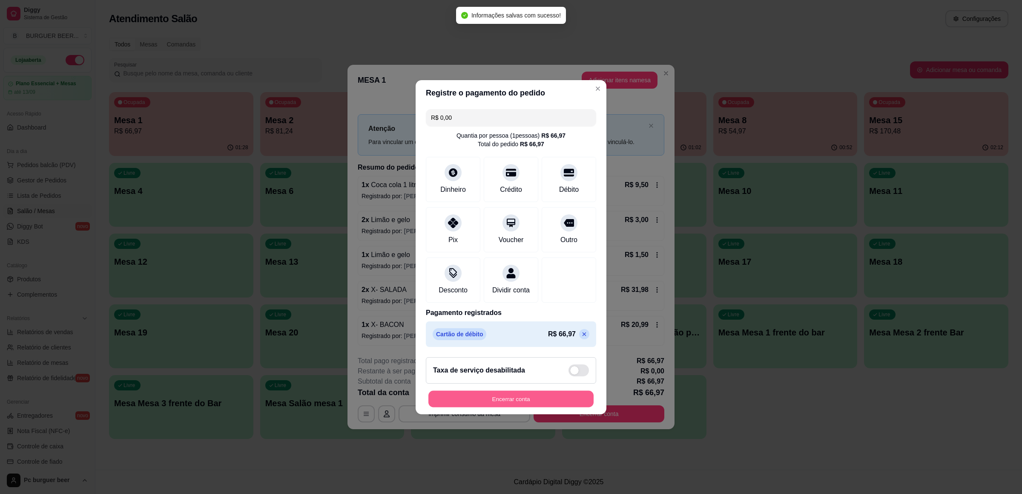
click at [545, 402] on button "Encerrar conta" at bounding box center [511, 398] width 165 height 17
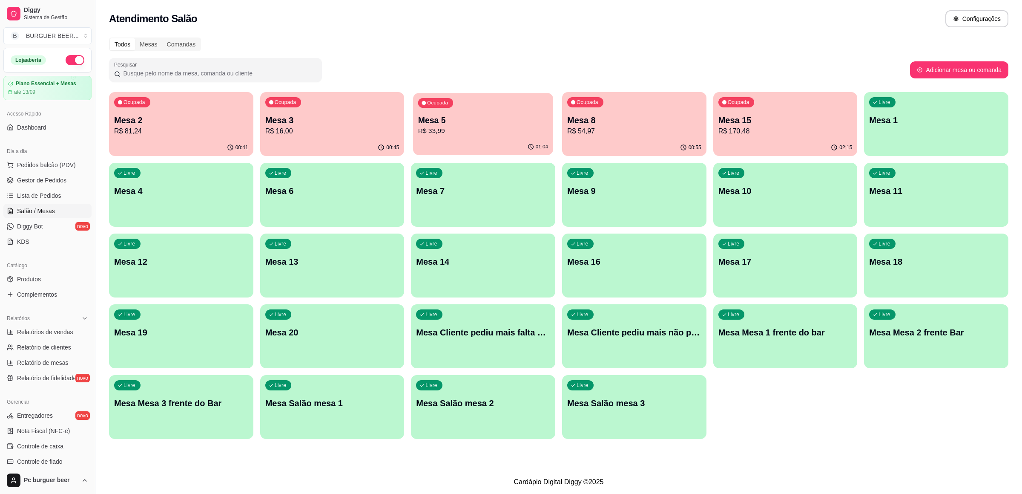
click at [523, 124] on p "Mesa 5" at bounding box center [483, 121] width 130 height 12
click at [311, 115] on p "Mesa 3" at bounding box center [332, 121] width 130 height 12
click at [609, 113] on div "Ocupada Mesa 8 R$ 54,97" at bounding box center [634, 115] width 144 height 47
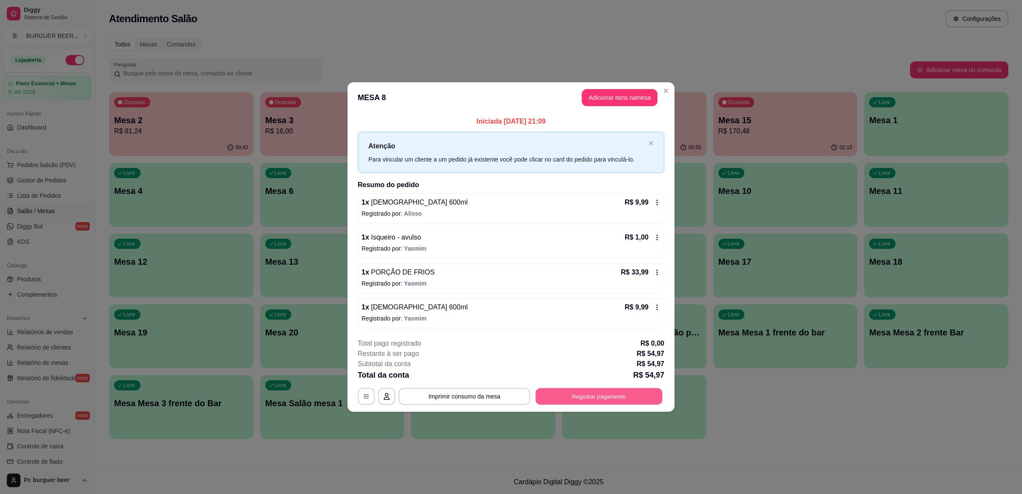
click at [600, 393] on button "Registrar pagamento" at bounding box center [599, 396] width 127 height 17
click at [569, 198] on div "Débito" at bounding box center [569, 204] width 60 height 50
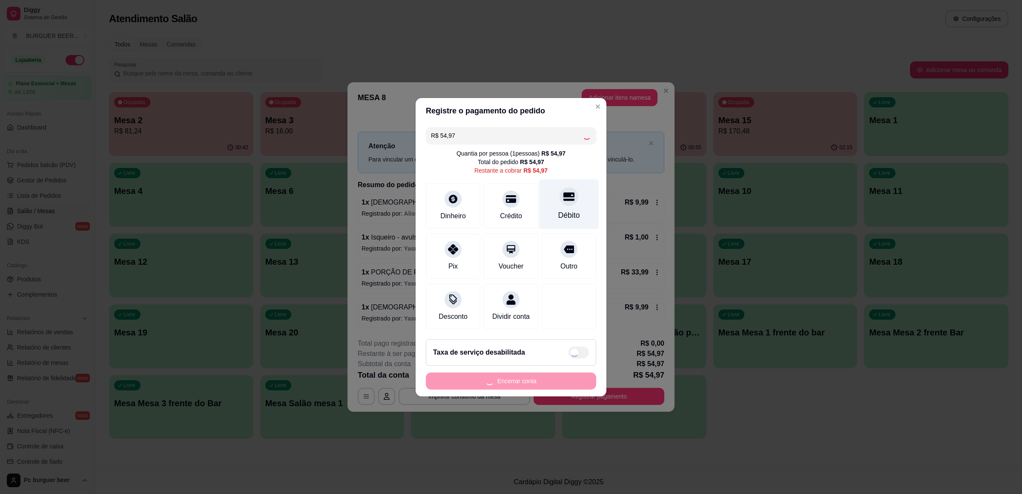
click at [546, 193] on div "Débito" at bounding box center [569, 204] width 60 height 50
type input "R$ 0,00"
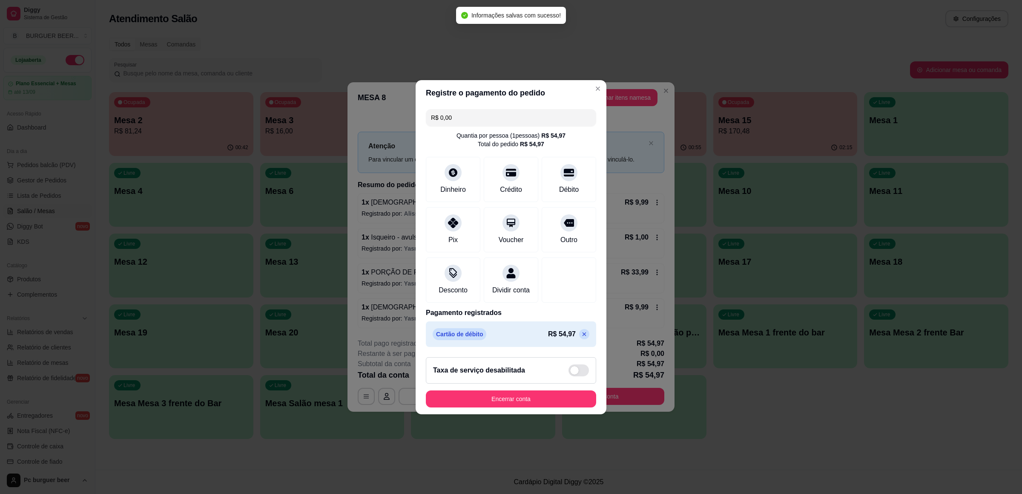
click at [523, 383] on div "Taxa de serviço desabilitada" at bounding box center [511, 370] width 170 height 26
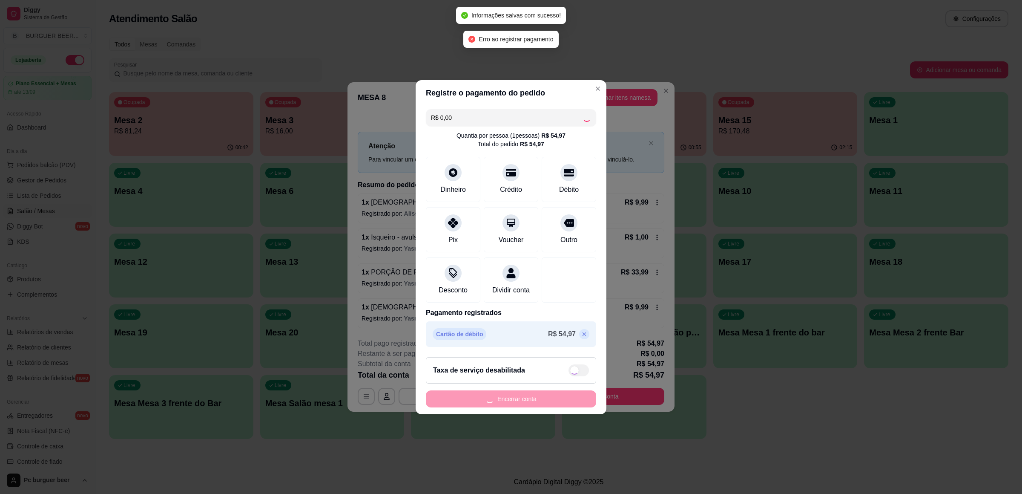
click at [523, 395] on footer "Taxa de serviço desabilitada Encerrar conta" at bounding box center [511, 382] width 191 height 64
click at [523, 404] on div "Encerrar conta" at bounding box center [511, 398] width 170 height 17
checkbox input "true"
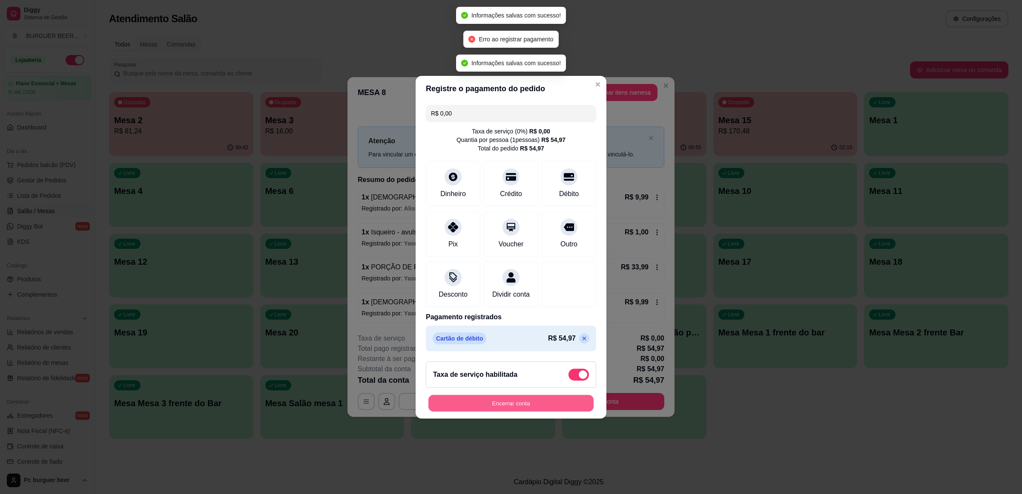
click at [524, 404] on button "Encerrar conta" at bounding box center [511, 402] width 165 height 17
click at [524, 404] on div "Encerrar conta" at bounding box center [511, 402] width 170 height 17
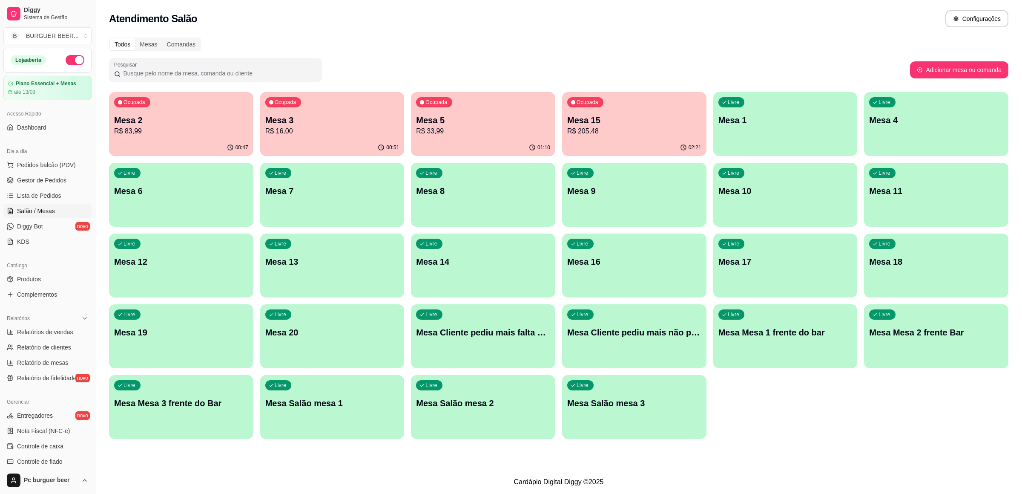
click at [432, 130] on p "R$ 33,99" at bounding box center [483, 131] width 134 height 10
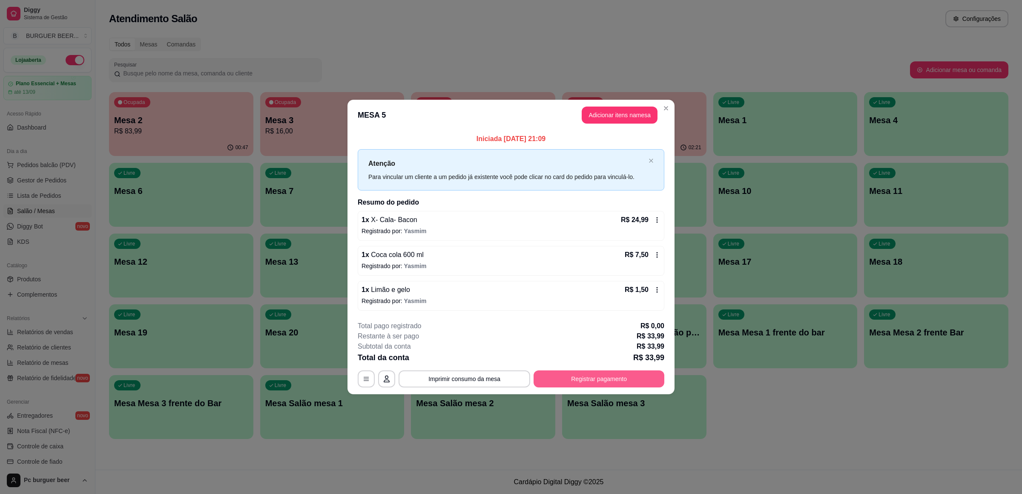
click at [583, 380] on button "Registrar pagamento" at bounding box center [599, 378] width 131 height 17
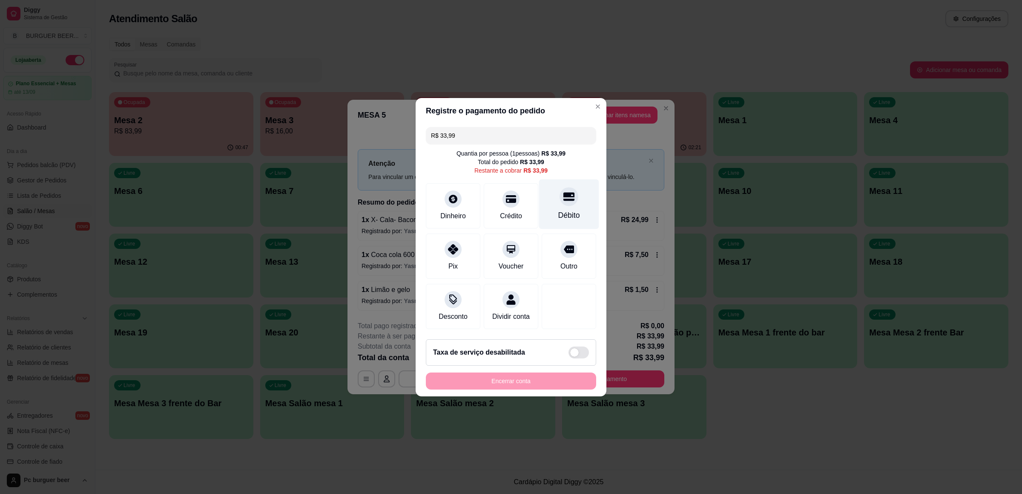
click at [564, 213] on div "Débito" at bounding box center [569, 215] width 22 height 11
type input "R$ 0,00"
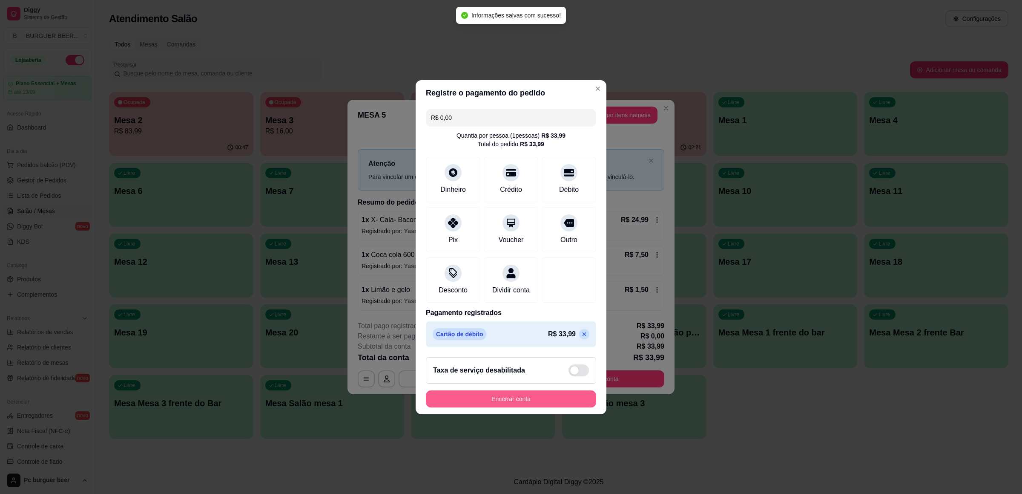
click at [573, 403] on button "Encerrar conta" at bounding box center [511, 398] width 170 height 17
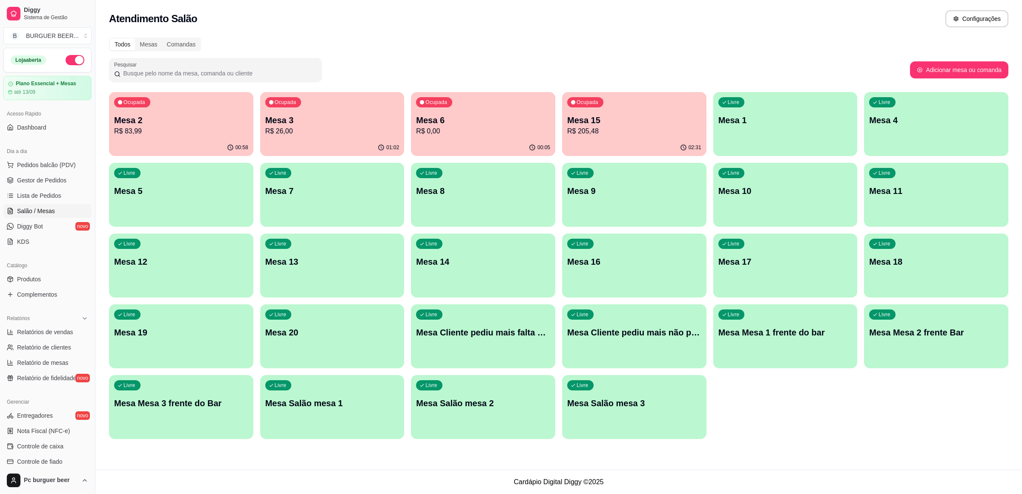
click at [645, 197] on div "Livre Mesa 9" at bounding box center [634, 190] width 144 height 54
click at [435, 141] on div "00:05" at bounding box center [483, 147] width 144 height 17
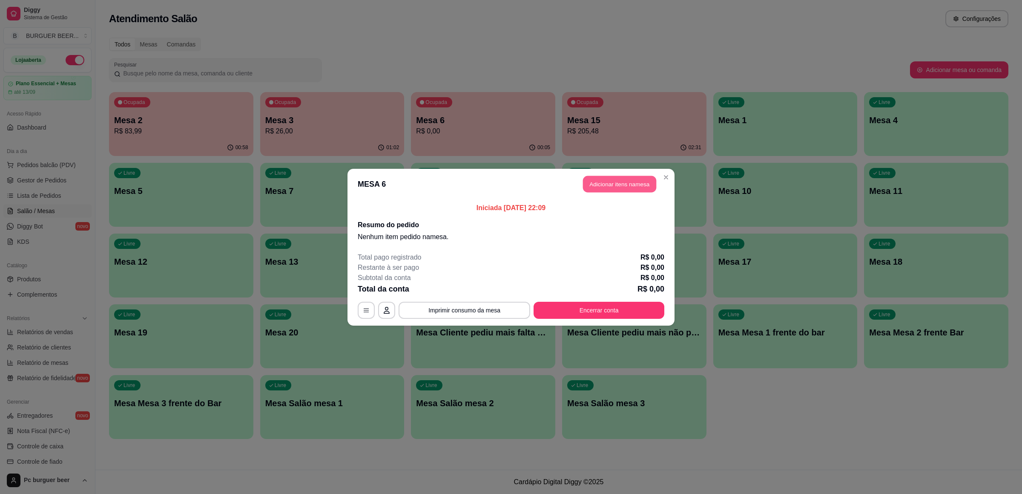
click at [603, 181] on button "Adicionar itens na mesa" at bounding box center [619, 184] width 73 height 17
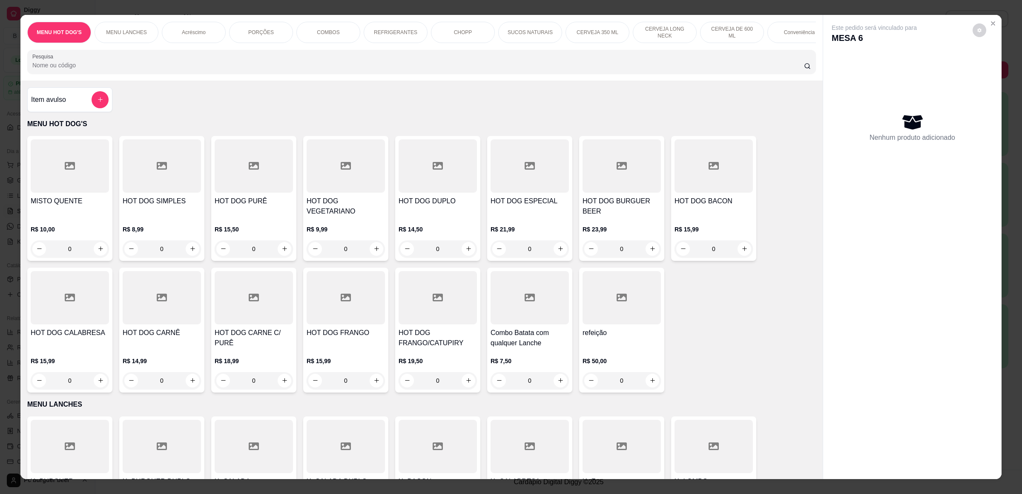
click at [116, 32] on p "MENU LANCHES" at bounding box center [126, 32] width 40 height 7
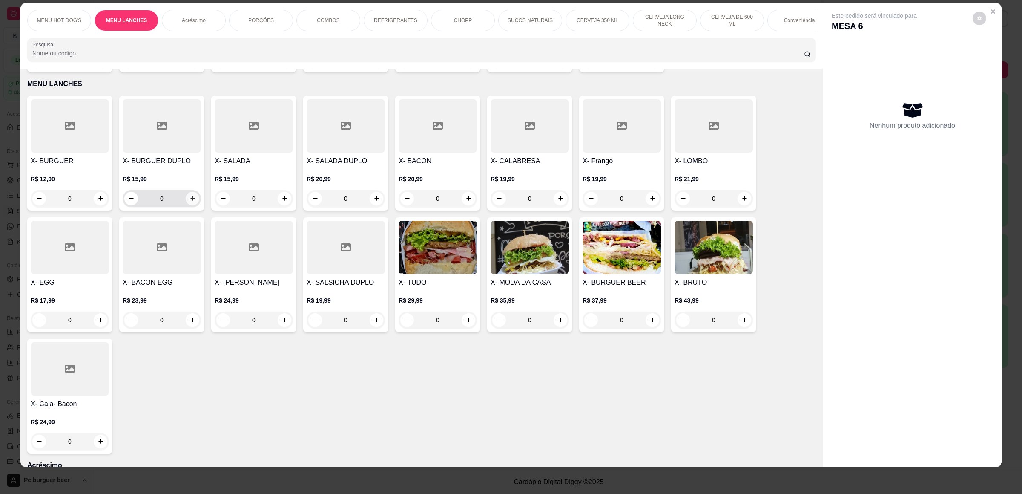
click at [186, 200] on button "increase-product-quantity" at bounding box center [193, 199] width 14 height 14
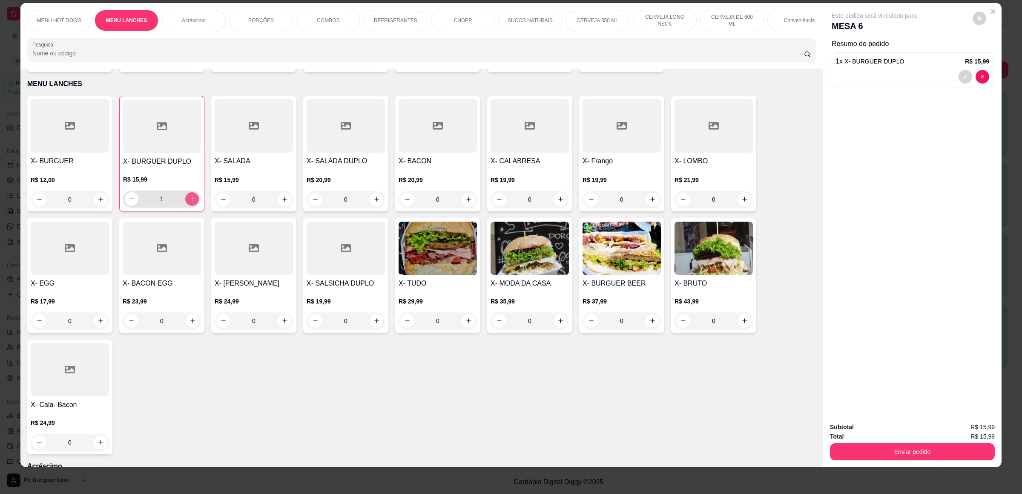
type input "1"
click at [371, 10] on div "REFRIGERANTES" at bounding box center [396, 20] width 64 height 21
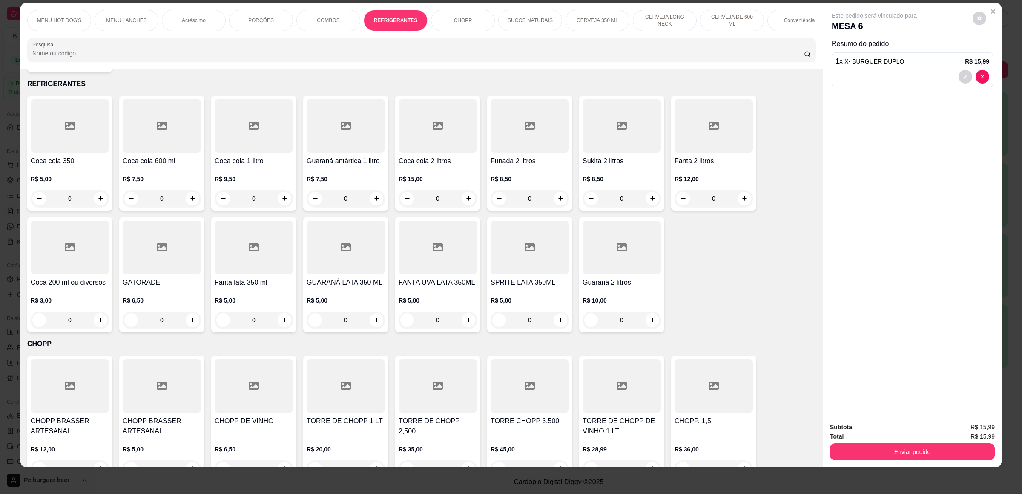
click at [38, 14] on div "MENU HOT DOG'S" at bounding box center [59, 20] width 64 height 21
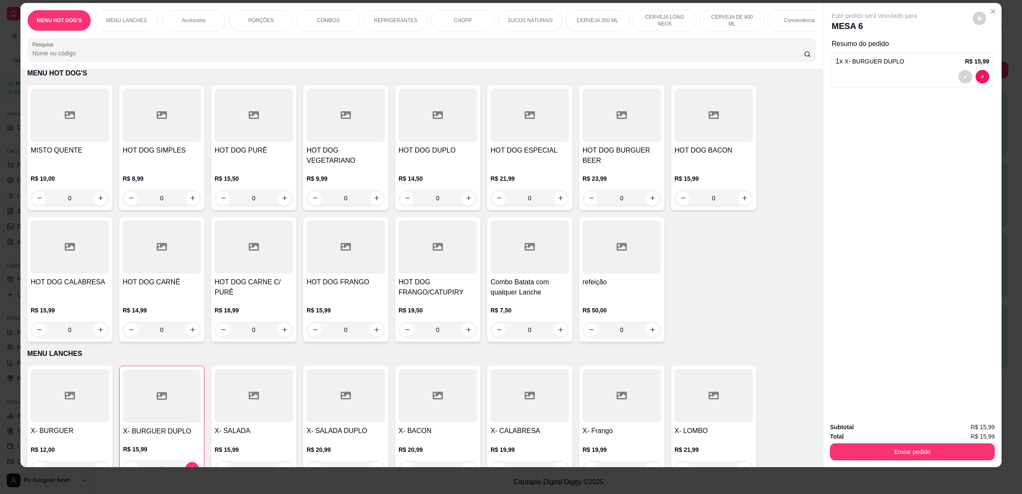
scroll to position [0, 0]
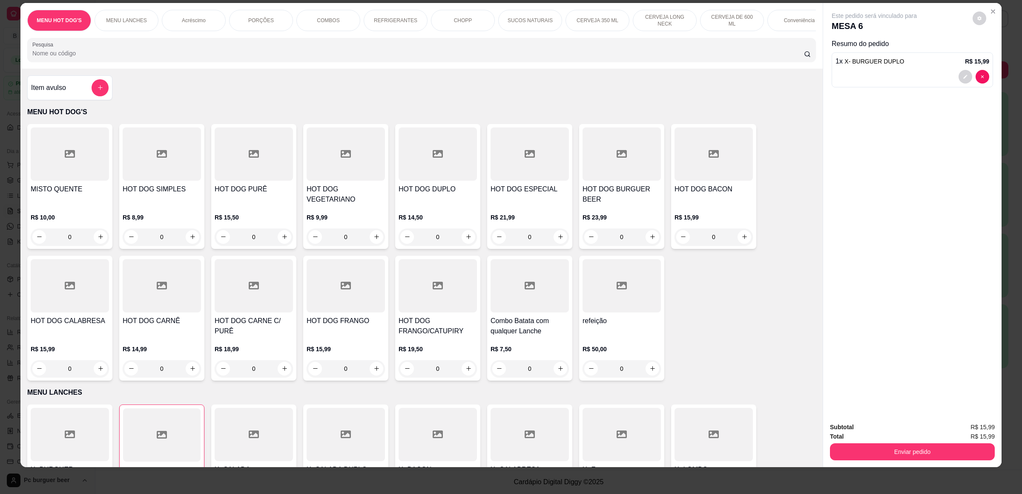
click at [56, 93] on h4 "Item avulso" at bounding box center [48, 88] width 35 height 10
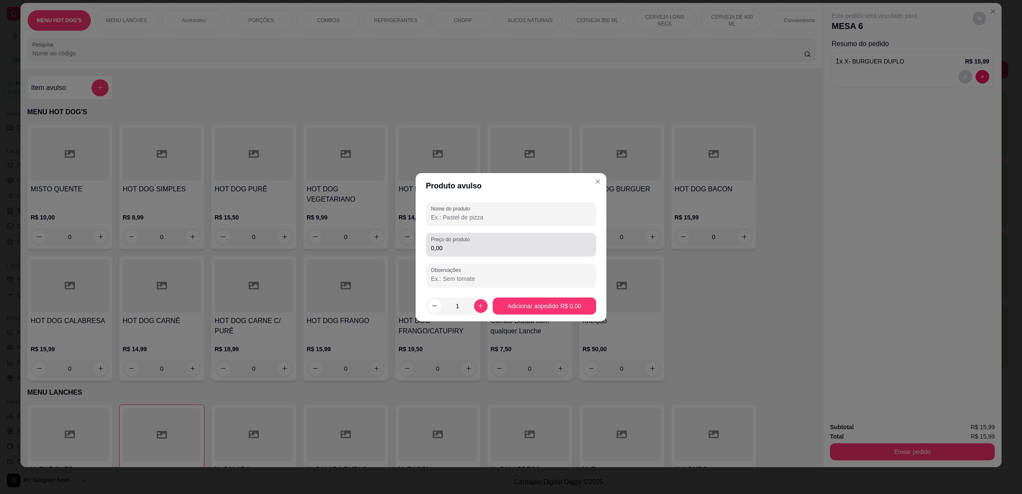
click at [476, 251] on input "0,00" at bounding box center [511, 248] width 160 height 9
type input "6,50"
click at [440, 210] on label "Nome do produto" at bounding box center [452, 208] width 42 height 7
click at [440, 213] on input "Nome do produto" at bounding box center [511, 217] width 160 height 9
type input "tubaina"
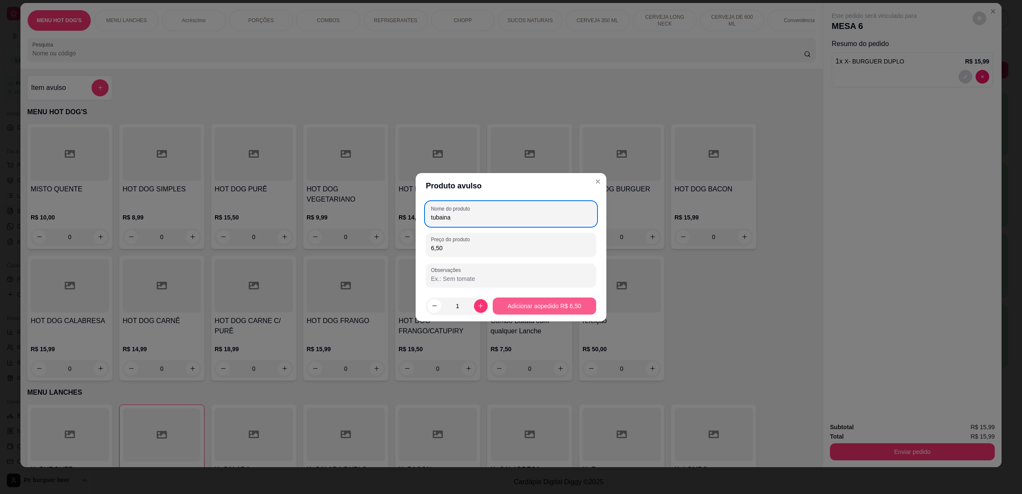
click at [511, 315] on footer "1 Adicionar ao pedido R$ 6,50" at bounding box center [511, 306] width 191 height 31
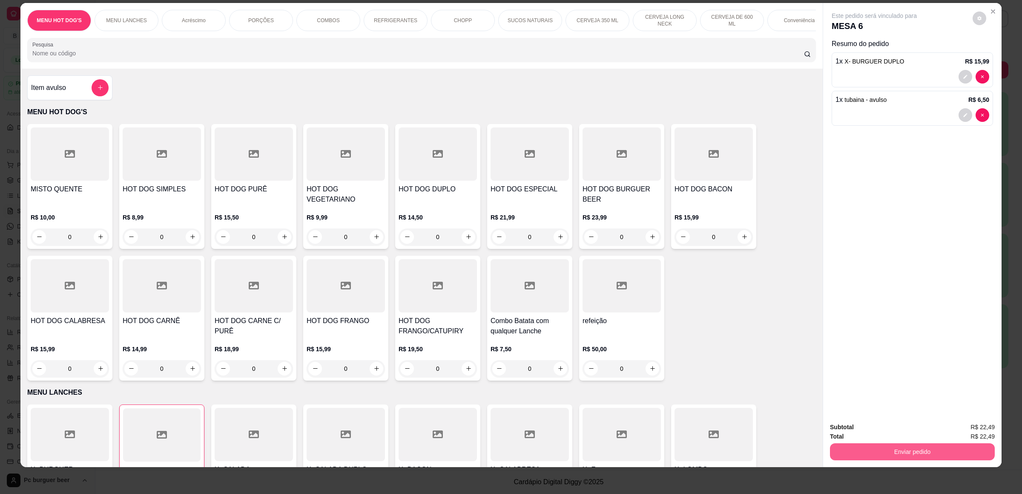
click at [924, 449] on button "Enviar pedido" at bounding box center [912, 451] width 165 height 17
click at [906, 434] on button "Não registrar e enviar pedido" at bounding box center [883, 431] width 89 height 16
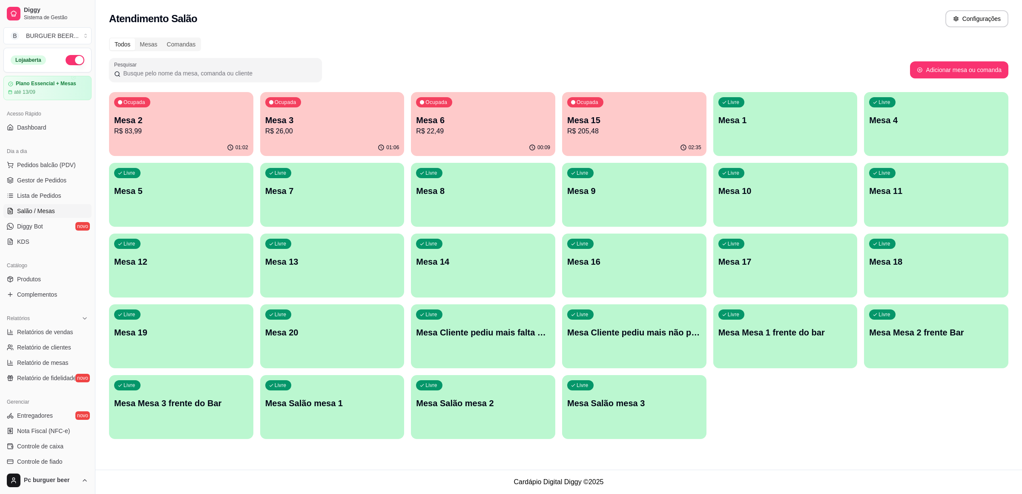
click at [160, 118] on p "Mesa 2" at bounding box center [181, 120] width 134 height 12
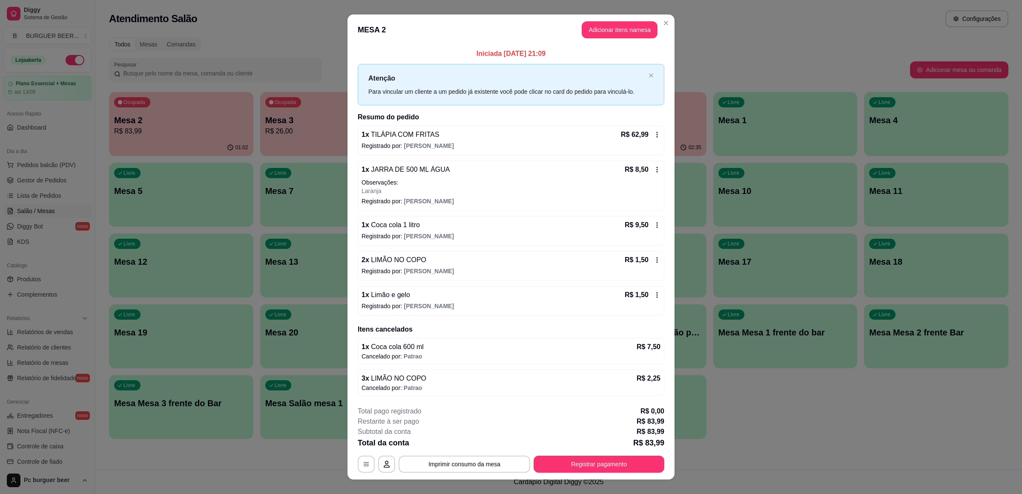
scroll to position [14, 0]
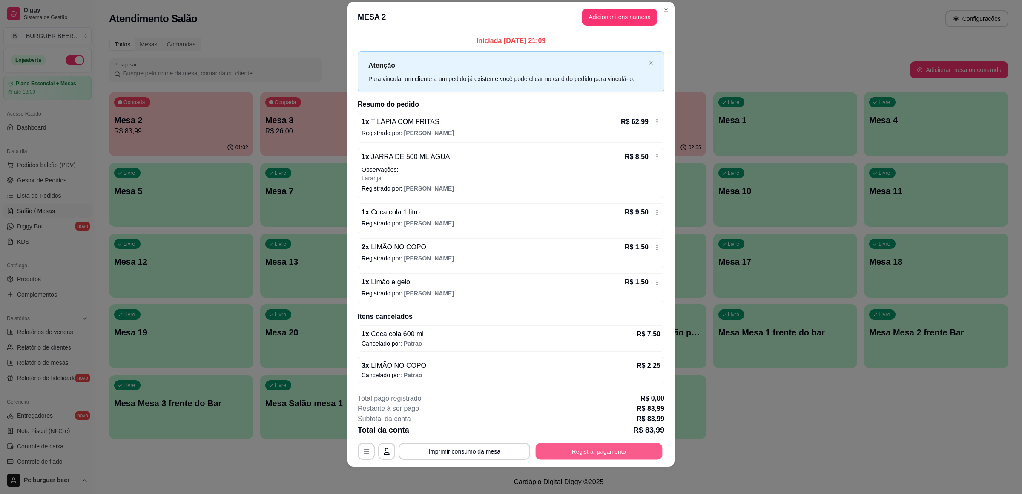
click at [557, 450] on button "Registrar pagamento" at bounding box center [599, 451] width 127 height 17
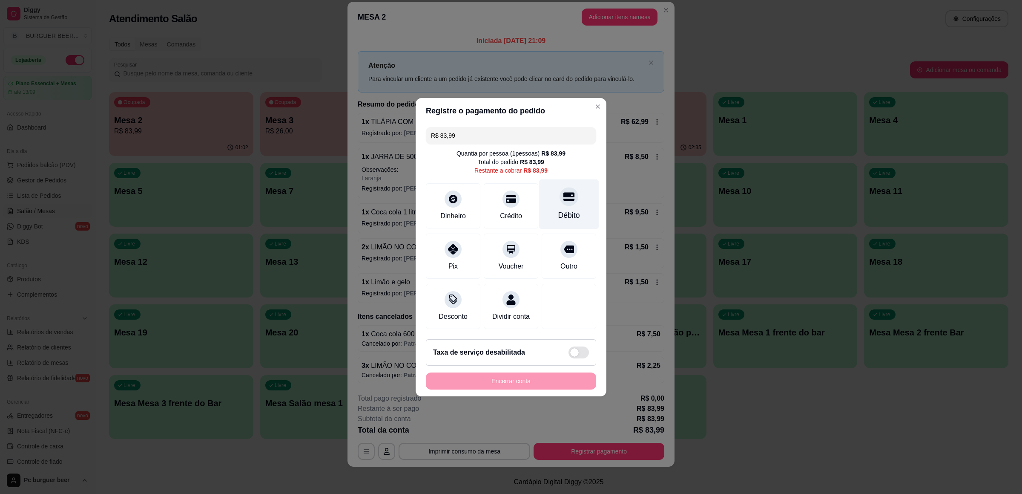
click at [569, 210] on div "Débito" at bounding box center [569, 215] width 22 height 11
type input "R$ 0,00"
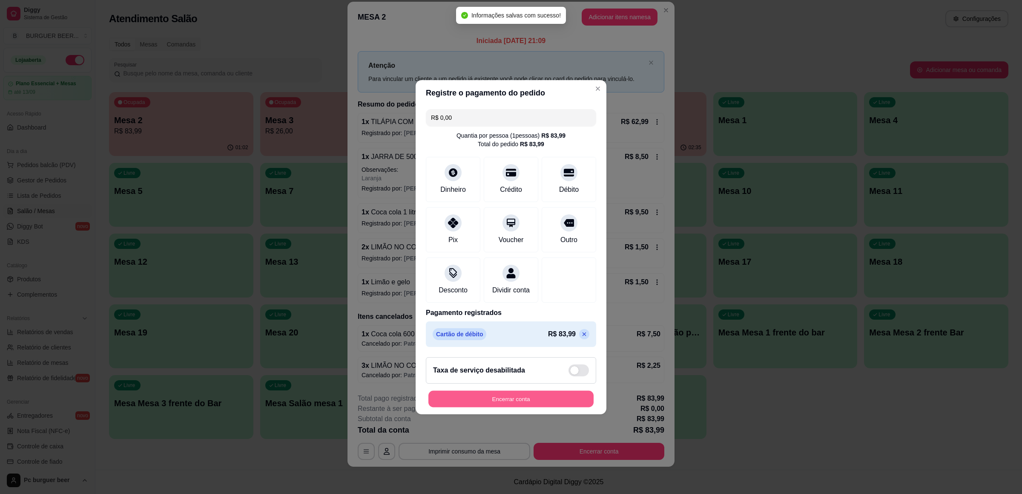
click at [551, 406] on button "Encerrar conta" at bounding box center [511, 398] width 165 height 17
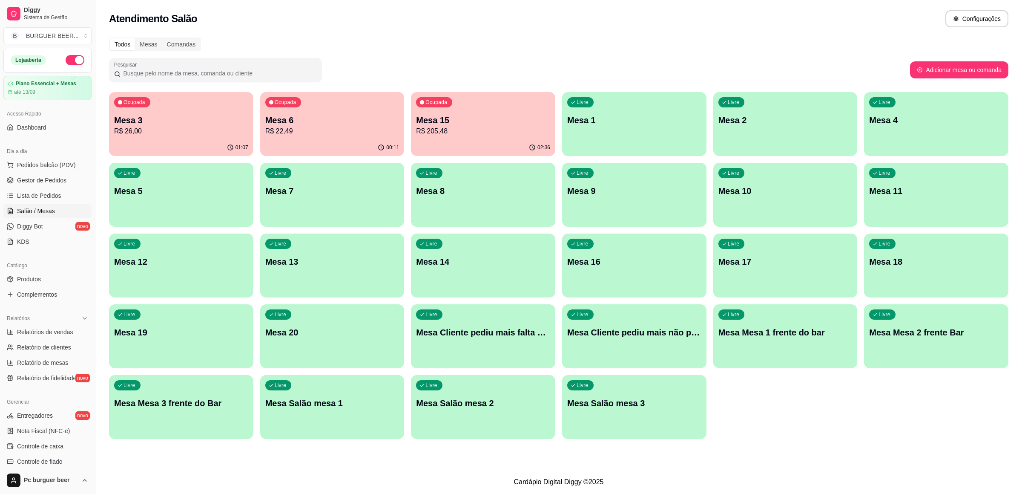
click at [341, 133] on p "R$ 22,49" at bounding box center [332, 131] width 134 height 10
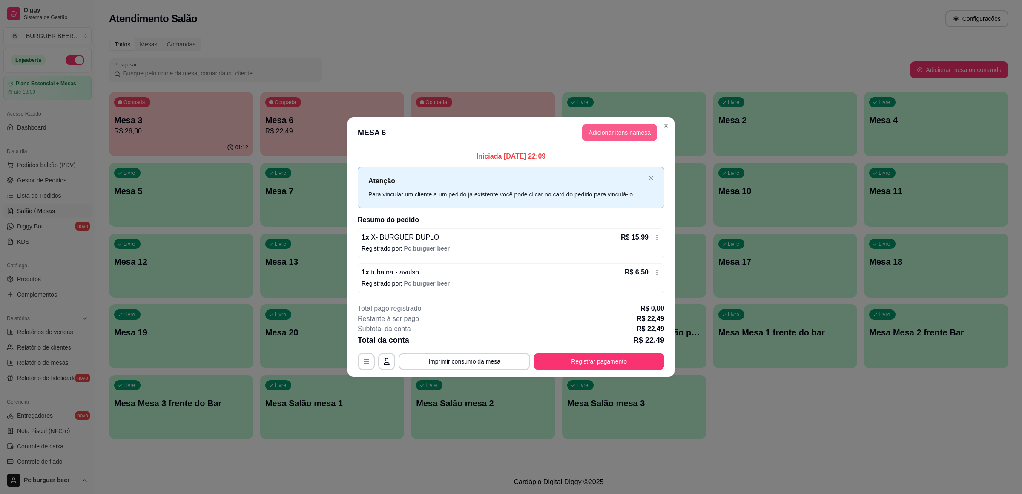
click at [639, 135] on button "Adicionar itens na mesa" at bounding box center [620, 132] width 76 height 17
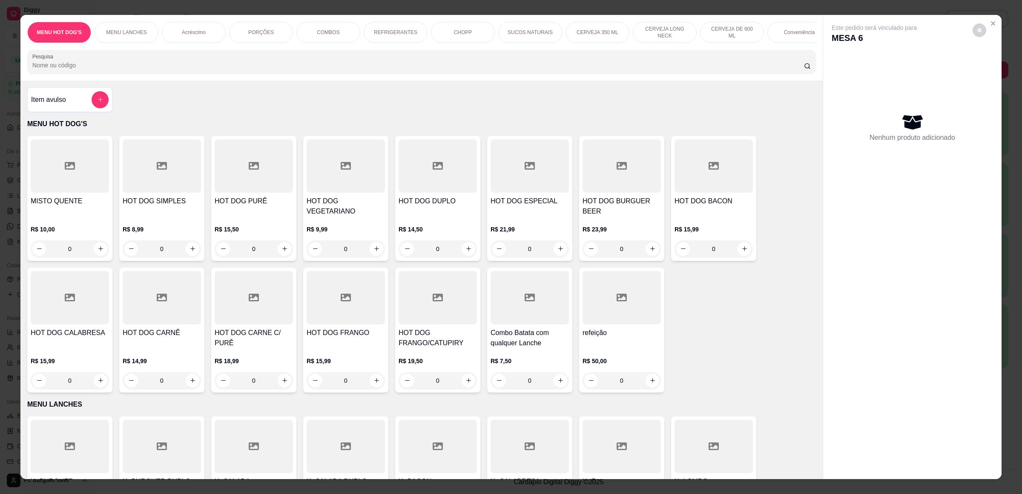
click at [324, 32] on p "COMBOS" at bounding box center [328, 32] width 23 height 7
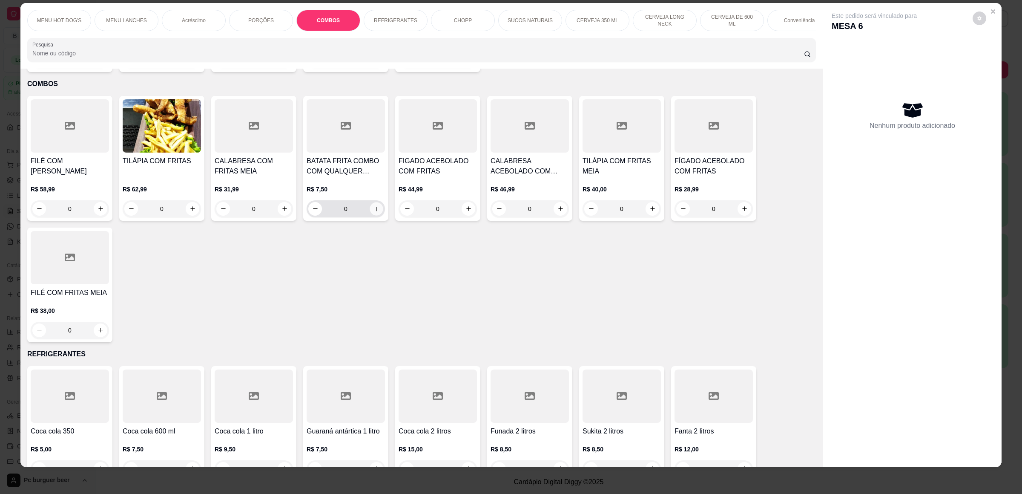
click at [375, 207] on button "increase-product-quantity" at bounding box center [376, 208] width 13 height 13
type input "1"
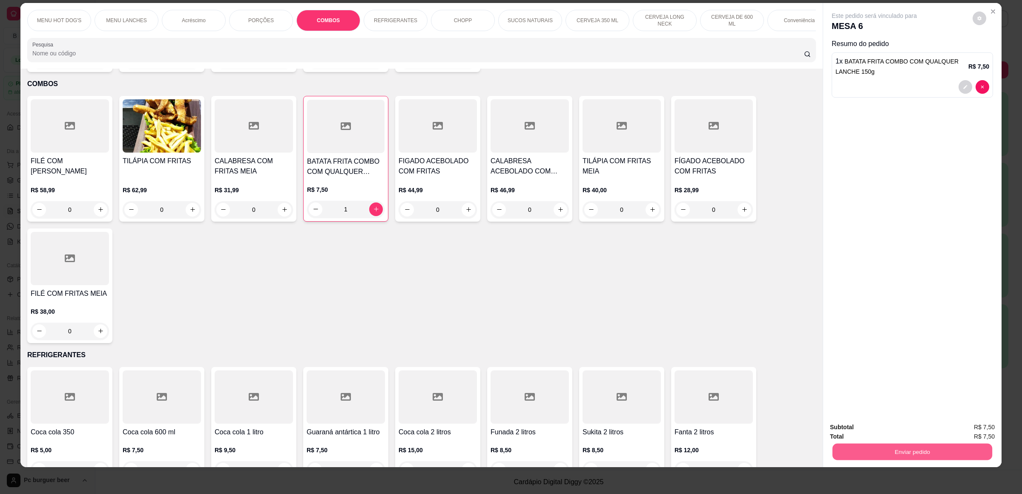
click at [922, 459] on button "Enviar pedido" at bounding box center [913, 451] width 160 height 17
click at [899, 431] on button "Não registrar e enviar pedido" at bounding box center [883, 431] width 89 height 16
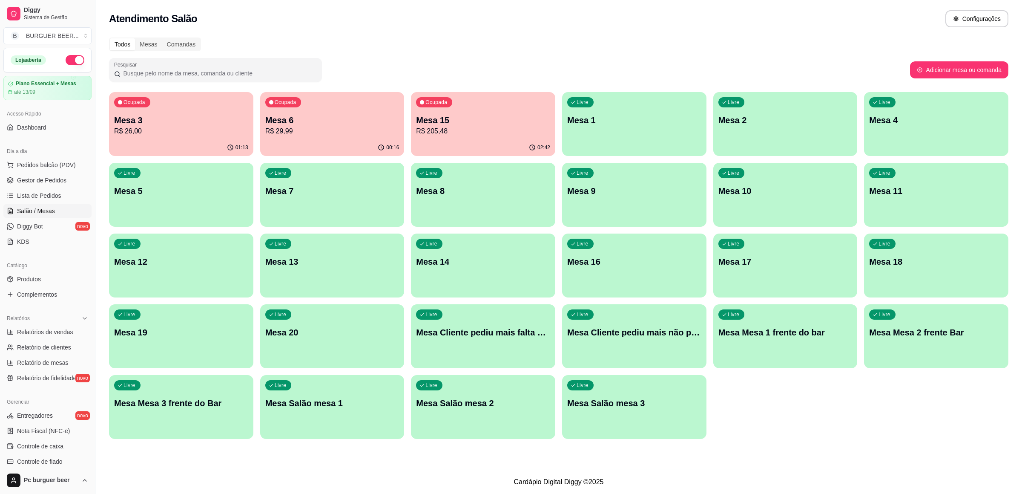
click at [205, 116] on p "Mesa 3" at bounding box center [181, 120] width 134 height 12
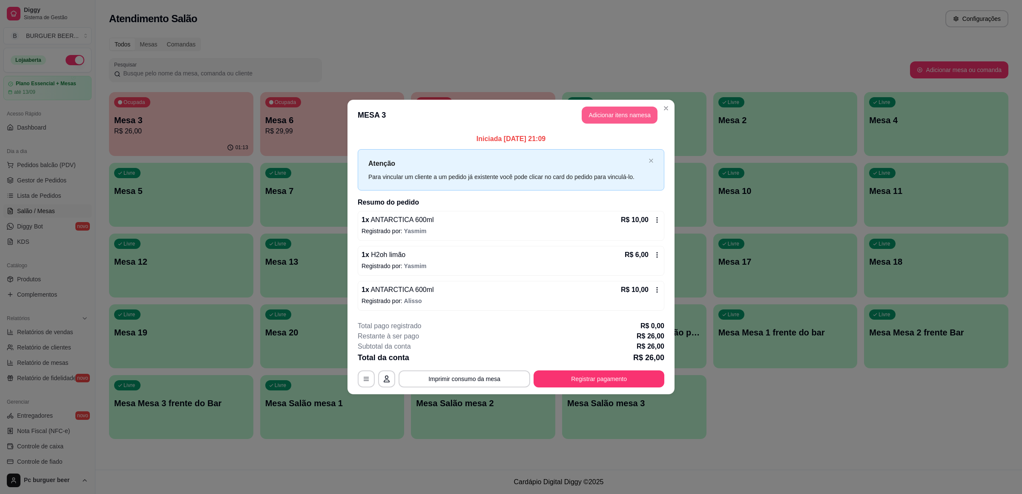
click at [594, 116] on button "Adicionar itens na mesa" at bounding box center [620, 114] width 76 height 17
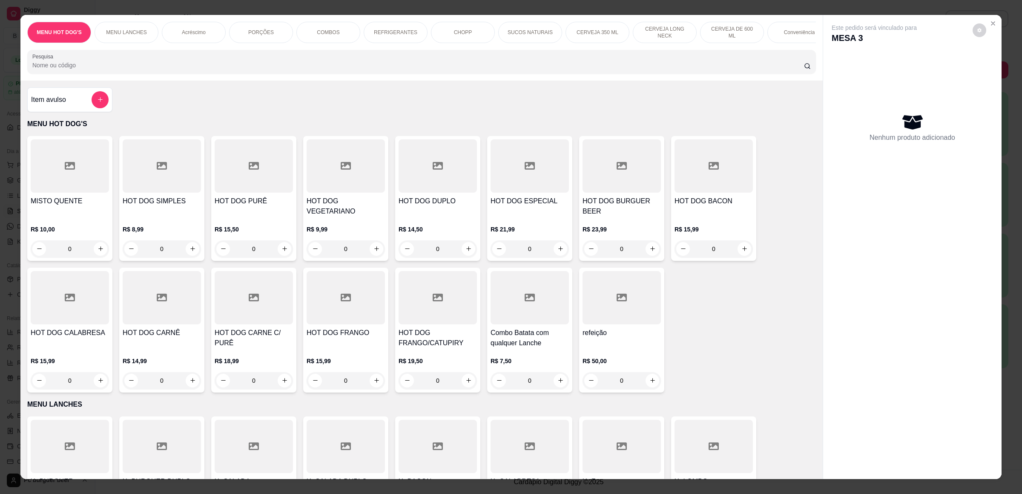
click at [709, 41] on div "CERVEJA DE 600 ML" at bounding box center [732, 32] width 64 height 21
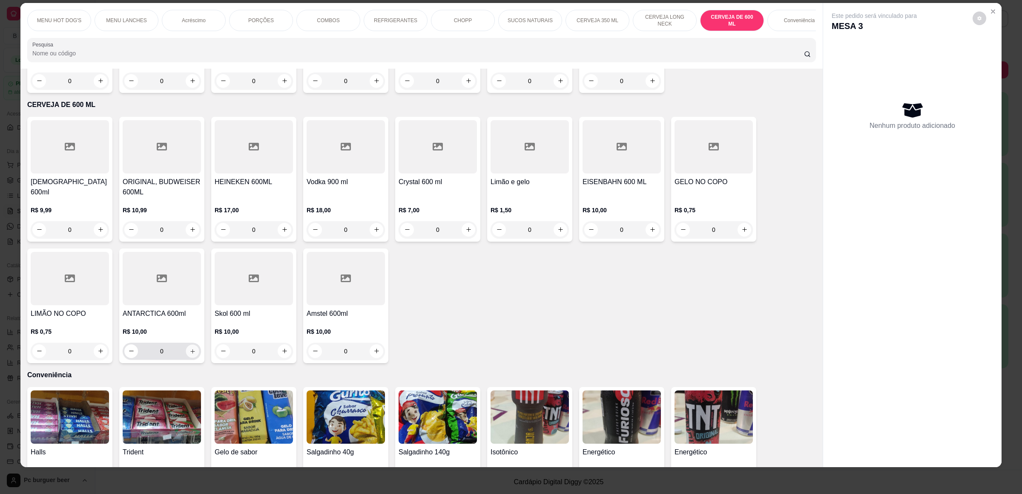
click at [190, 348] on icon "increase-product-quantity" at bounding box center [193, 351] width 6 height 6
type input "1"
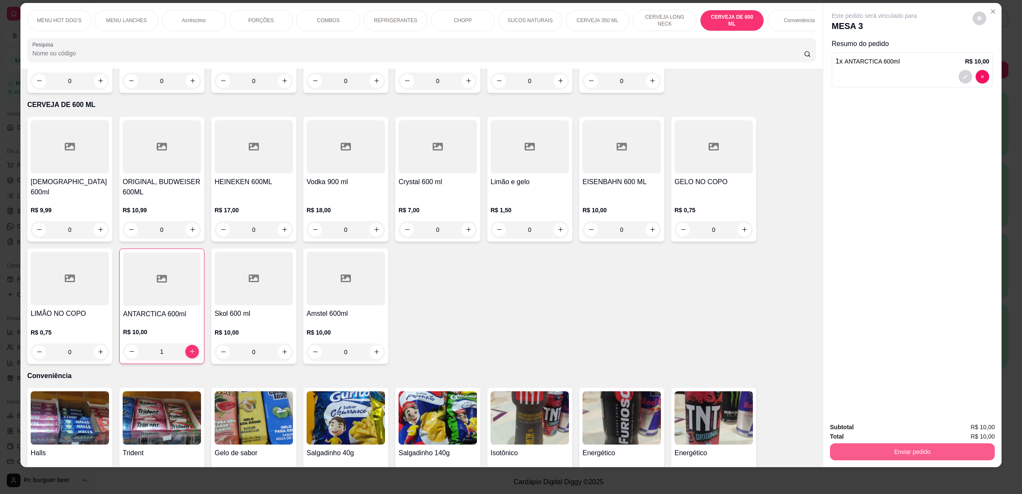
click at [882, 445] on button "Enviar pedido" at bounding box center [912, 451] width 165 height 17
click at [853, 427] on button "Não registrar e enviar pedido" at bounding box center [883, 431] width 89 height 16
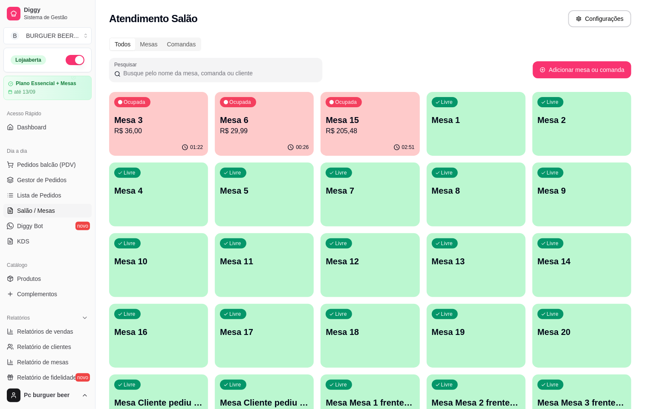
click at [320, 144] on div "02:51" at bounding box center [369, 147] width 99 height 17
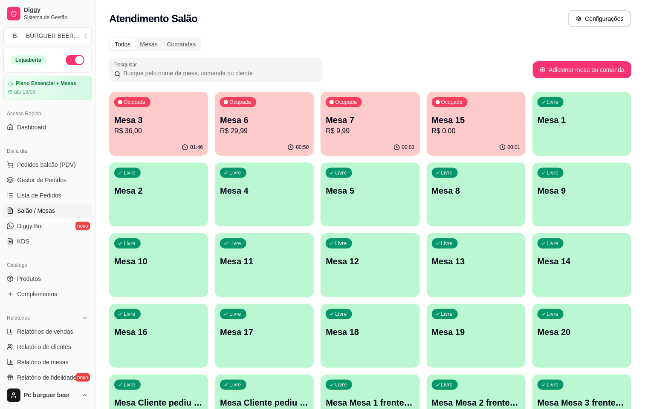
click at [239, 127] on p "R$ 29,99" at bounding box center [264, 131] width 89 height 10
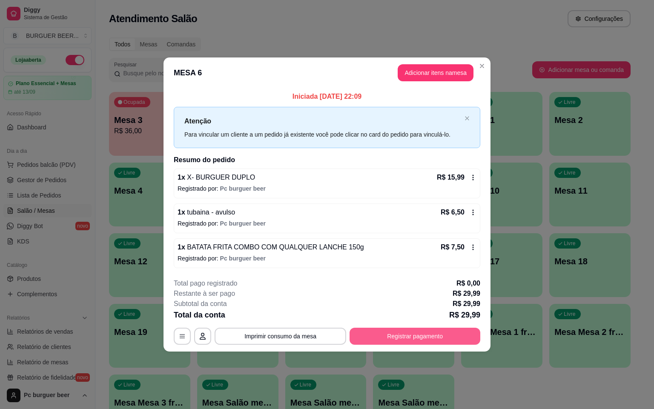
click at [354, 334] on button "Registrar pagamento" at bounding box center [415, 336] width 131 height 17
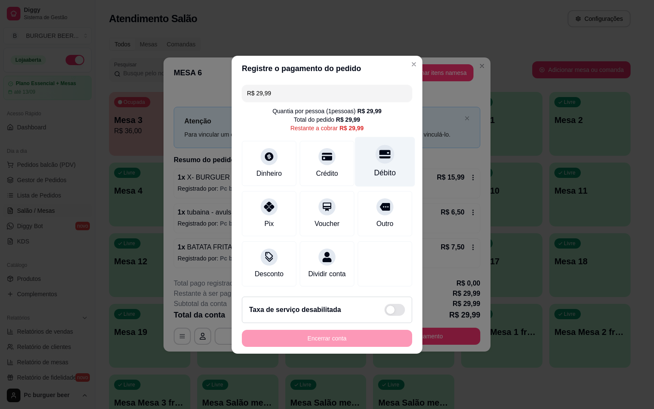
click at [374, 167] on div "Débito" at bounding box center [385, 172] width 22 height 11
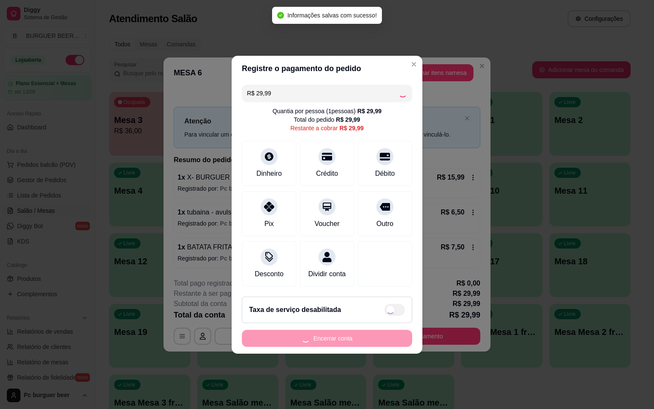
type input "R$ 0,00"
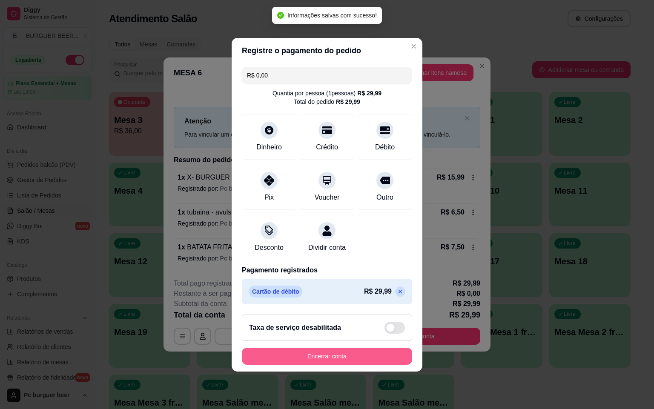
click at [329, 356] on button "Encerrar conta" at bounding box center [327, 356] width 170 height 17
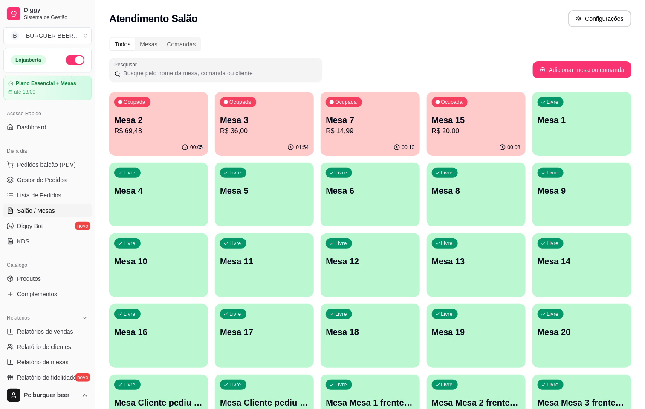
click at [174, 117] on p "Mesa 2" at bounding box center [158, 120] width 89 height 12
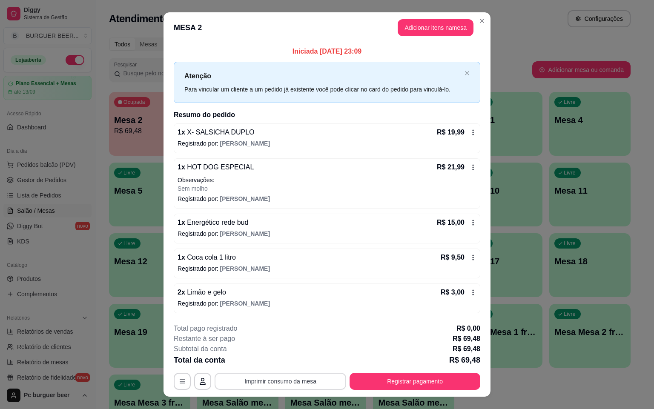
click at [305, 381] on button "Imprimir consumo da mesa" at bounding box center [281, 381] width 132 height 17
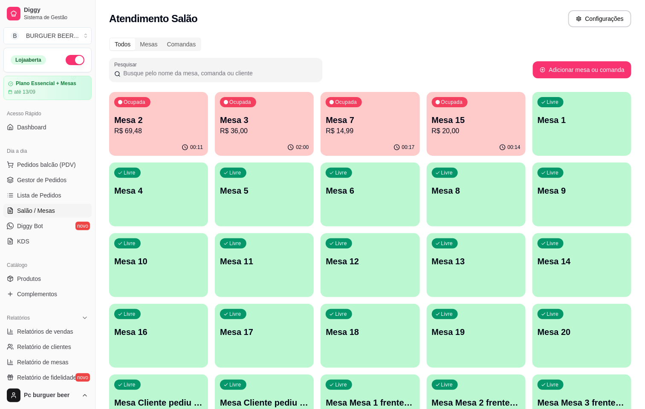
click at [203, 185] on p "Mesa 4" at bounding box center [158, 191] width 89 height 12
click at [208, 163] on div "Livre Mesa 4" at bounding box center [158, 190] width 99 height 54
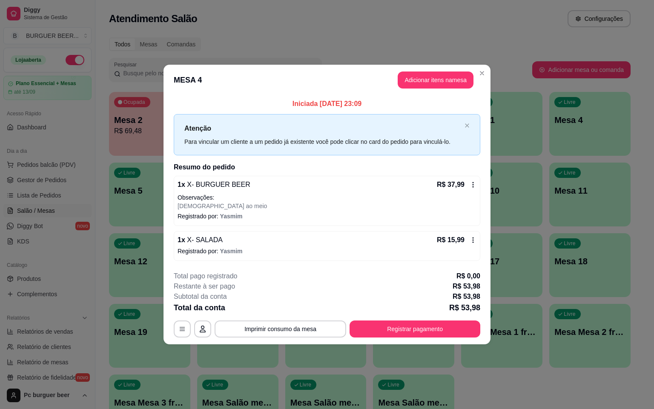
click at [283, 202] on p "[DEMOGRAPHIC_DATA] ao meio" at bounding box center [327, 206] width 299 height 9
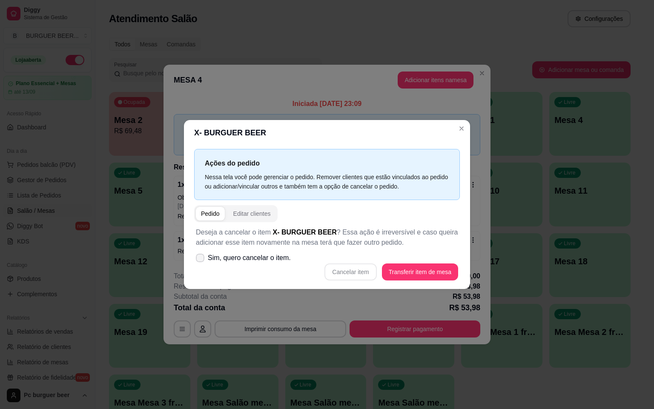
click at [239, 260] on span "Sim, quero cancelar o item." at bounding box center [249, 258] width 83 height 10
click at [201, 260] on input "Sim, quero cancelar o item." at bounding box center [199, 262] width 6 height 6
checkbox input "true"
click at [352, 275] on button "Cancelar item" at bounding box center [350, 272] width 51 height 17
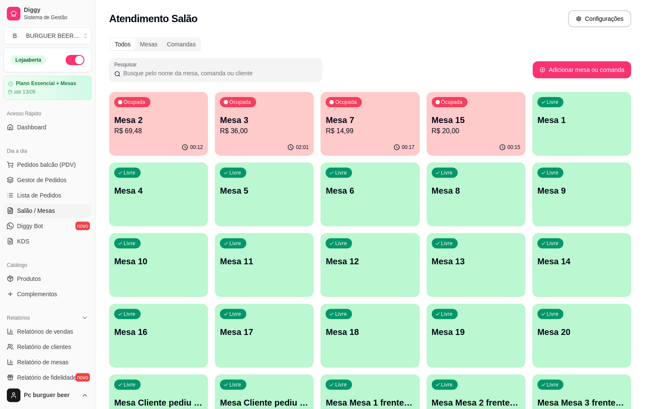
click at [436, 142] on div "00:15" at bounding box center [475, 147] width 99 height 17
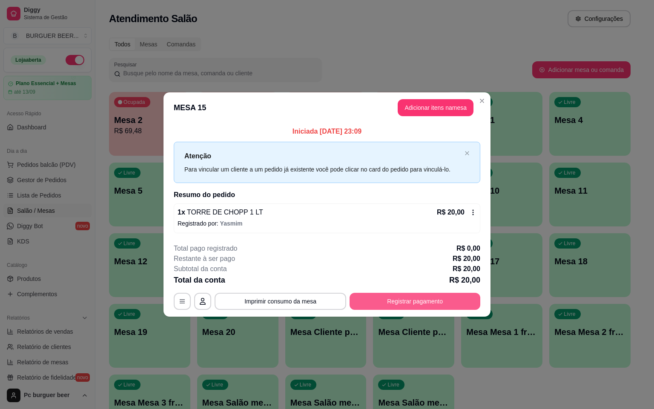
click at [377, 307] on button "Registrar pagamento" at bounding box center [415, 301] width 131 height 17
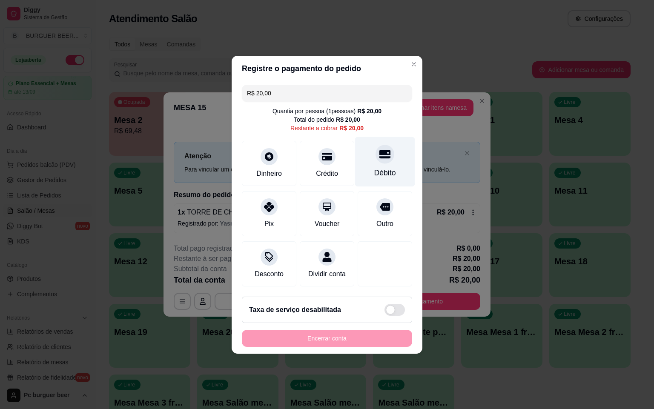
click at [390, 160] on div "Débito" at bounding box center [385, 162] width 60 height 50
type input "R$ 0,00"
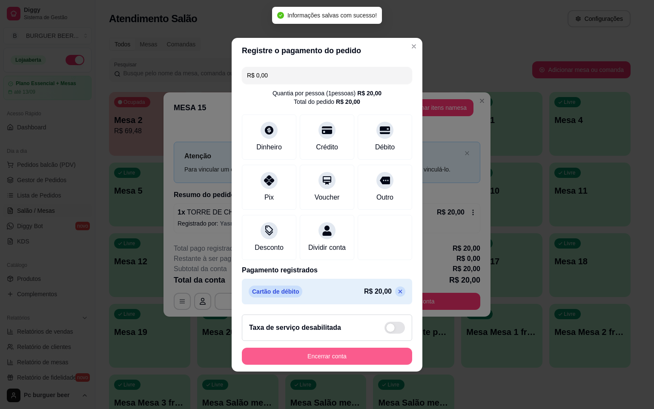
click at [298, 365] on button "Encerrar conta" at bounding box center [327, 356] width 170 height 17
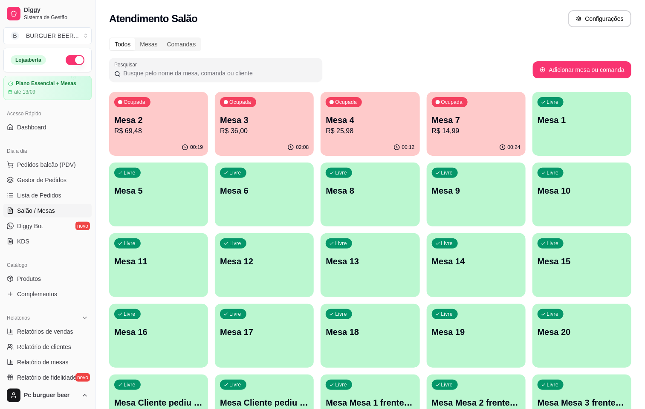
click at [230, 150] on div "02:08" at bounding box center [264, 147] width 99 height 17
click at [325, 128] on p "R$ 25,98" at bounding box center [369, 131] width 89 height 10
click at [265, 121] on p "Mesa 3" at bounding box center [264, 120] width 89 height 12
click at [426, 142] on div "00:25" at bounding box center [475, 147] width 99 height 17
click at [392, 303] on div "Ocupada Mesa 2 R$ 69,48 00:21 Ocupada Mesa 3 R$ 36,00 02:10 Ocupada Mesa 4 R$ 2…" at bounding box center [370, 300] width 522 height 417
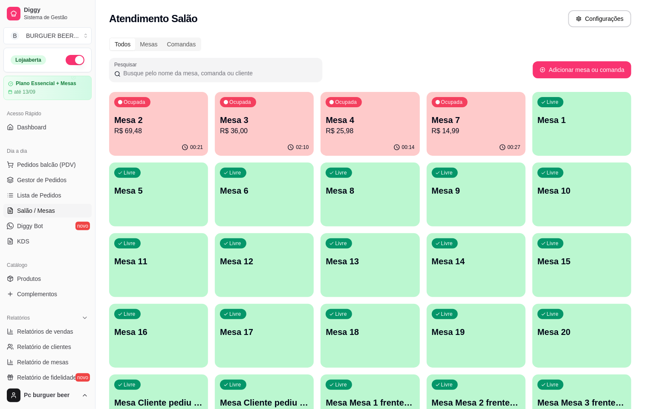
click at [432, 132] on p "R$ 14,99" at bounding box center [476, 131] width 89 height 10
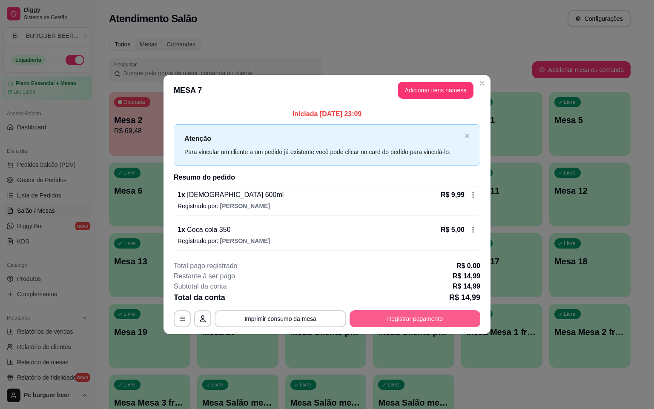
click at [429, 320] on button "Registrar pagamento" at bounding box center [415, 319] width 131 height 17
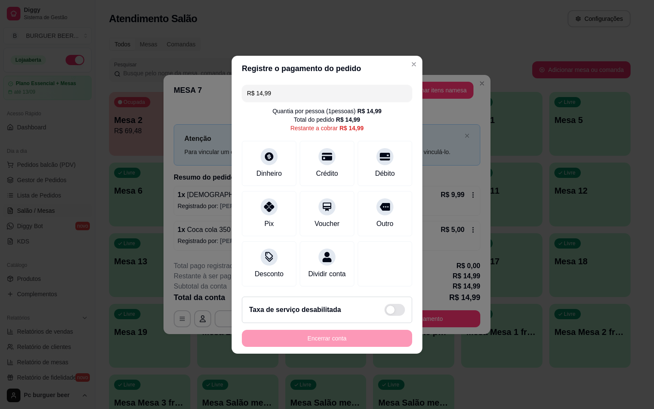
click at [382, 112] on div "Quantia por pessoa ( 1 pessoas) R$ 14,99 Total do pedido R$ 14,99 Restante a co…" at bounding box center [327, 120] width 170 height 26
drag, startPoint x: 380, startPoint y: 147, endPoint x: 382, endPoint y: 170, distance: 23.5
click at [382, 157] on div "Débito" at bounding box center [385, 162] width 60 height 50
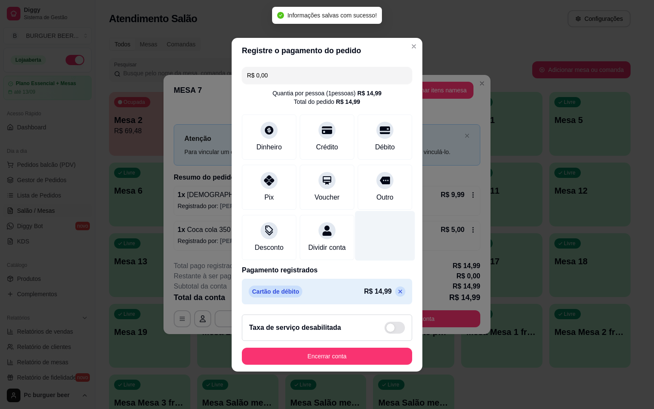
type input "R$ 0,00"
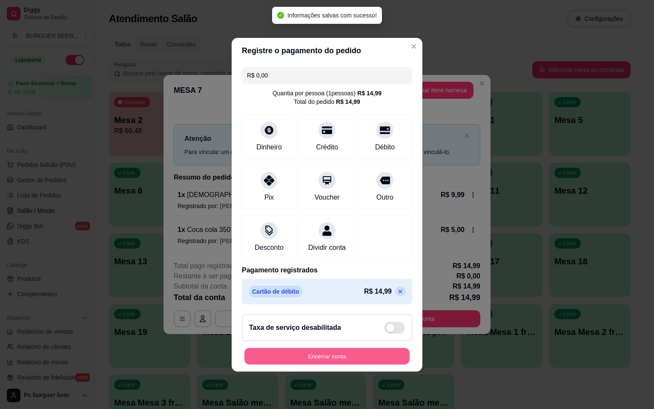
click at [351, 359] on button "Encerrar conta" at bounding box center [327, 356] width 165 height 17
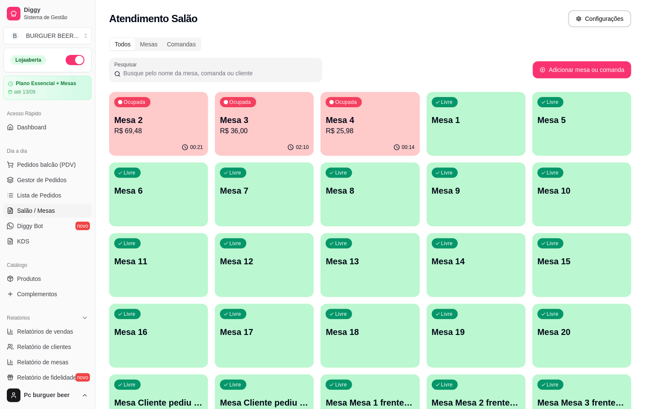
click at [155, 138] on div "Ocupada Mesa 2 R$ 69,48" at bounding box center [158, 115] width 99 height 47
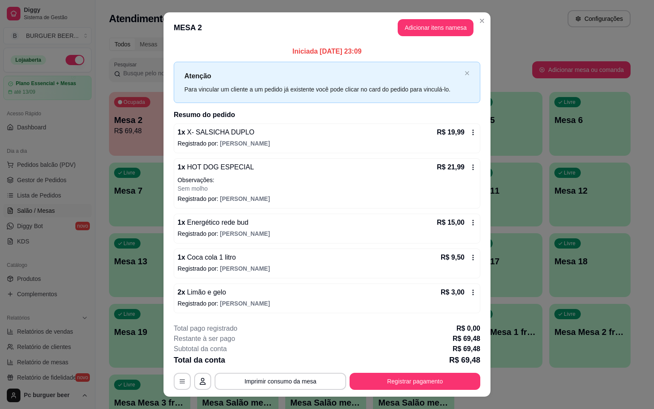
scroll to position [16, 0]
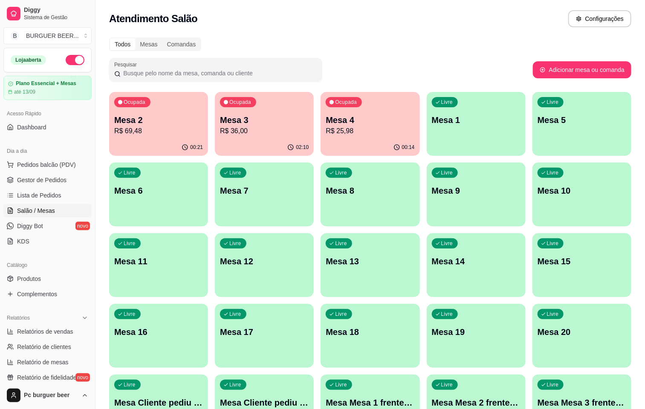
click at [242, 139] on div "02:10" at bounding box center [264, 147] width 99 height 17
click at [174, 127] on p "R$ 69,48" at bounding box center [158, 131] width 89 height 10
click at [253, 124] on p "Mesa 3" at bounding box center [264, 121] width 86 height 12
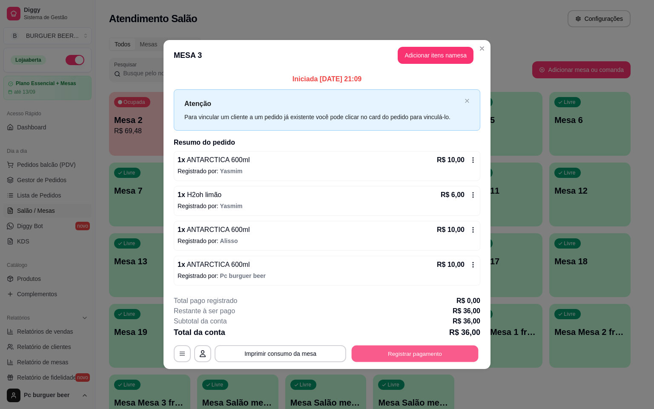
click at [399, 358] on button "Registrar pagamento" at bounding box center [415, 354] width 127 height 17
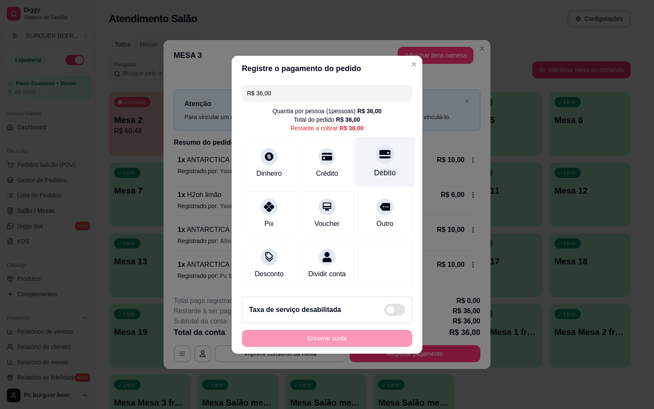
click at [368, 178] on div "Débito" at bounding box center [385, 162] width 60 height 50
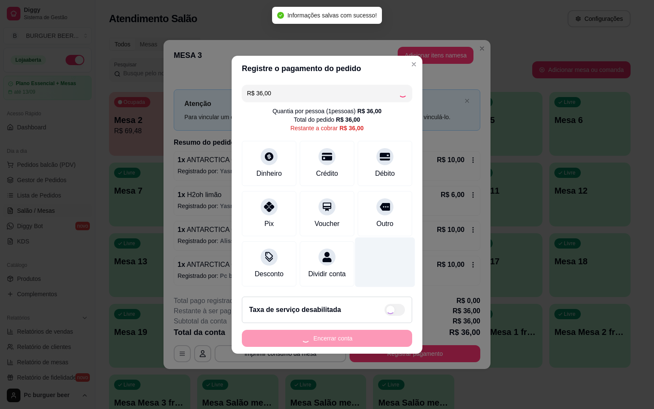
type input "R$ 0,00"
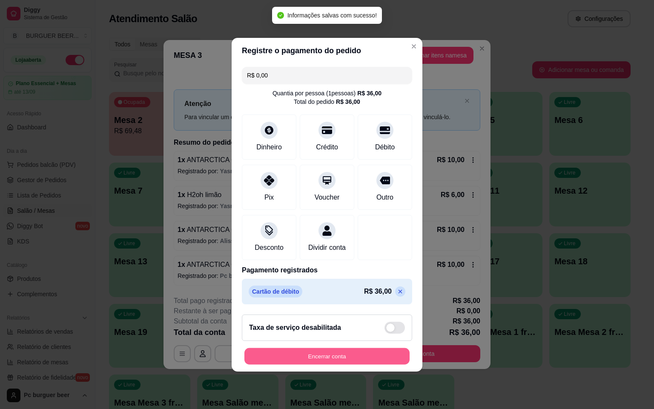
click at [345, 357] on button "Encerrar conta" at bounding box center [327, 356] width 165 height 17
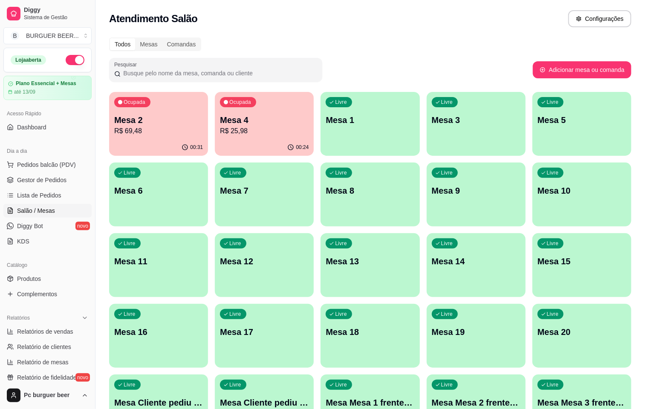
click at [250, 124] on p "Mesa 4" at bounding box center [264, 120] width 89 height 12
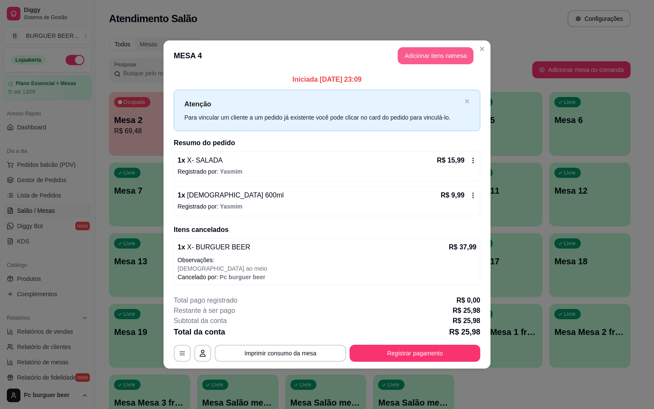
click at [412, 60] on button "Adicionar itens na mesa" at bounding box center [436, 55] width 76 height 17
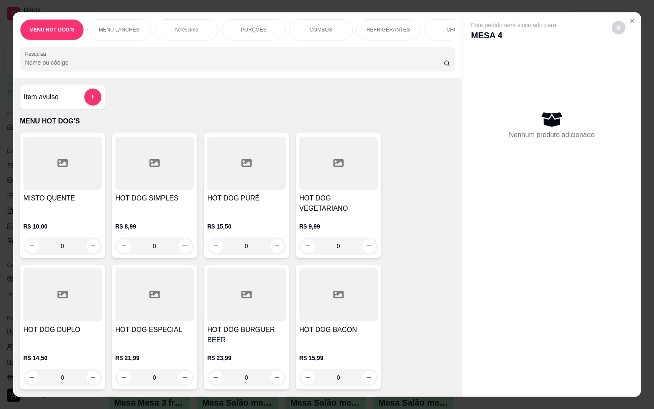
scroll to position [0, 381]
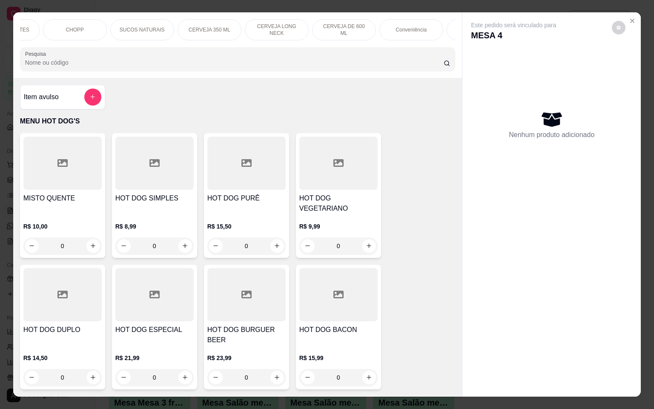
click at [343, 29] on div "CERVEJA DE 600 ML" at bounding box center [344, 29] width 64 height 21
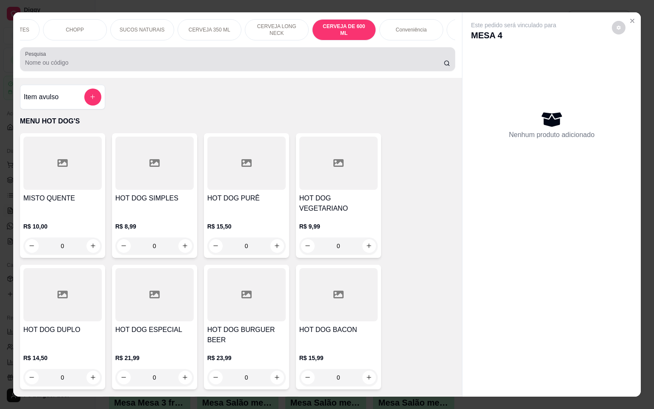
scroll to position [20, 0]
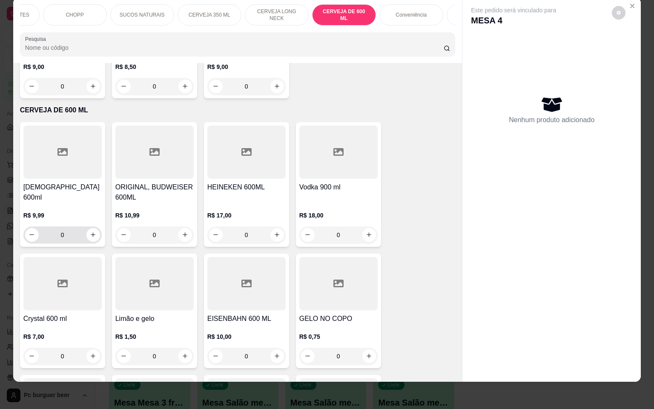
click at [81, 227] on input "0" at bounding box center [63, 235] width 48 height 17
click at [90, 232] on icon "increase-product-quantity" at bounding box center [93, 235] width 6 height 6
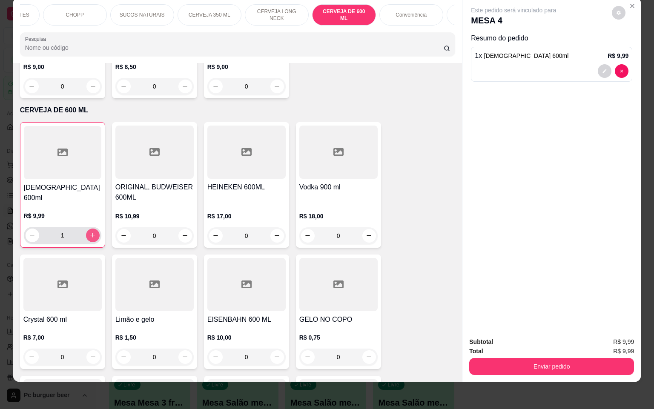
type input "1"
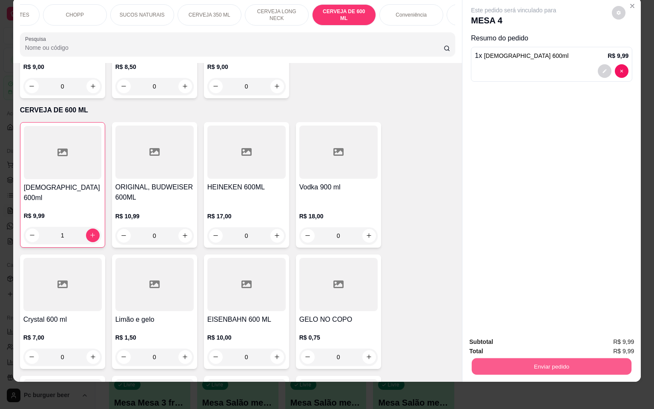
click at [531, 359] on button "Enviar pedido" at bounding box center [552, 367] width 160 height 17
click at [531, 339] on button "Não registrar e enviar pedido" at bounding box center [522, 336] width 89 height 16
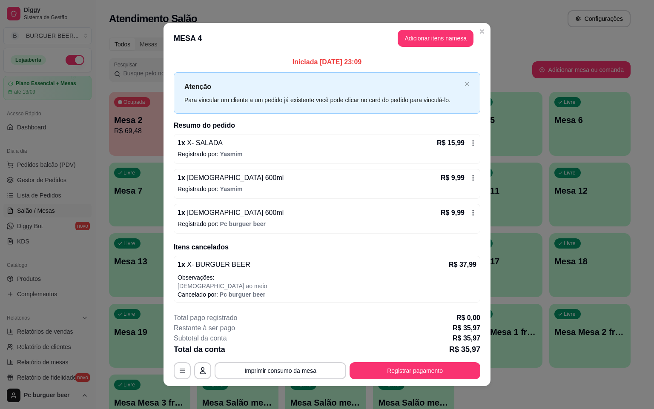
scroll to position [5, 0]
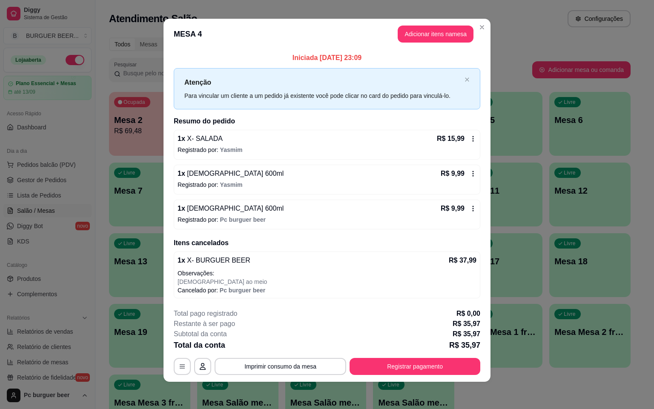
click at [339, 177] on div "1 x BRAHMA 600ml R$ 9,99" at bounding box center [327, 174] width 299 height 10
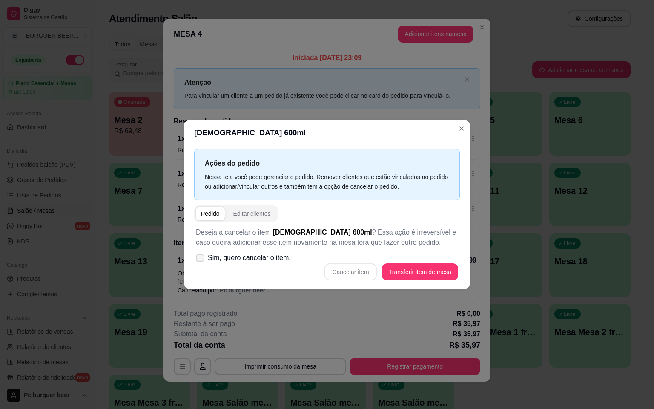
click at [202, 259] on icon at bounding box center [200, 258] width 7 height 5
click at [201, 259] on input "Sim, quero cancelar o item." at bounding box center [199, 262] width 6 height 6
checkbox input "true"
click at [355, 266] on button "Cancelar item" at bounding box center [350, 272] width 51 height 17
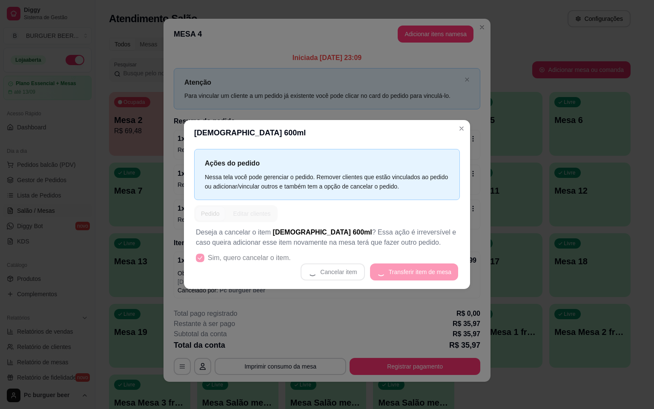
scroll to position [3, 0]
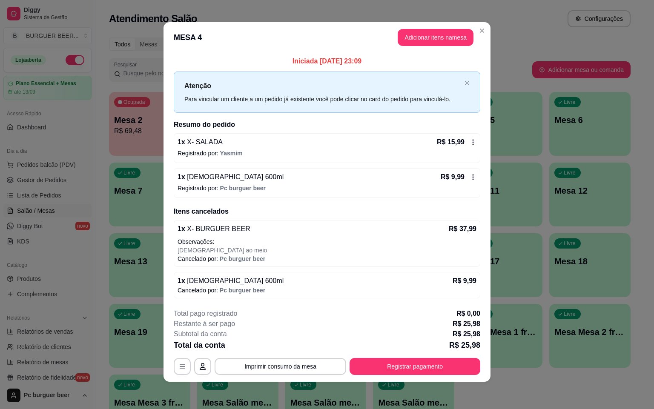
click at [318, 146] on div "1 x X- SALADA R$ 15,99" at bounding box center [327, 142] width 299 height 10
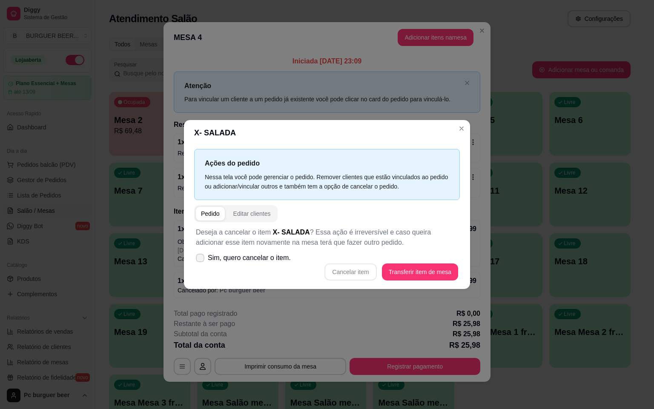
click at [248, 253] on span "Sim, quero cancelar o item." at bounding box center [249, 258] width 83 height 10
click at [201, 259] on input "Sim, quero cancelar o item." at bounding box center [199, 262] width 6 height 6
checkbox input "true"
click at [330, 273] on button "Cancelar item" at bounding box center [350, 272] width 51 height 17
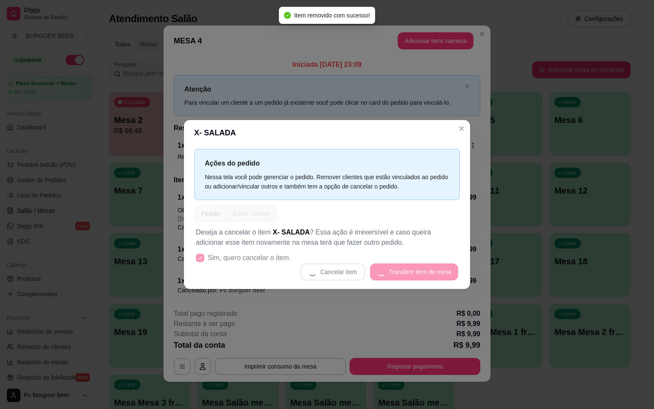
scroll to position [2, 0]
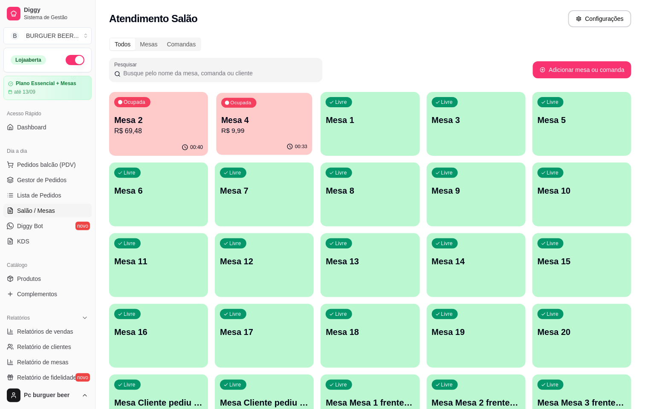
click at [221, 130] on p "R$ 9,99" at bounding box center [264, 131] width 86 height 10
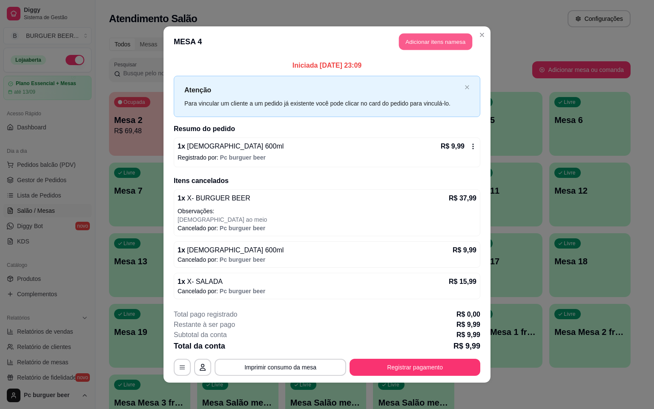
click at [413, 41] on button "Adicionar itens na mesa" at bounding box center [435, 42] width 73 height 17
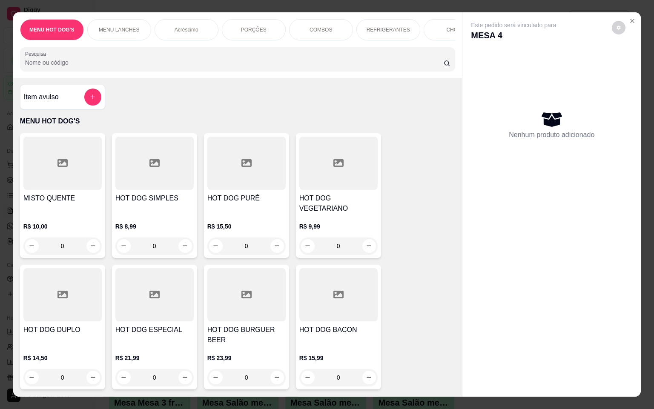
scroll to position [0, 381]
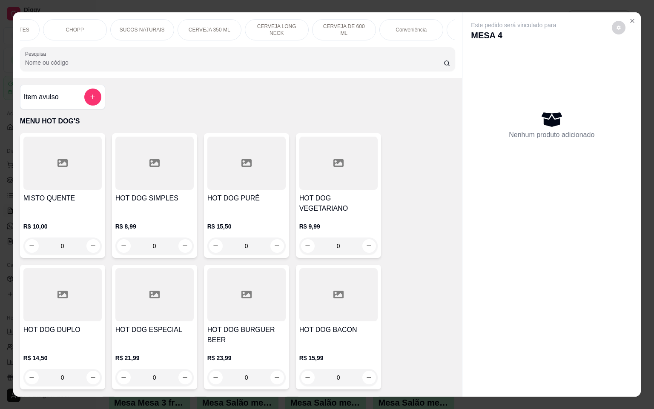
click at [321, 20] on div "CERVEJA DE 600 ML" at bounding box center [344, 29] width 64 height 21
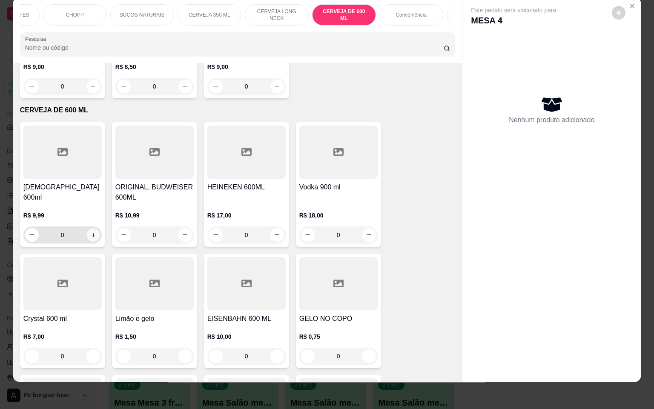
click at [90, 232] on icon "increase-product-quantity" at bounding box center [93, 235] width 6 height 6
type input "1"
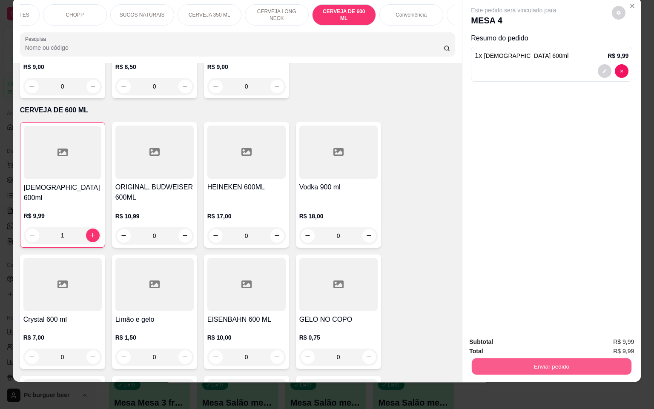
click at [540, 364] on button "Enviar pedido" at bounding box center [552, 367] width 160 height 17
click at [528, 337] on button "Não registrar e enviar pedido" at bounding box center [522, 336] width 89 height 16
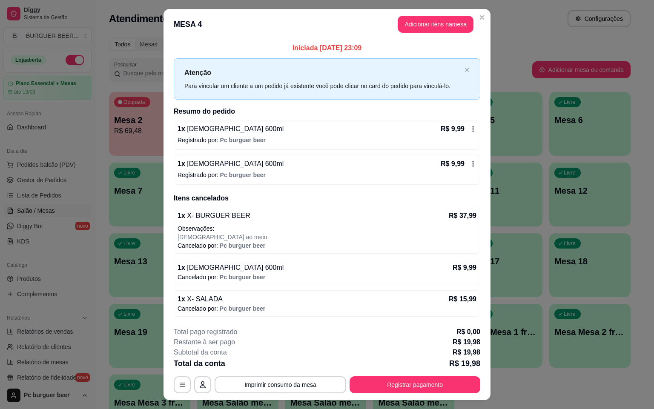
scroll to position [19, 0]
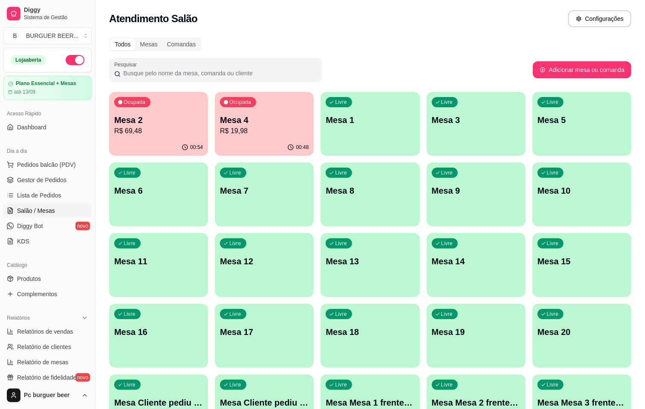
click at [168, 137] on div "Ocupada Mesa 2 R$ 69,48" at bounding box center [158, 115] width 99 height 47
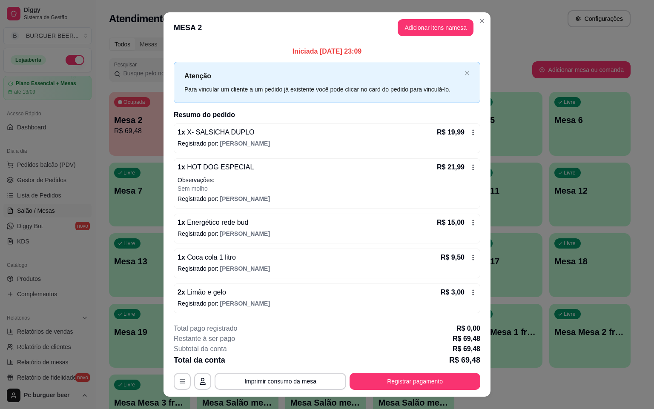
scroll to position [16, 0]
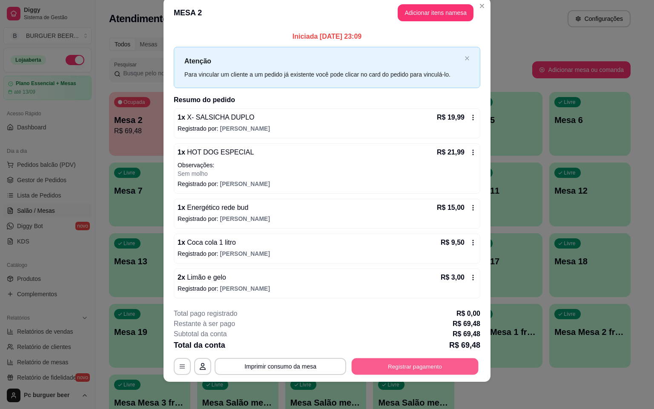
click at [452, 360] on button "Registrar pagamento" at bounding box center [415, 367] width 127 height 17
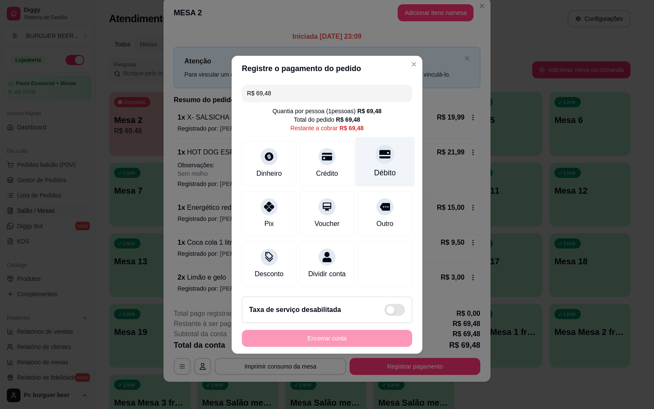
click at [370, 158] on div "Débito" at bounding box center [385, 162] width 60 height 50
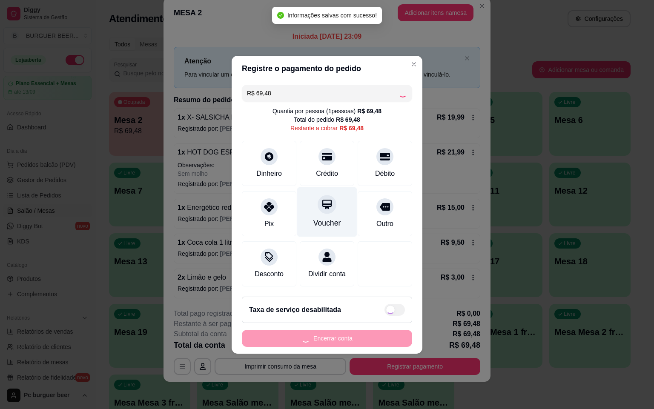
type input "R$ 0,00"
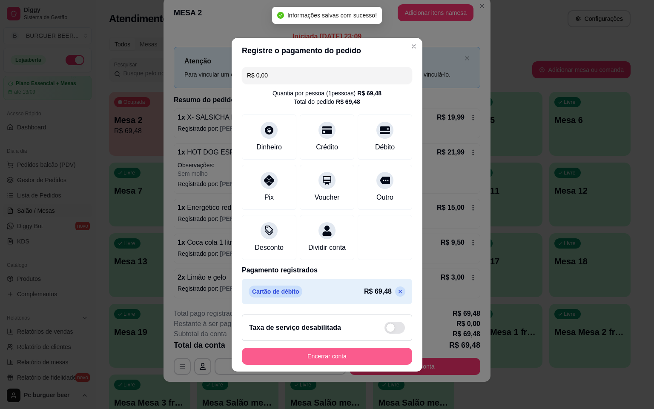
click at [320, 365] on button "Encerrar conta" at bounding box center [327, 356] width 170 height 17
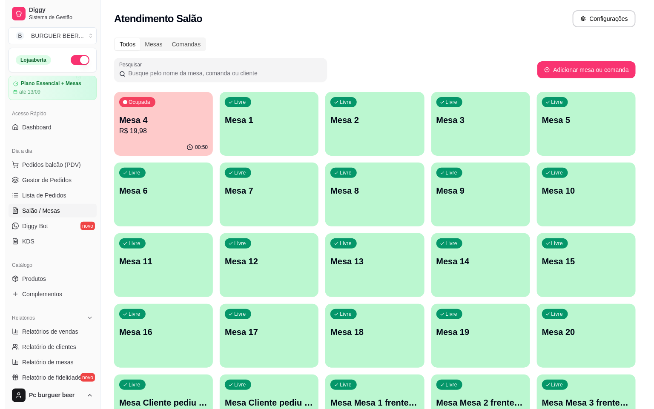
scroll to position [64, 0]
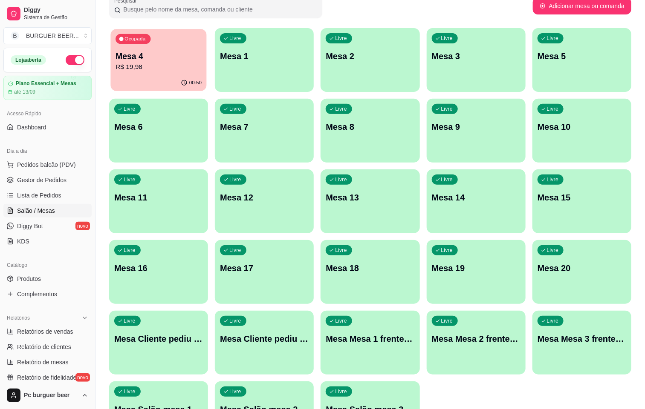
click at [150, 64] on p "R$ 19,98" at bounding box center [158, 67] width 86 height 10
